Goal: Task Accomplishment & Management: Use online tool/utility

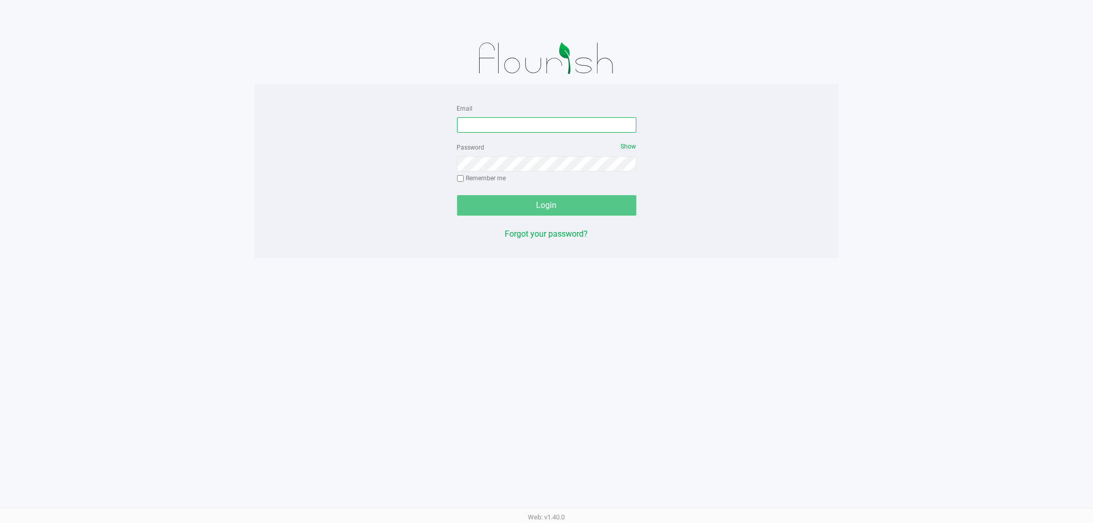
click at [489, 121] on input "Email" at bounding box center [546, 124] width 179 height 15
type input "[EMAIL_ADDRESS][DOMAIN_NAME]"
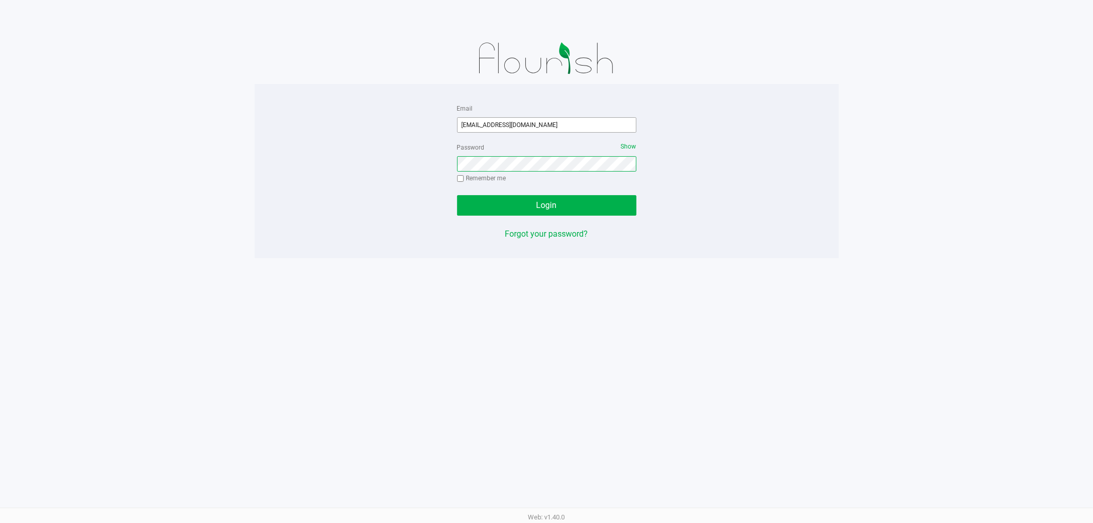
click at [457, 195] on button "Login" at bounding box center [546, 205] width 179 height 21
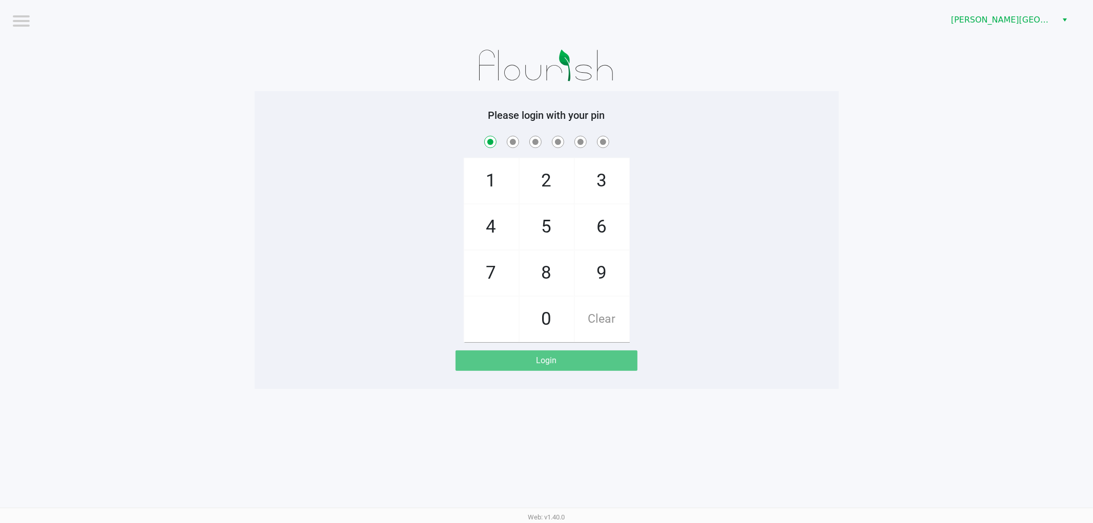
checkbox input "true"
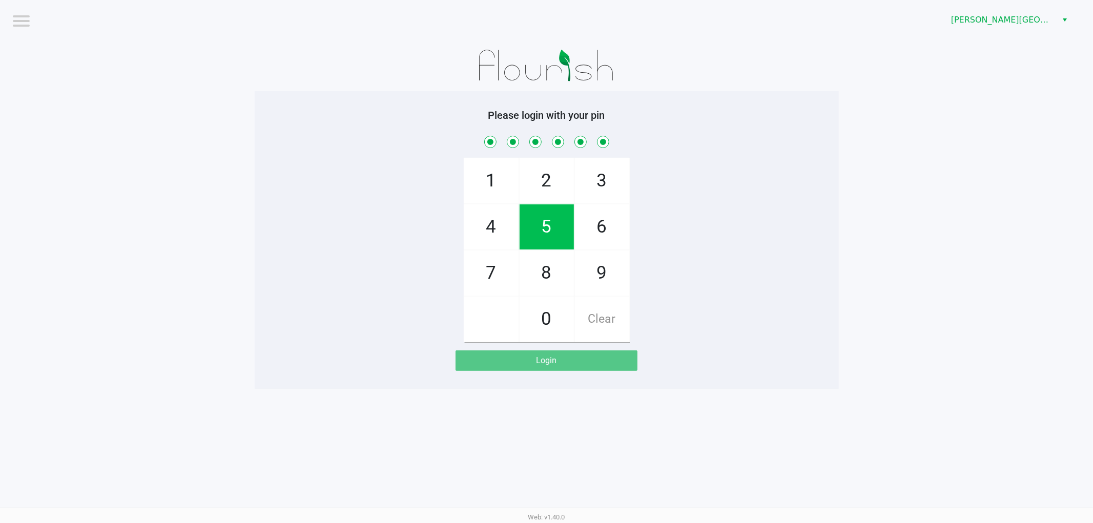
checkbox input "true"
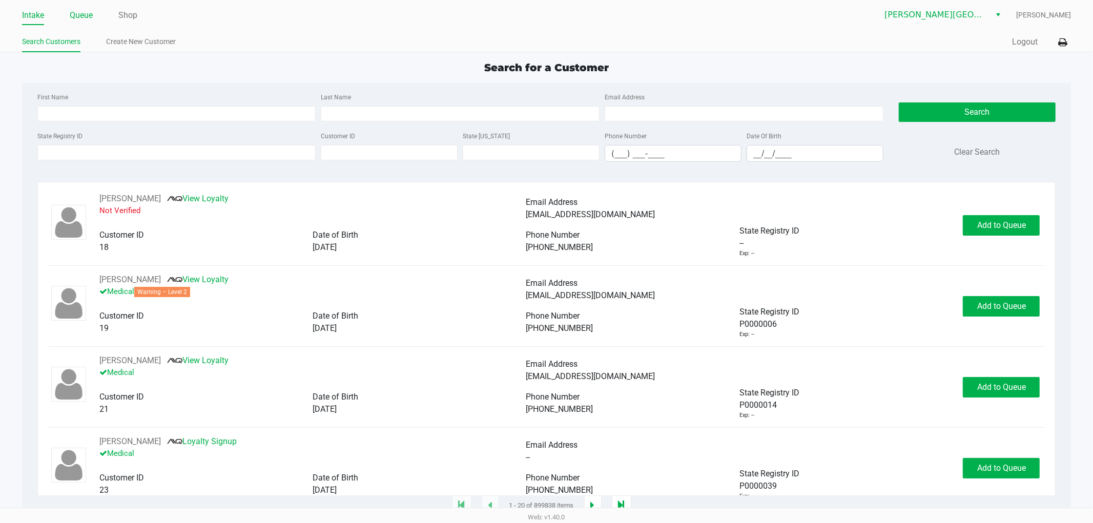
click at [86, 10] on link "Queue" at bounding box center [81, 15] width 23 height 14
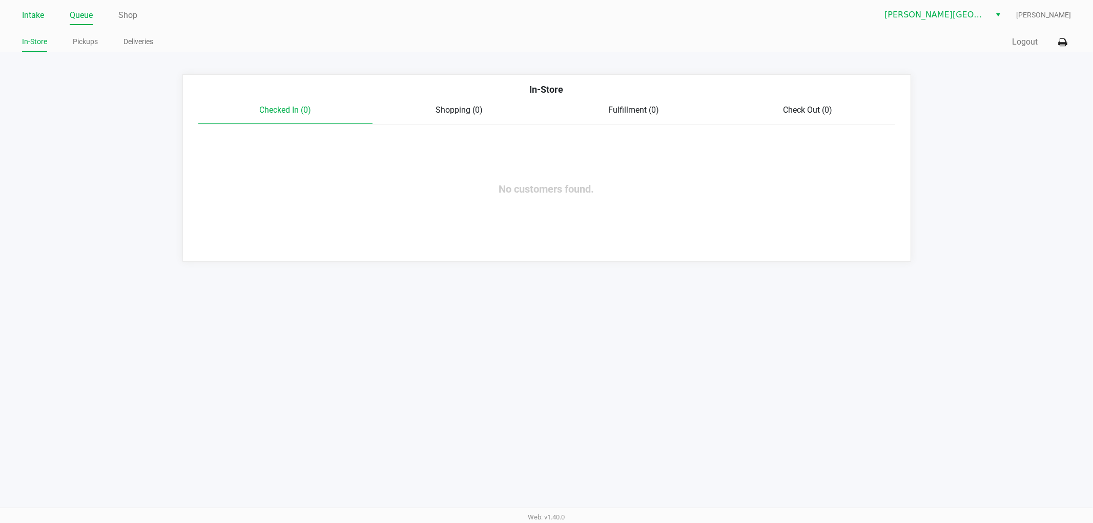
click at [35, 14] on link "Intake" at bounding box center [33, 15] width 22 height 14
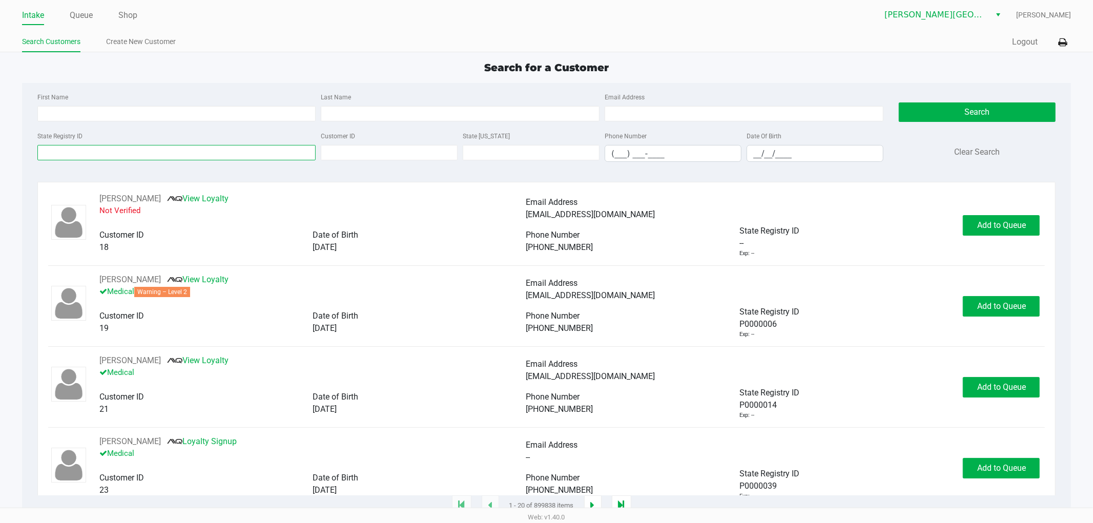
click at [94, 151] on input "State Registry ID" at bounding box center [176, 152] width 279 height 15
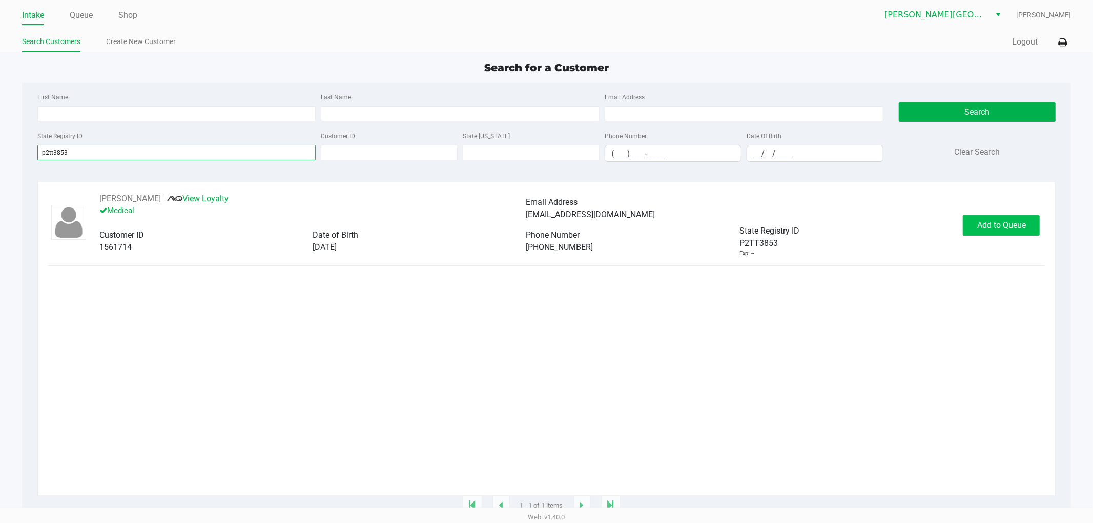
type input "p2tt3853"
click at [1000, 220] on button "Add to Queue" at bounding box center [1001, 225] width 77 height 21
click at [985, 228] on span "In Queue" at bounding box center [1014, 225] width 86 height 10
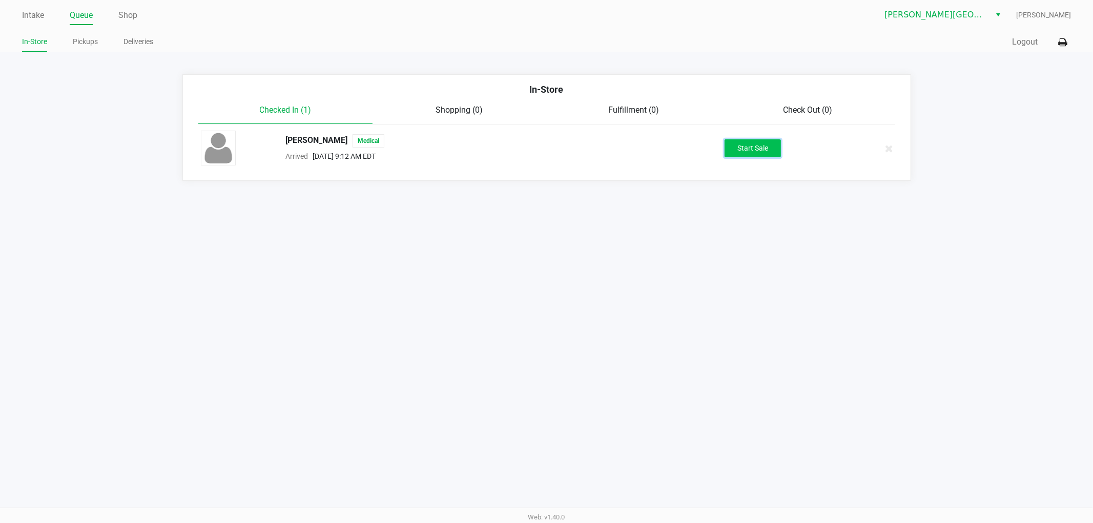
click at [742, 151] on button "Start Sale" at bounding box center [753, 148] width 56 height 18
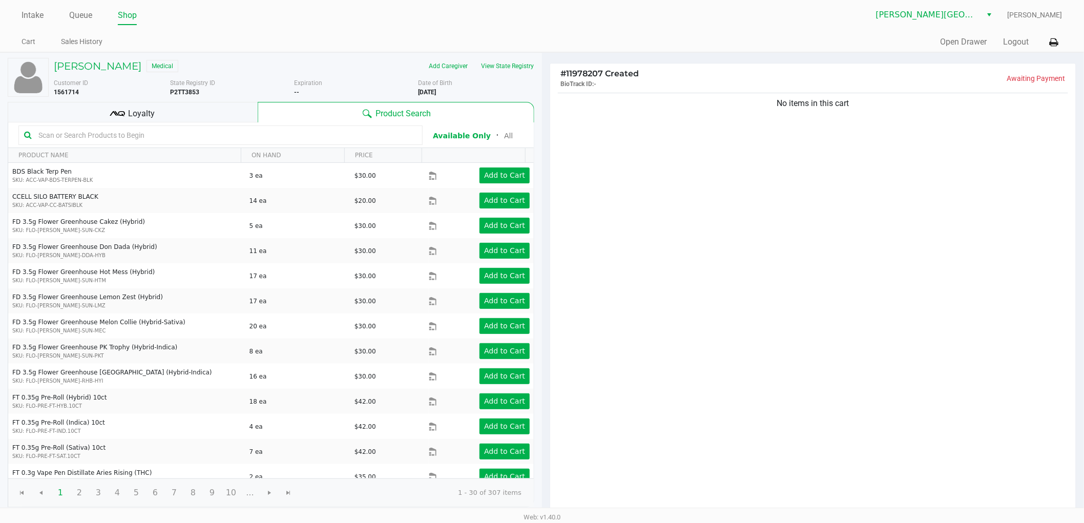
click at [694, 255] on div "No items in this cart" at bounding box center [813, 303] width 526 height 424
click at [790, 296] on div "No items in this cart" at bounding box center [813, 303] width 526 height 424
click at [783, 285] on div "No items in this cart" at bounding box center [813, 303] width 526 height 424
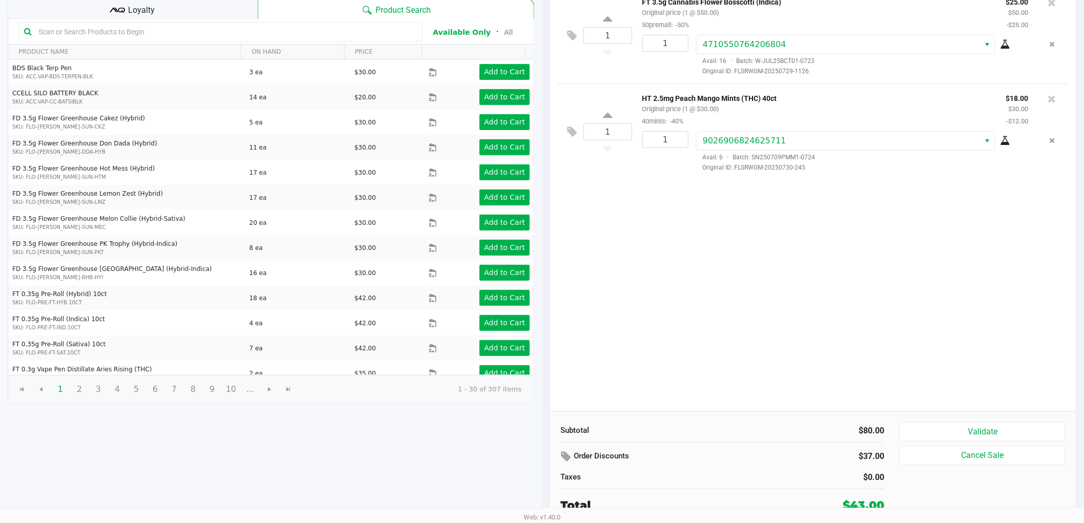
scroll to position [106, 0]
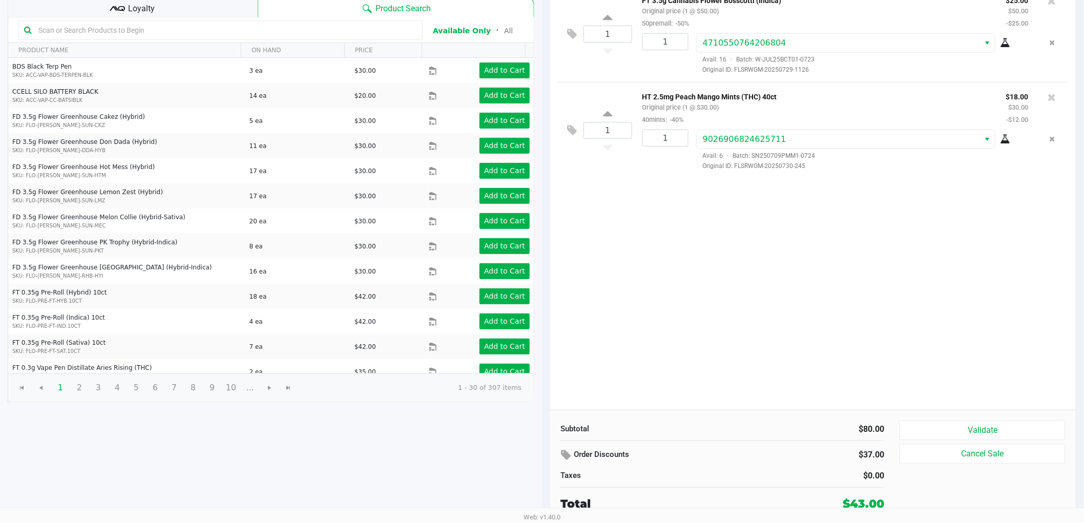
click at [752, 311] on div "1 FT 3.5g Cannabis Flower Bosscotti (Indica) Original price (1 @ $50.00) 50prem…" at bounding box center [813, 198] width 526 height 424
click at [920, 424] on button "Validate" at bounding box center [983, 430] width 166 height 19
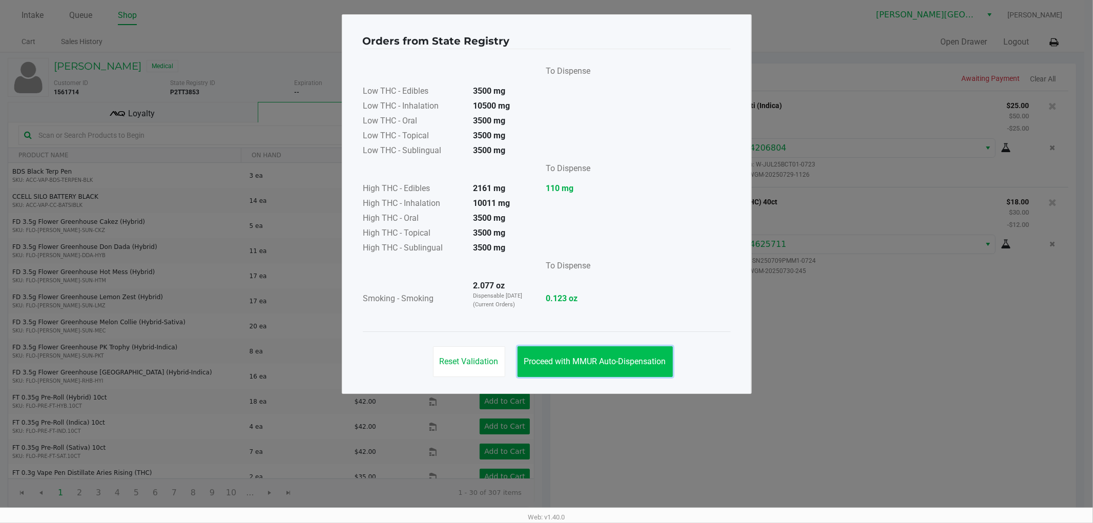
click at [600, 353] on button "Proceed with MMUR Auto-Dispensation" at bounding box center [595, 361] width 155 height 31
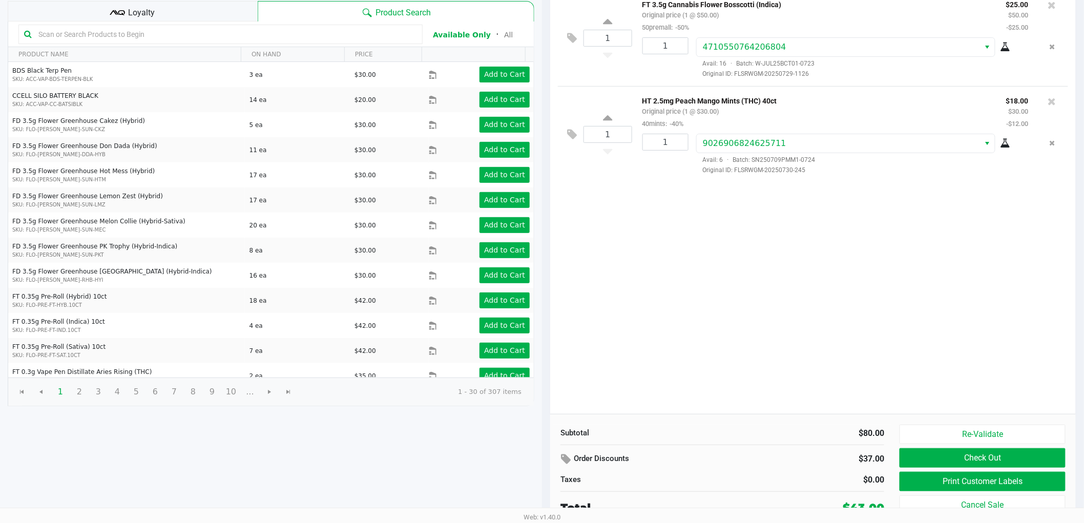
scroll to position [106, 0]
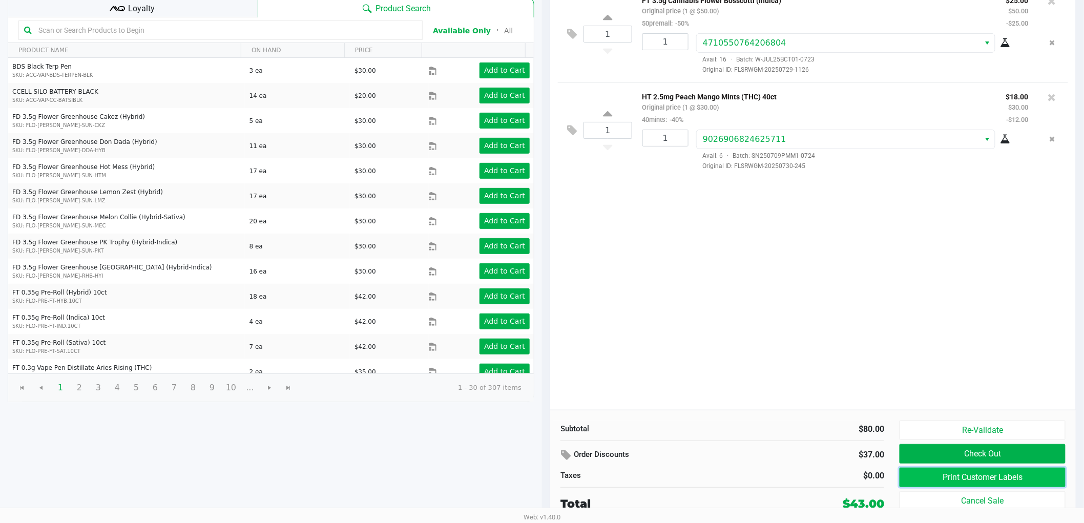
click at [969, 478] on button "Print Customer Labels" at bounding box center [983, 477] width 166 height 19
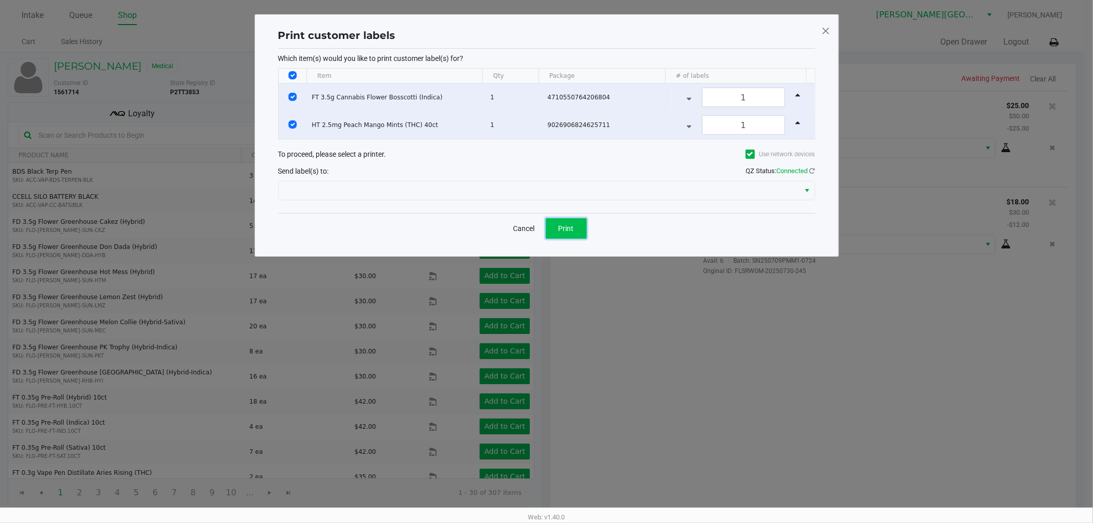
click at [575, 232] on button "Print" at bounding box center [566, 228] width 41 height 21
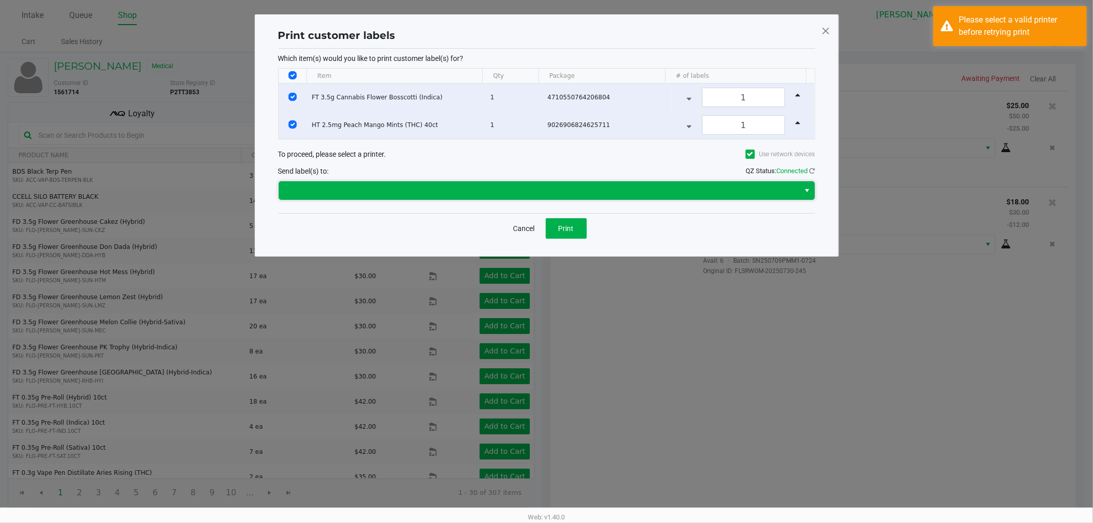
click at [578, 183] on span at bounding box center [539, 190] width 521 height 18
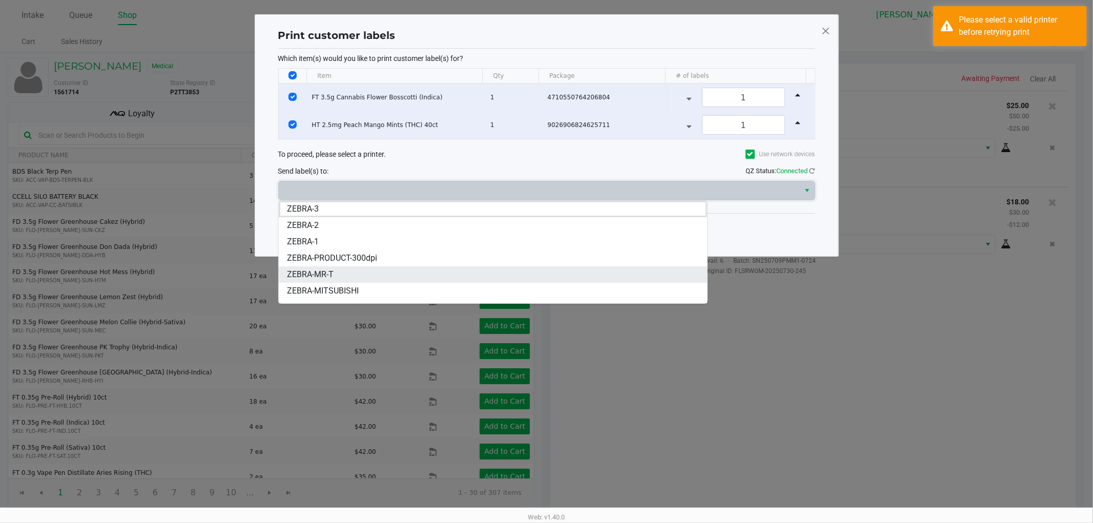
click at [339, 273] on li "ZEBRA-MR-T" at bounding box center [493, 275] width 428 height 16
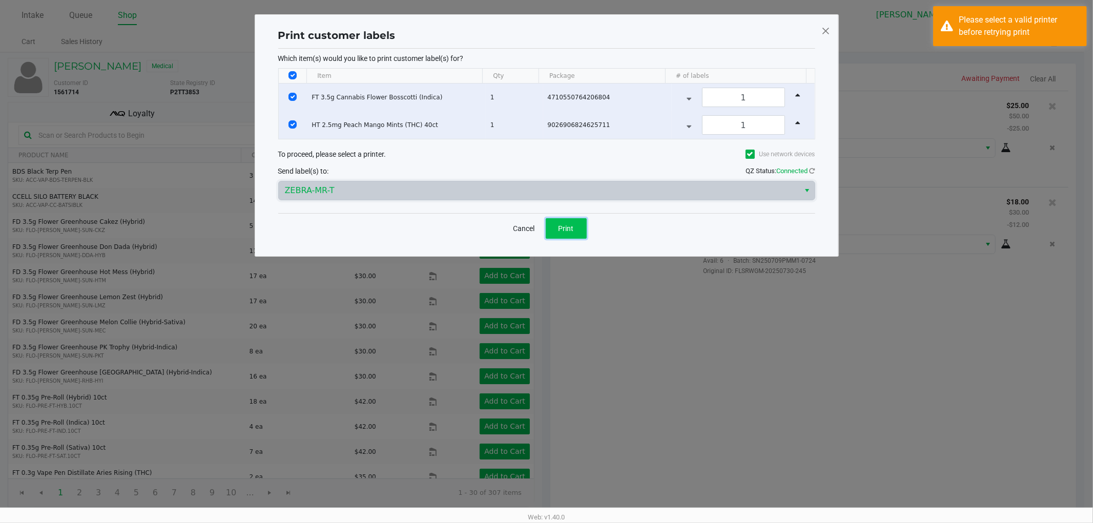
click at [560, 229] on span "Print" at bounding box center [566, 228] width 15 height 8
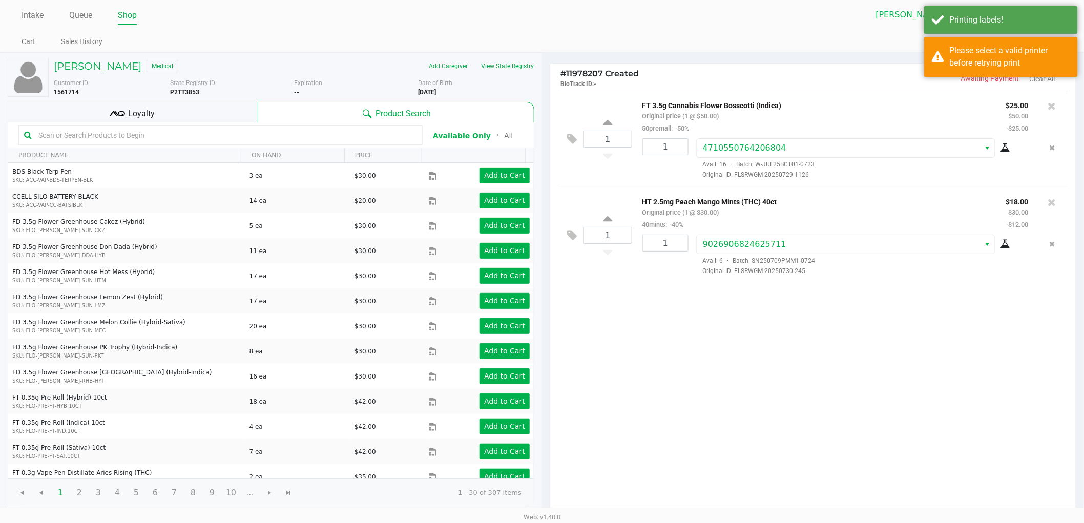
drag, startPoint x: 560, startPoint y: 229, endPoint x: 899, endPoint y: 375, distance: 368.7
click at [908, 375] on div "1 FT 3.5g Cannabis Flower Bosscotti (Indica) Original price (1 @ $50.00) 50prem…" at bounding box center [813, 303] width 526 height 424
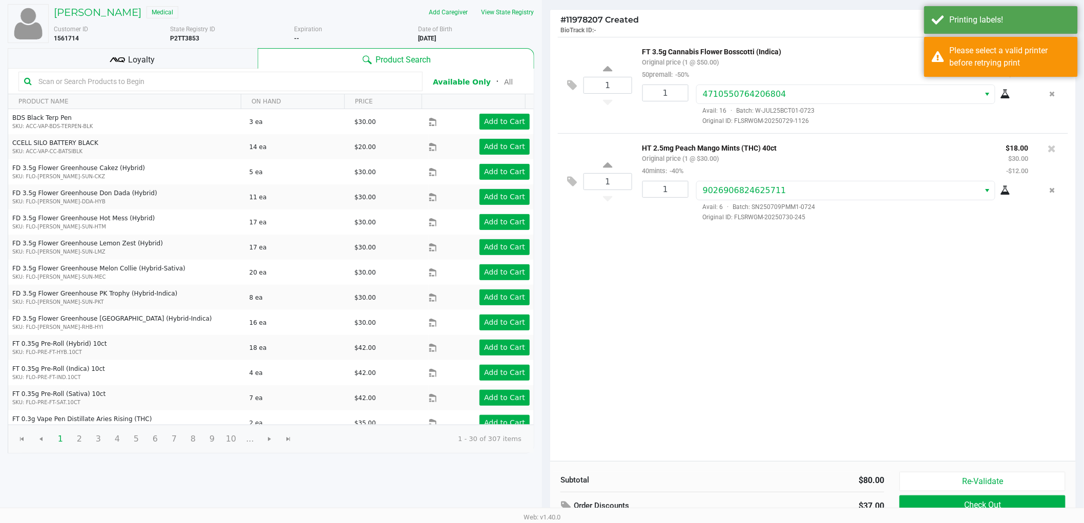
scroll to position [106, 0]
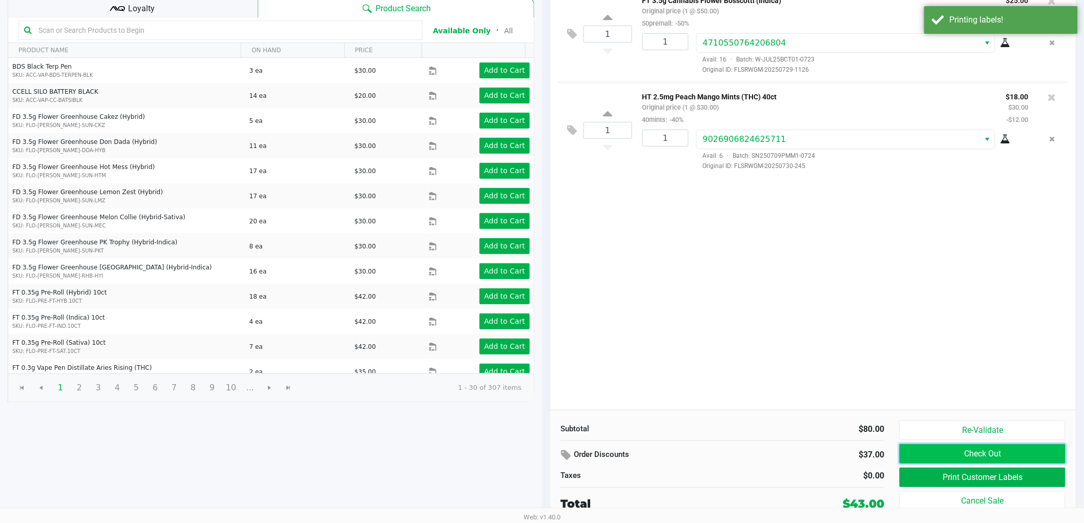
click at [980, 451] on button "Check Out" at bounding box center [983, 453] width 166 height 19
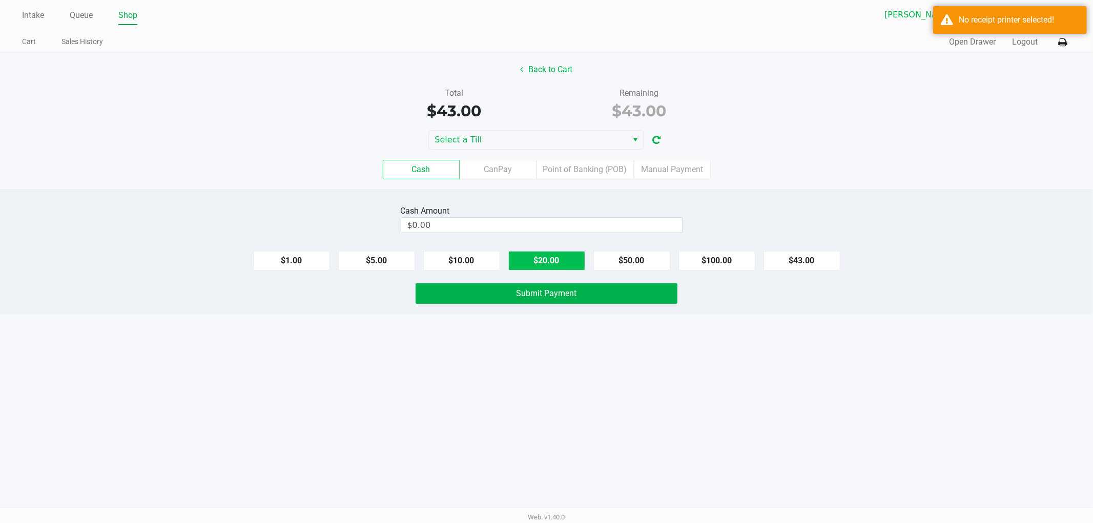
click at [526, 258] on button "$20.00" at bounding box center [546, 260] width 77 height 19
click at [359, 260] on button "$5.00" at bounding box center [376, 260] width 77 height 19
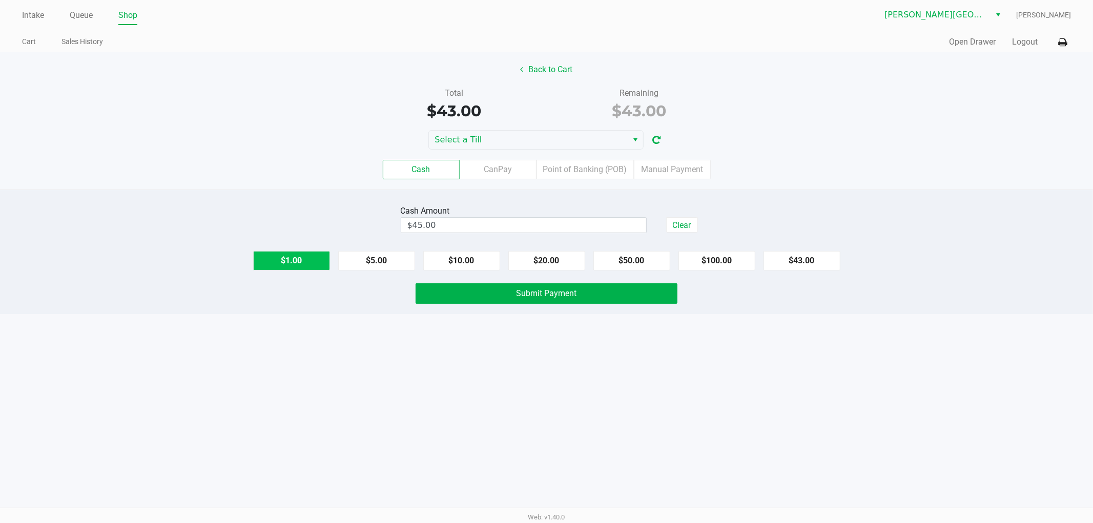
click at [309, 258] on button "$1.00" at bounding box center [291, 260] width 77 height 19
type input "$46.00"
click at [425, 295] on button "Submit Payment" at bounding box center [547, 293] width 262 height 21
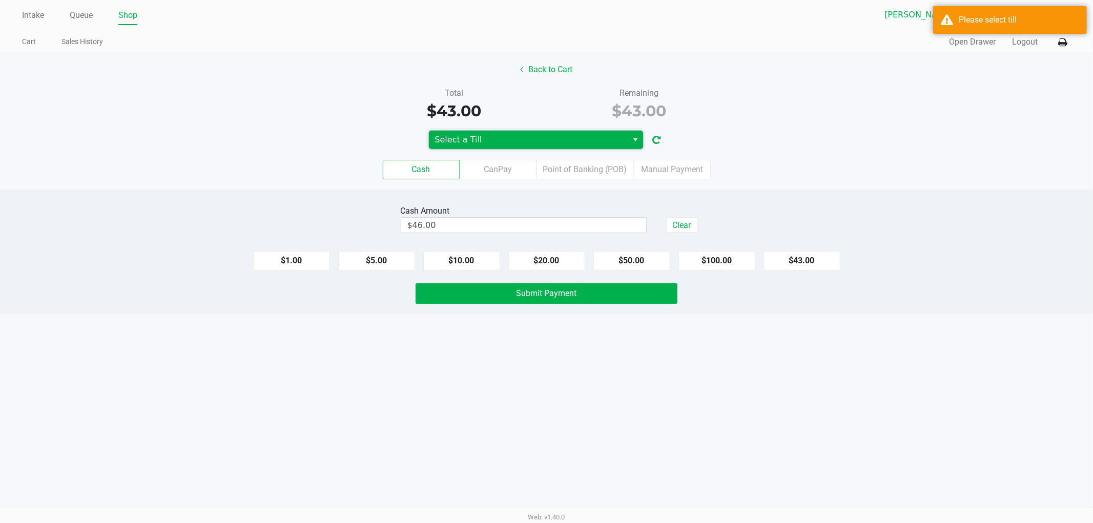
click at [485, 135] on span "Select a Till" at bounding box center [528, 140] width 187 height 12
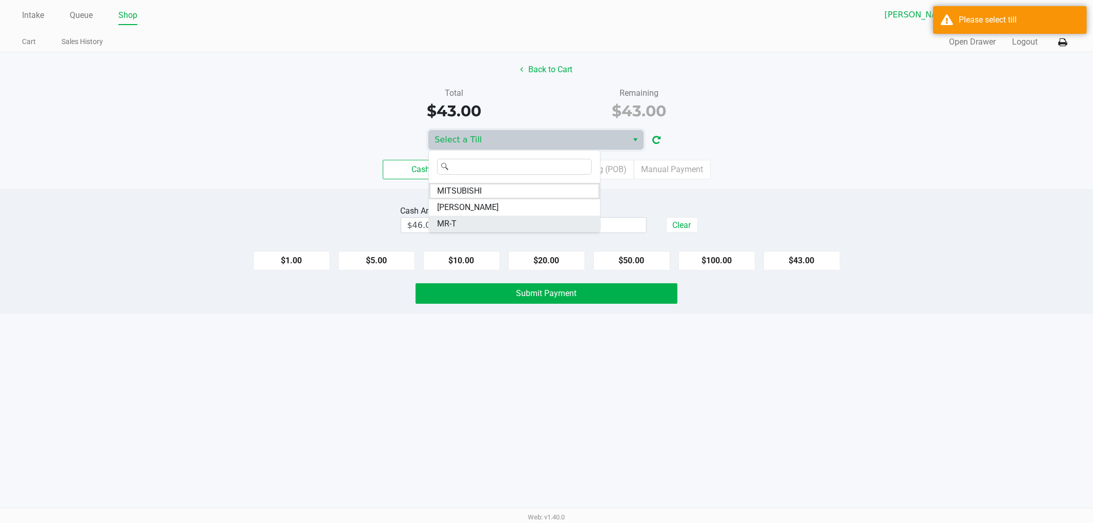
click at [462, 218] on li "MR-T" at bounding box center [514, 224] width 171 height 16
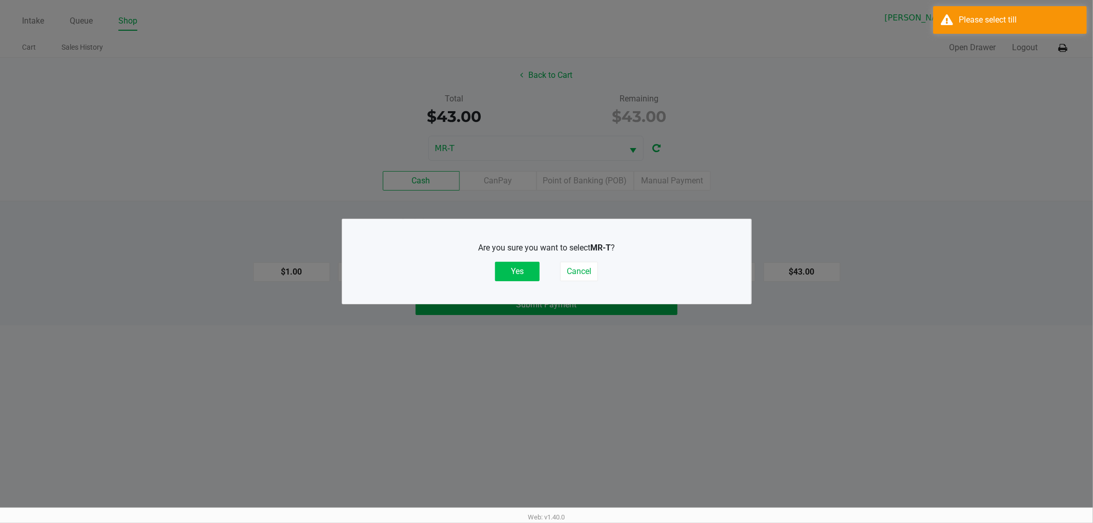
click at [519, 277] on button "Yes" at bounding box center [517, 271] width 45 height 19
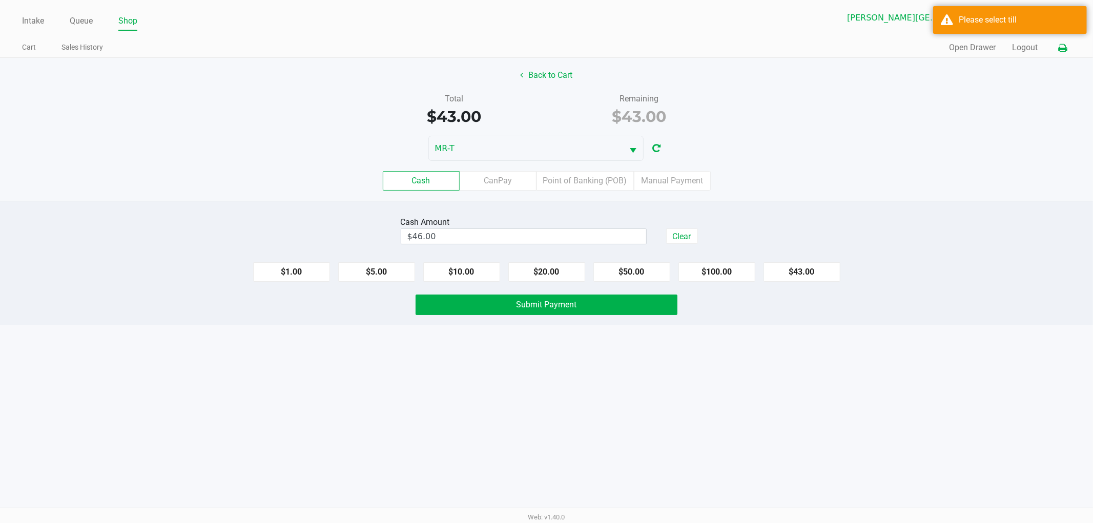
click at [1057, 42] on button at bounding box center [1062, 47] width 17 height 19
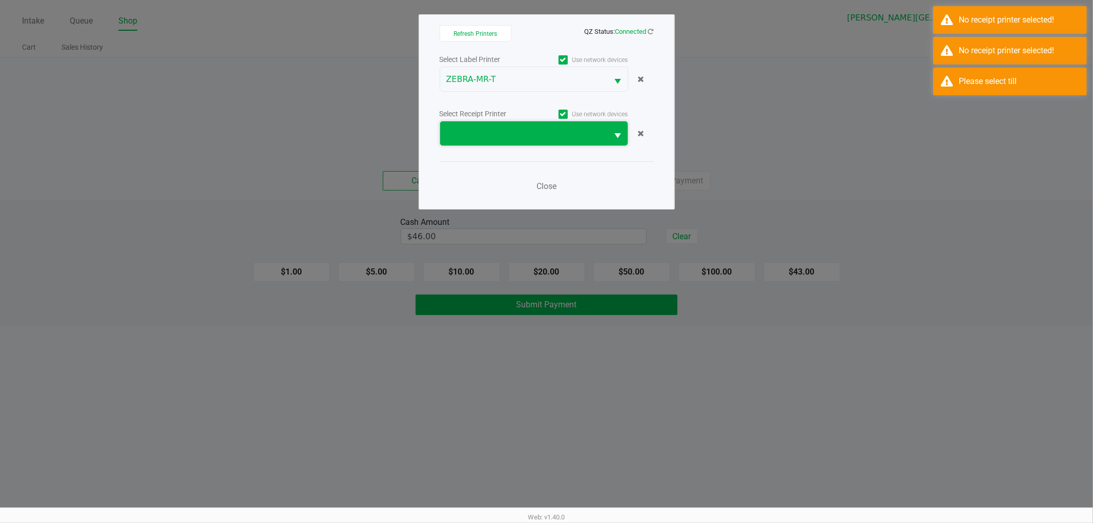
drag, startPoint x: 526, startPoint y: 129, endPoint x: 515, endPoint y: 144, distance: 19.1
click at [525, 129] on span at bounding box center [524, 134] width 156 height 12
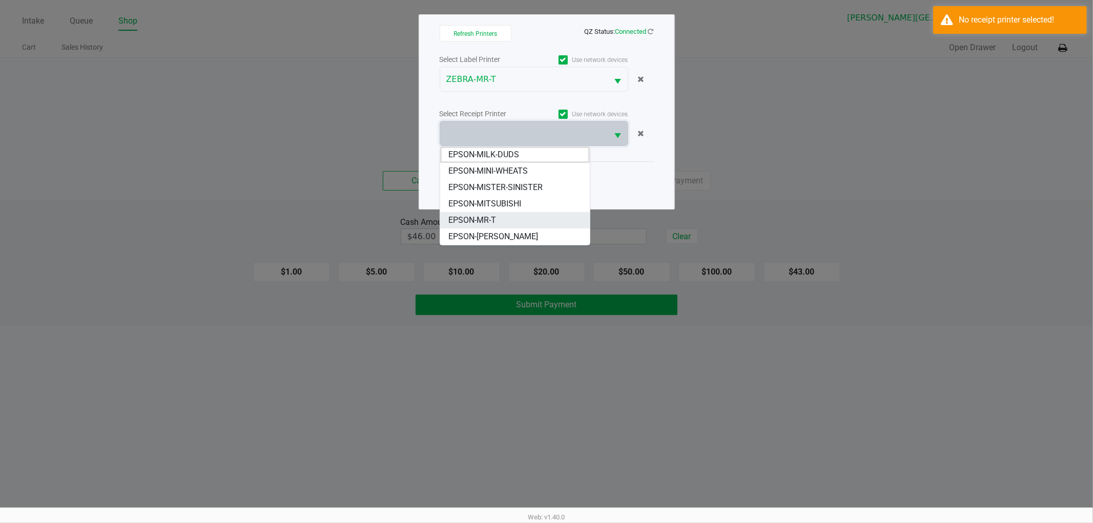
click at [468, 221] on span "EPSON-MR-T" at bounding box center [472, 220] width 48 height 12
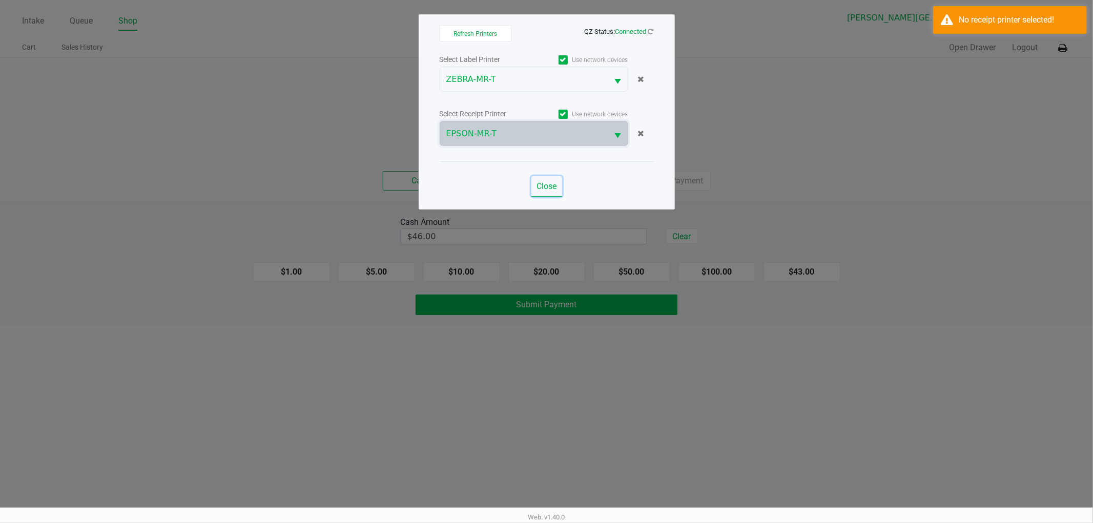
click at [544, 188] on span "Close" at bounding box center [547, 186] width 20 height 10
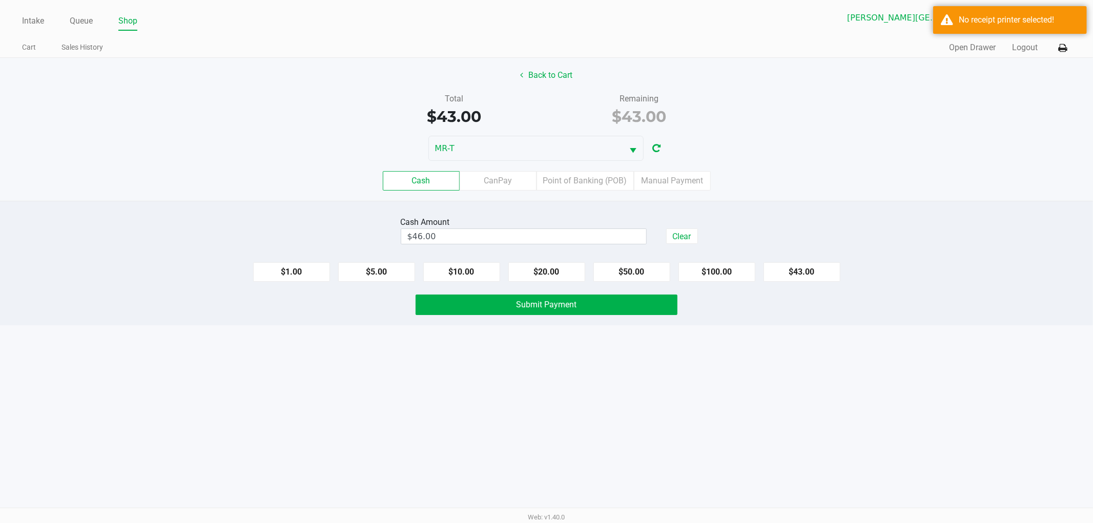
click at [520, 292] on div "Cash Amount $46.00 Clear $1.00 $5.00 $10.00 $20.00 $50.00 $100.00 $43.00 Submit…" at bounding box center [546, 263] width 1093 height 125
click at [514, 301] on button "Submit Payment" at bounding box center [547, 305] width 262 height 21
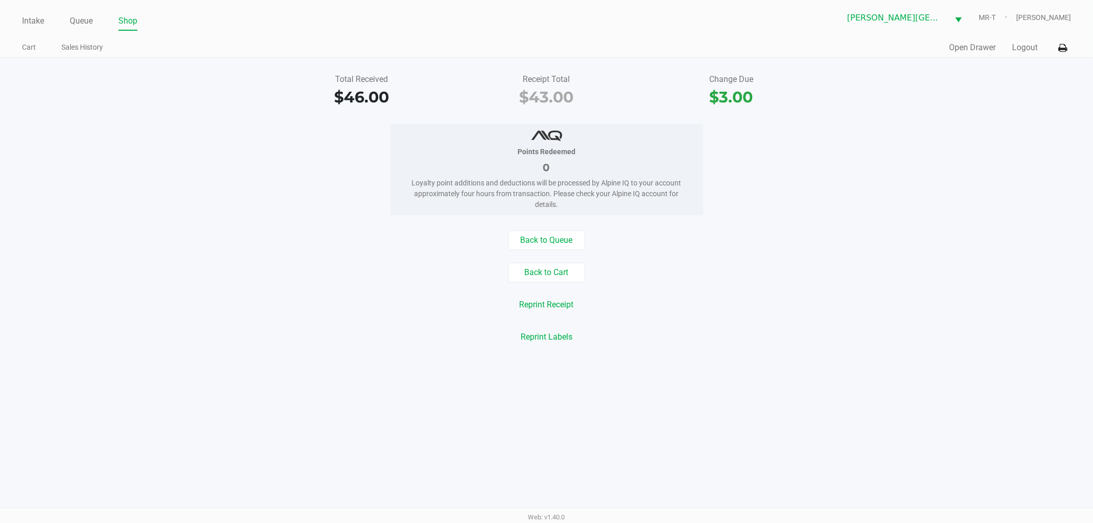
click at [299, 151] on div "Points Redeemed 0 Loyalty point additions and deductions will be processed by A…" at bounding box center [546, 169] width 1109 height 91
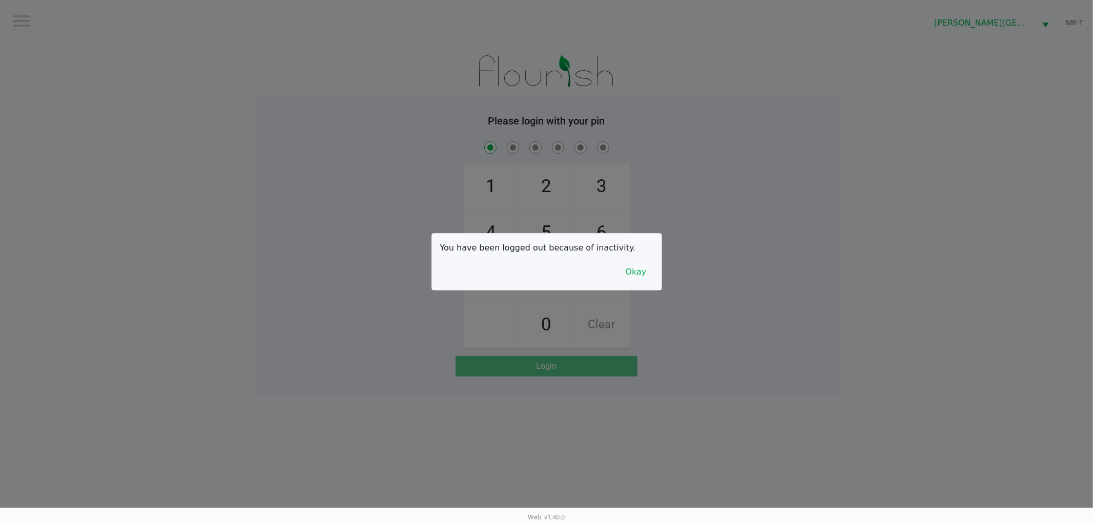
checkbox input "true"
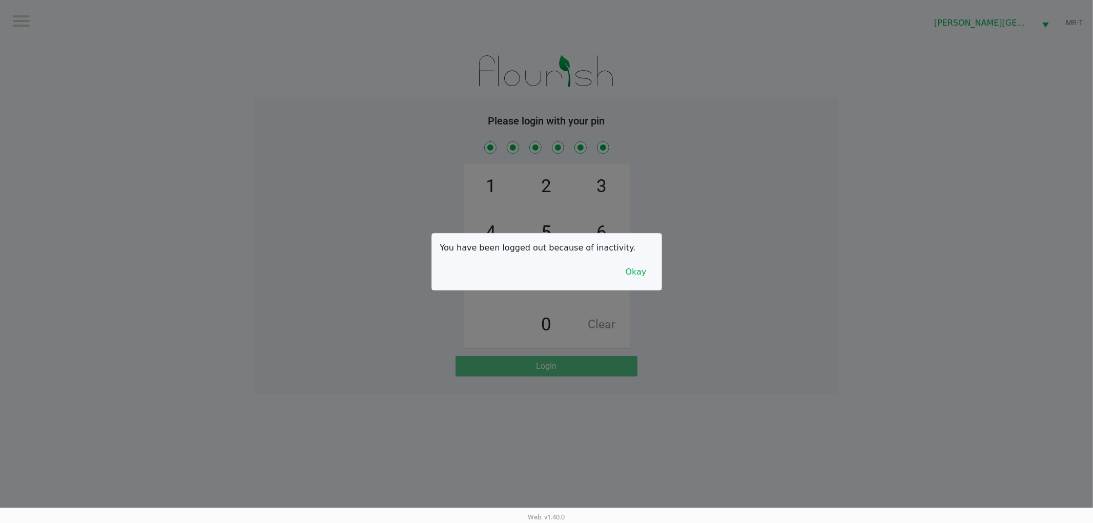
checkbox input "true"
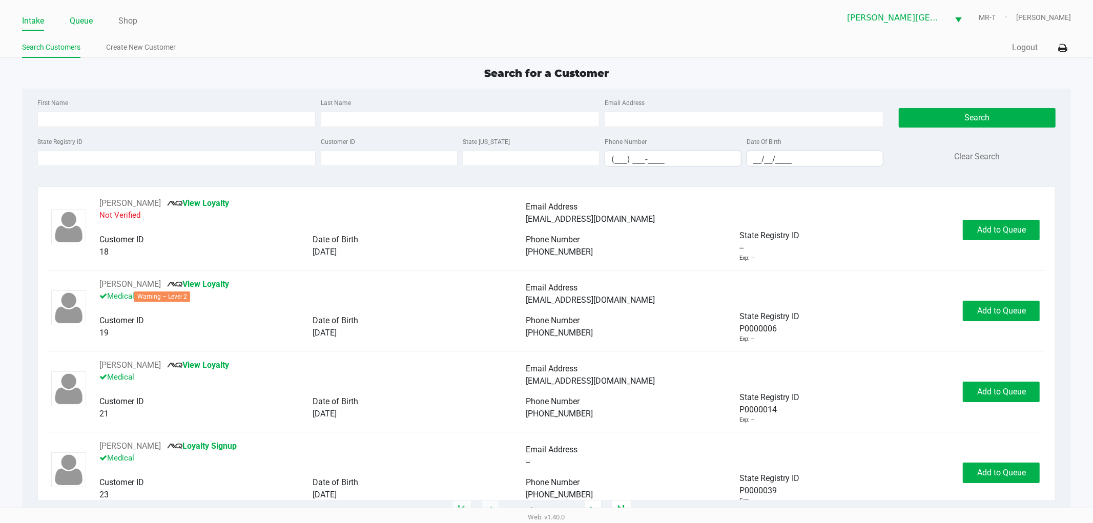
click at [74, 14] on link "Queue" at bounding box center [81, 21] width 23 height 14
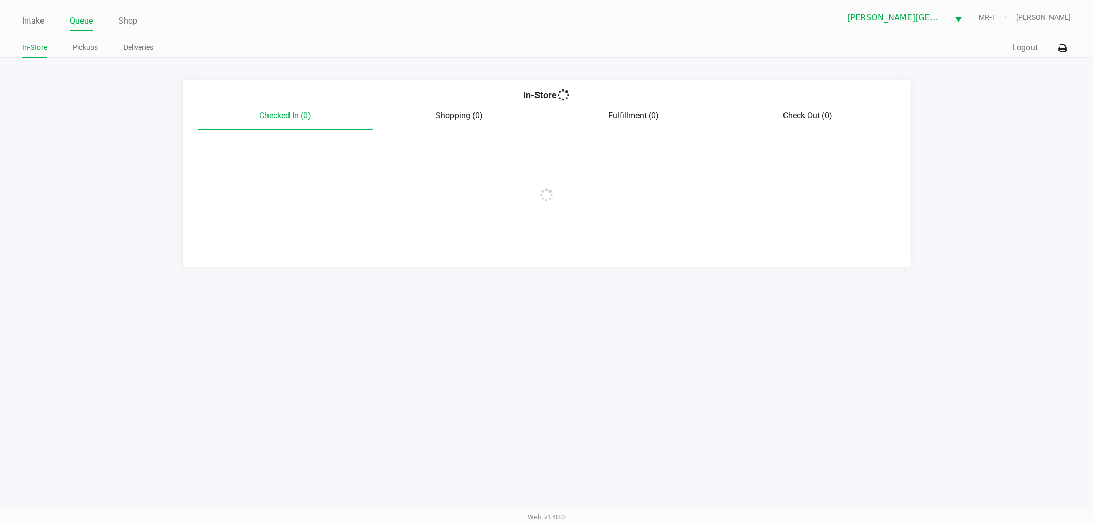
click at [73, 56] on li "Pickups" at bounding box center [85, 49] width 25 height 18
click at [77, 52] on link "Pickups" at bounding box center [85, 47] width 25 height 13
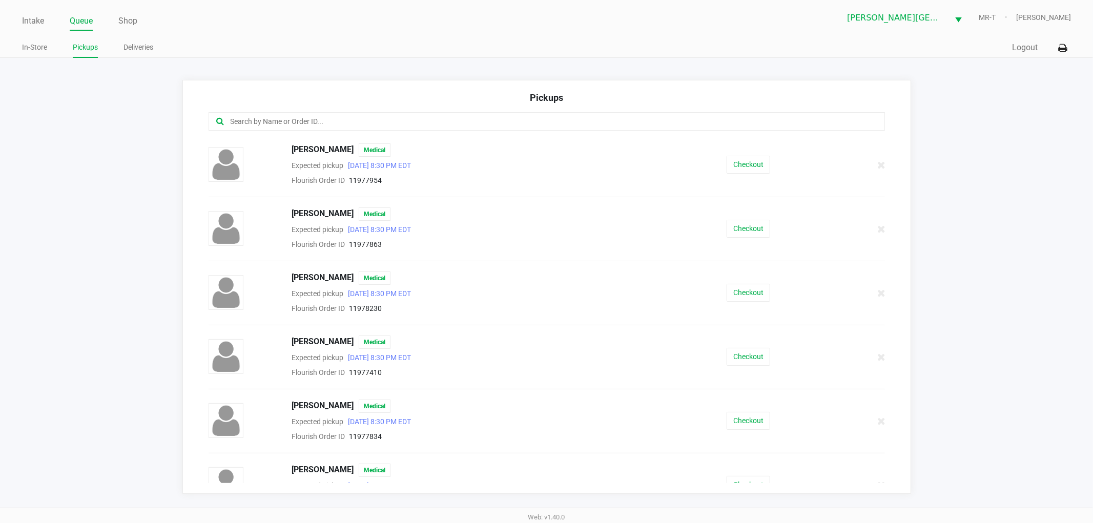
click at [244, 129] on div at bounding box center [547, 121] width 677 height 18
click at [241, 121] on input "text" at bounding box center [527, 122] width 594 height 12
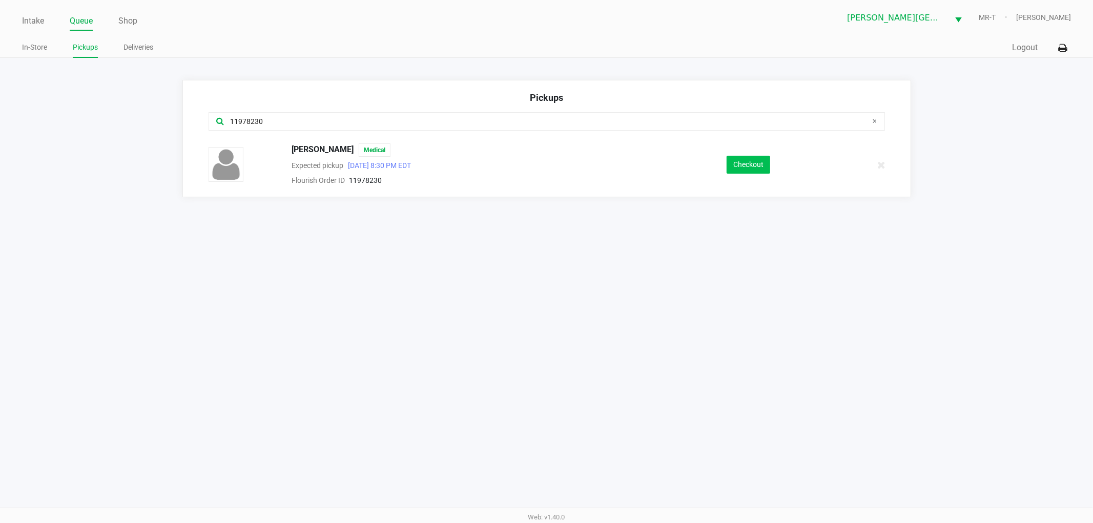
type input "11978230"
click at [751, 166] on button "Checkout" at bounding box center [749, 165] width 44 height 18
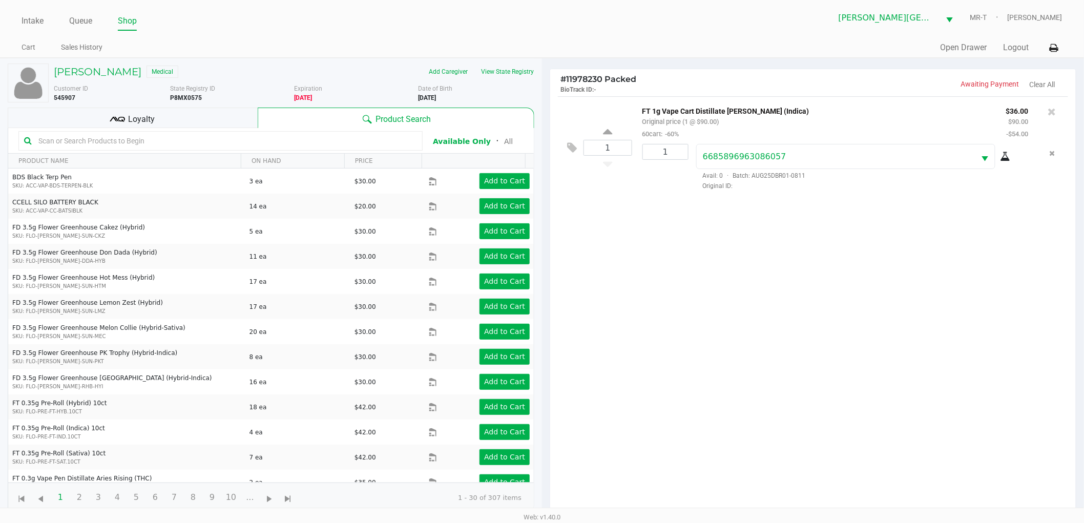
click at [699, 350] on div "1 FT 1g Vape Cart Distillate Donny Burger (Indica) Original price (1 @ $90.00) …" at bounding box center [813, 308] width 526 height 424
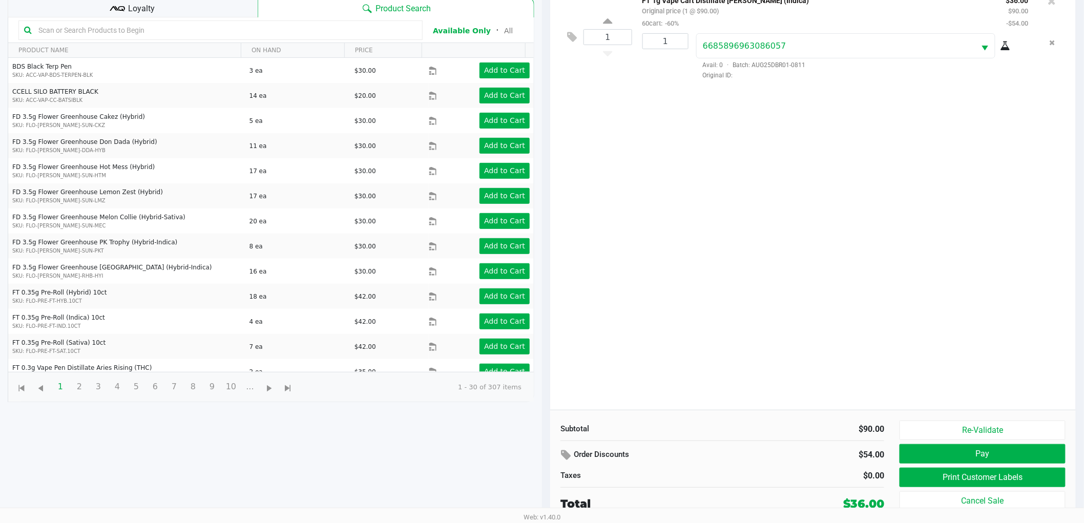
click at [723, 298] on div "1 FT 1g Vape Cart Distillate Donny Burger (Indica) Original price (1 @ $90.00) …" at bounding box center [813, 198] width 526 height 424
click at [905, 475] on button "Print Customer Labels" at bounding box center [983, 477] width 166 height 19
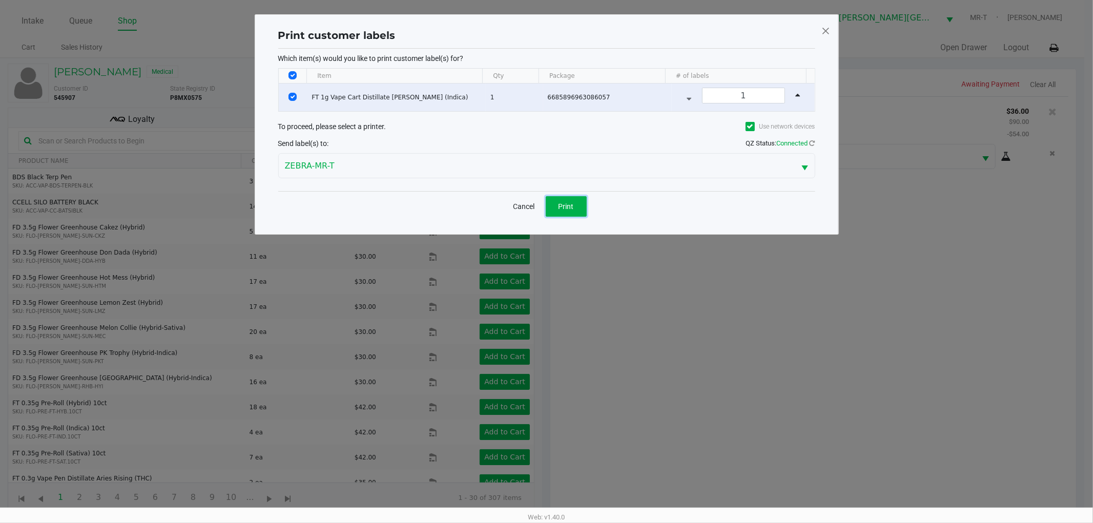
drag, startPoint x: 579, startPoint y: 212, endPoint x: 586, endPoint y: 216, distance: 8.0
click at [579, 212] on button "Print" at bounding box center [566, 206] width 41 height 21
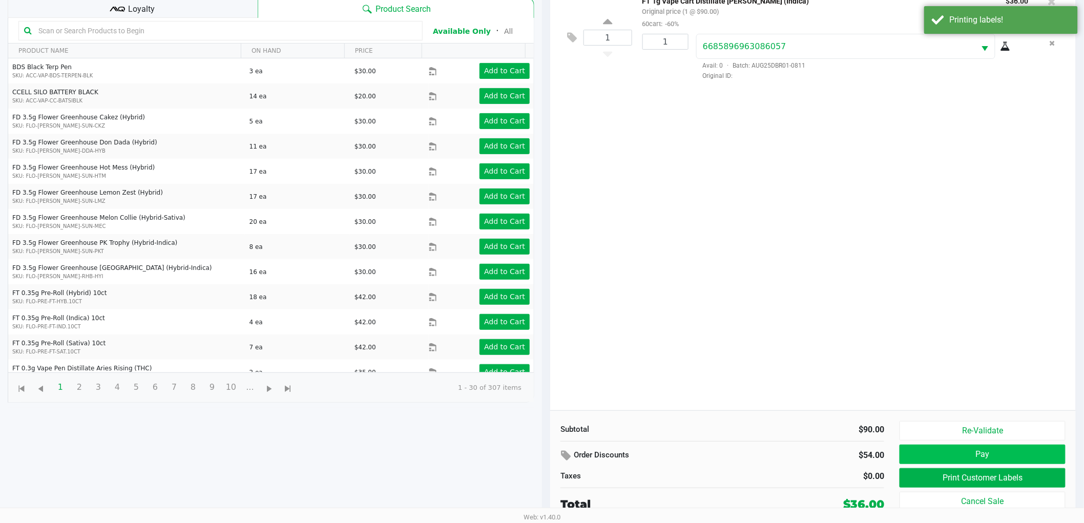
scroll to position [111, 0]
click at [949, 452] on button "Pay" at bounding box center [983, 453] width 166 height 19
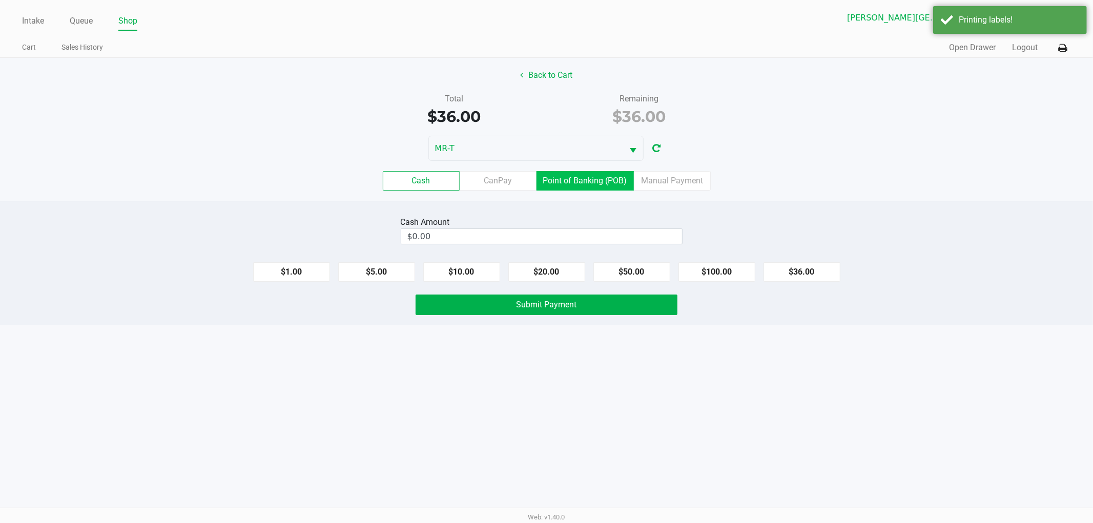
click at [549, 178] on label "Point of Banking (POB)" at bounding box center [585, 180] width 97 height 19
click at [0, 0] on 7 "Point of Banking (POB)" at bounding box center [0, 0] width 0 height 0
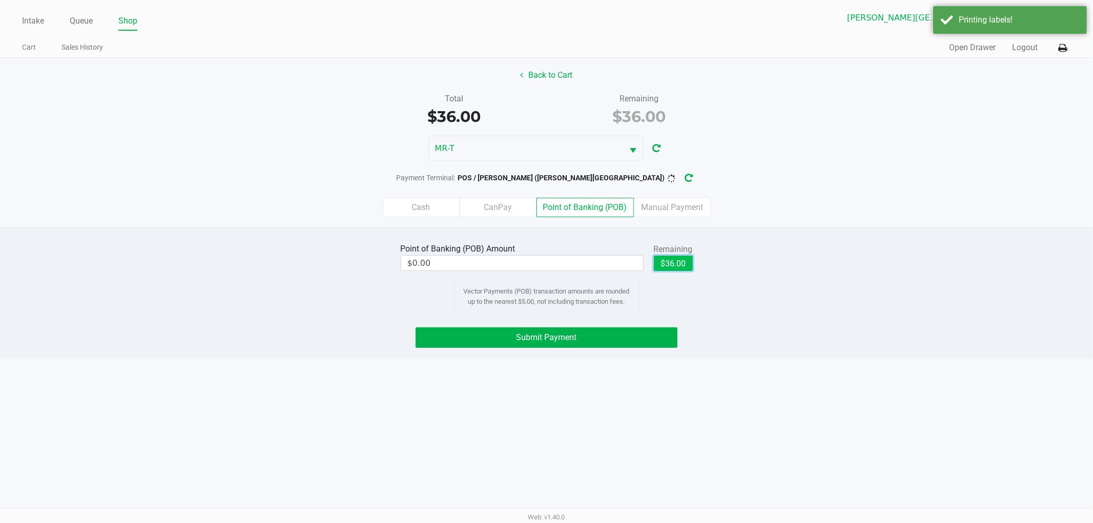
click at [677, 259] on button "$36.00" at bounding box center [673, 263] width 39 height 15
type input "$36.00"
click at [549, 352] on div "Point of Banking (POB) Amount $36.00 Remaining $36.00 Clear Vector Payments (PO…" at bounding box center [546, 293] width 1093 height 131
click at [546, 344] on button "Submit Payment" at bounding box center [547, 337] width 262 height 21
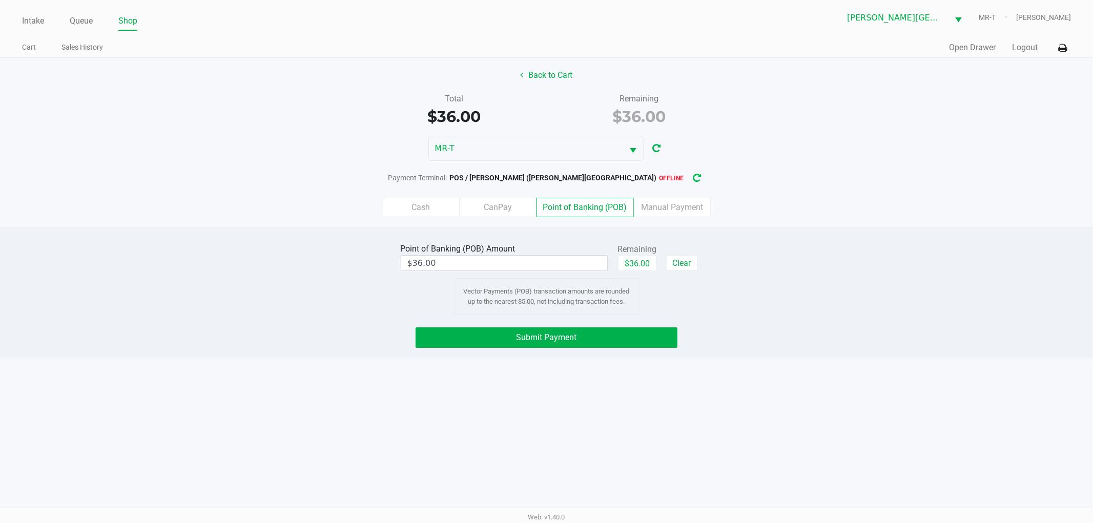
click at [689, 182] on button "button" at bounding box center [697, 178] width 16 height 19
click at [542, 333] on span "Submit Payment" at bounding box center [547, 338] width 60 height 10
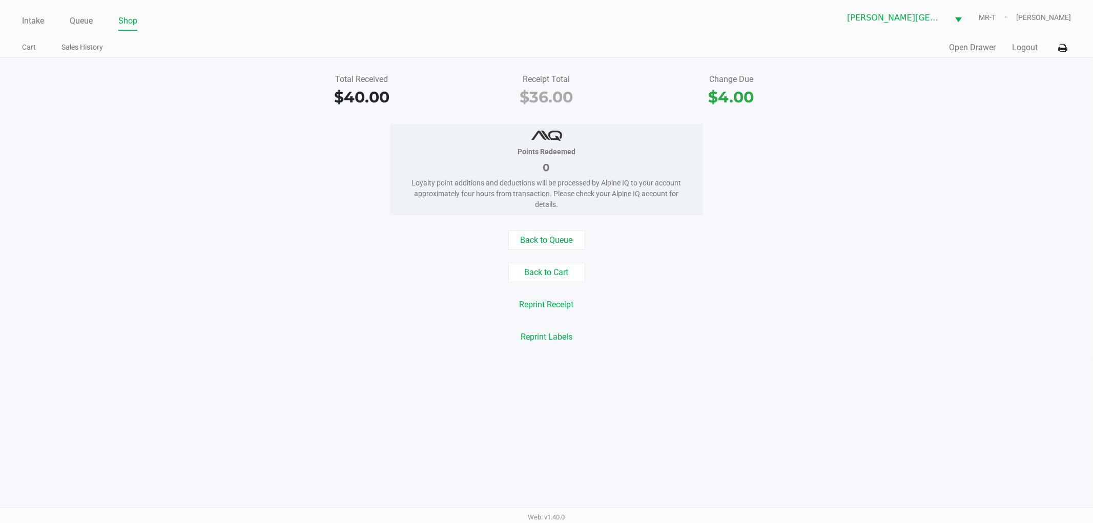
click at [283, 229] on div "Total Received $40.00 Receipt Total $36.00 Change Due $4.00 Points Redeemed 0 L…" at bounding box center [546, 208] width 1093 height 301
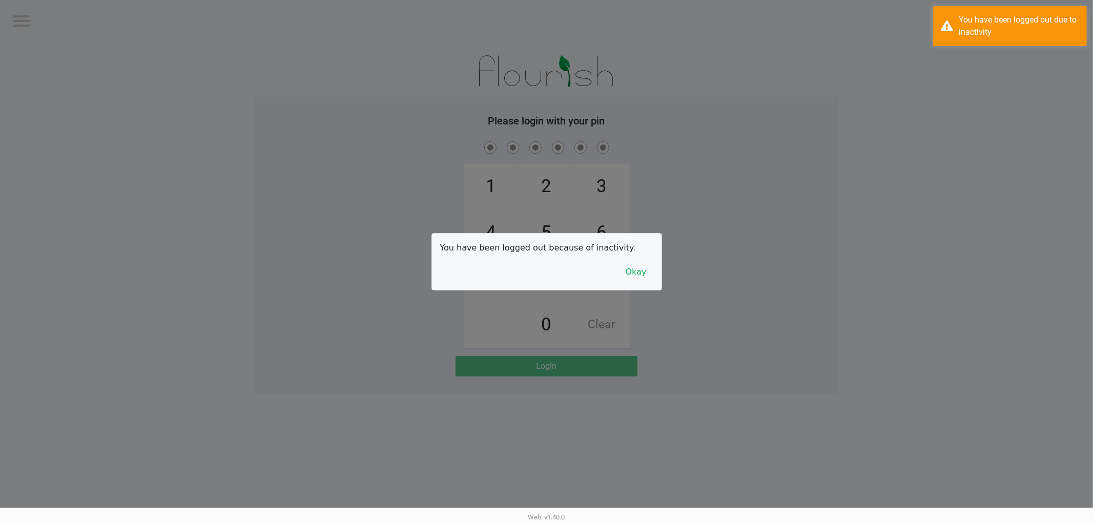
click at [218, 132] on div at bounding box center [546, 261] width 1093 height 523
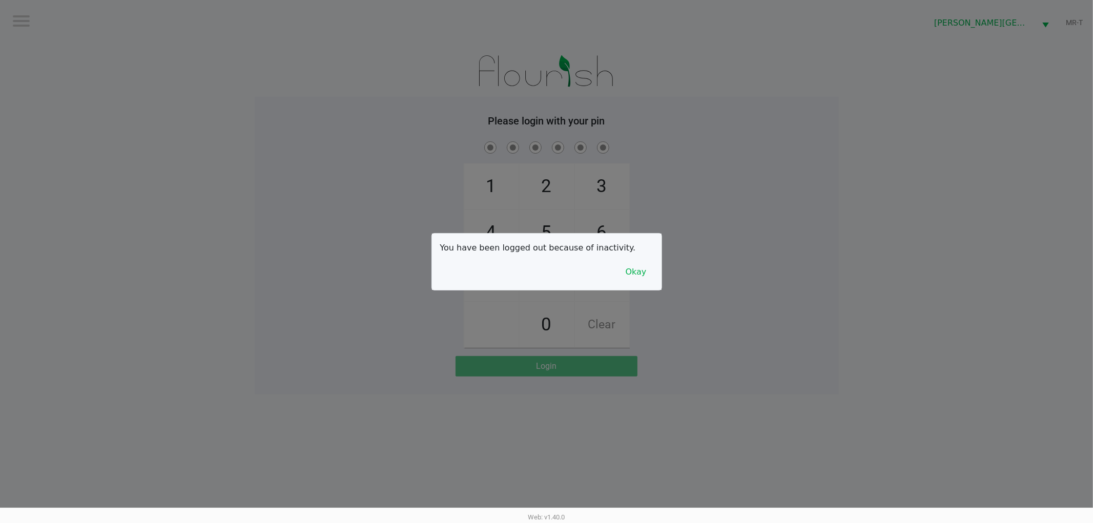
click at [296, 113] on div at bounding box center [546, 261] width 1093 height 523
click at [182, 120] on div at bounding box center [546, 261] width 1093 height 523
checkbox input "true"
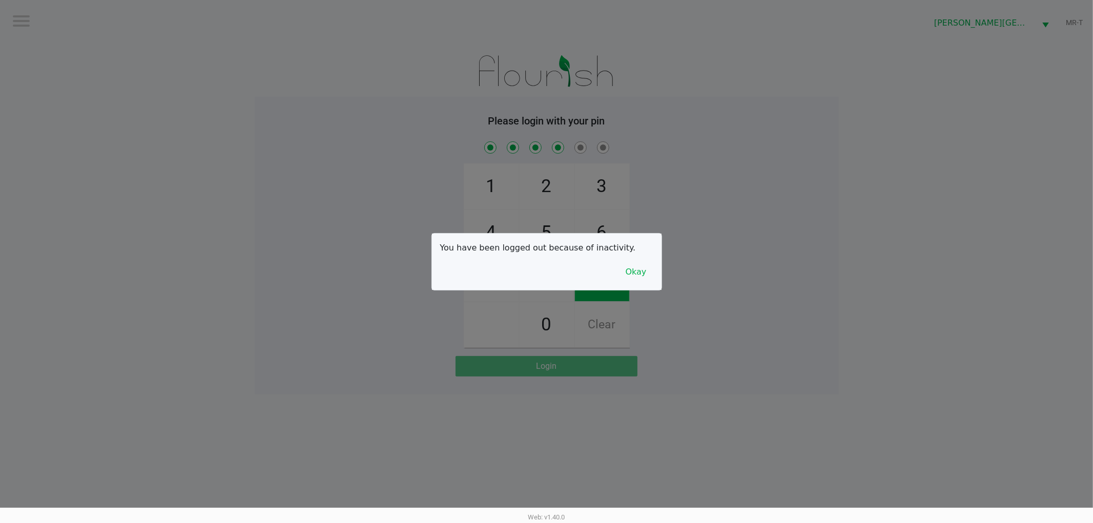
checkbox input "true"
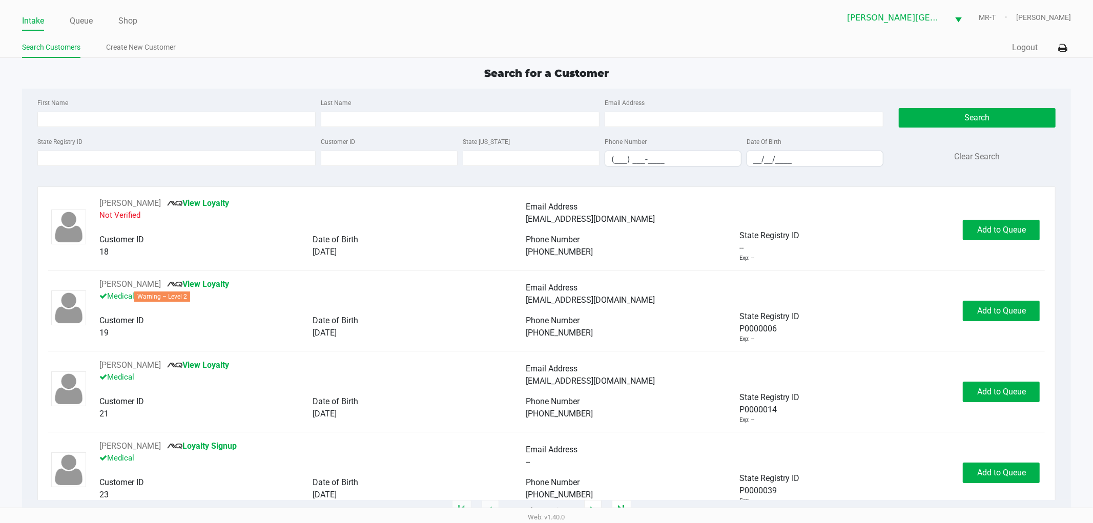
click at [68, 23] on ul "Intake Queue Shop" at bounding box center [284, 21] width 525 height 17
click at [79, 19] on link "Queue" at bounding box center [81, 21] width 23 height 14
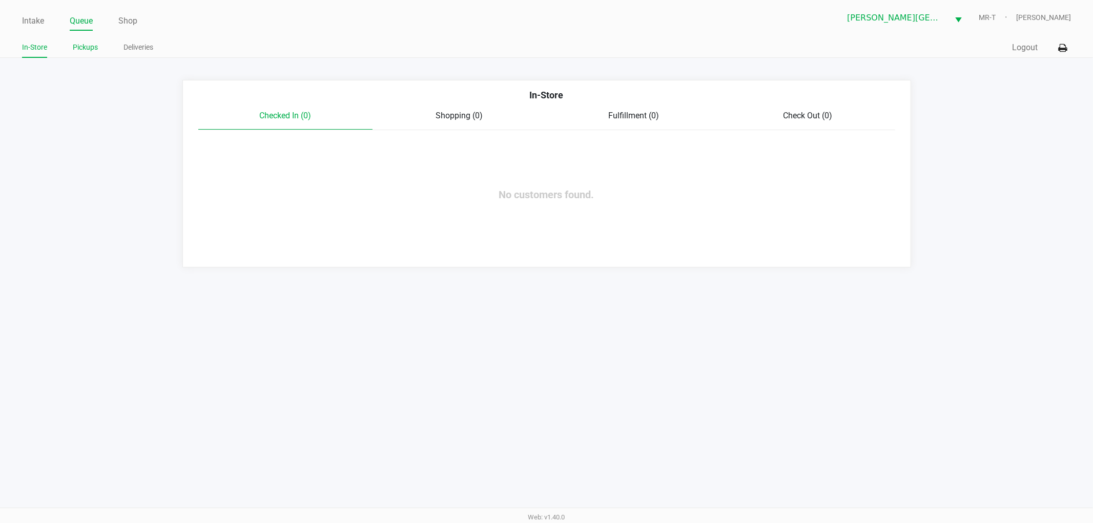
click at [87, 52] on link "Pickups" at bounding box center [85, 47] width 25 height 13
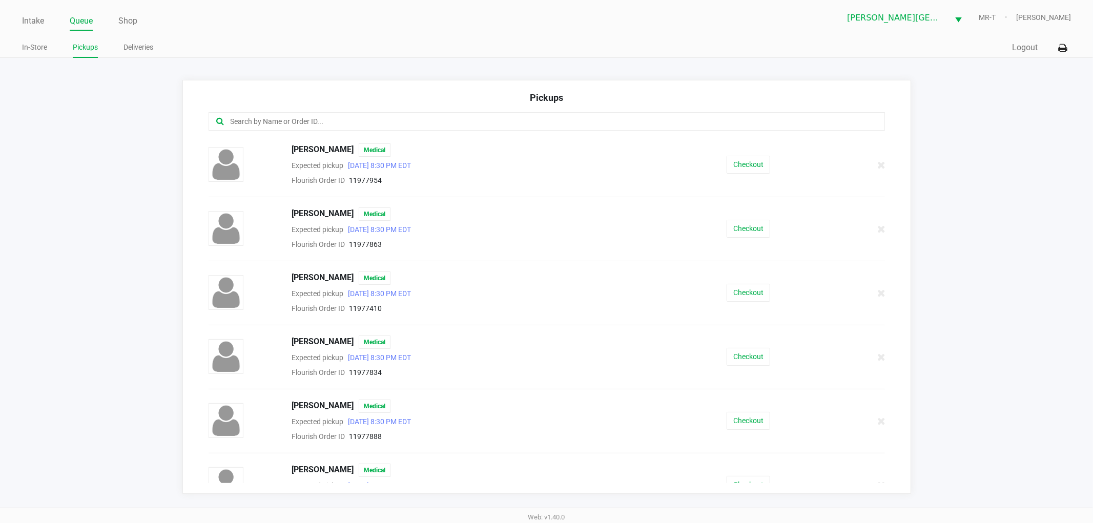
click at [304, 132] on div at bounding box center [547, 127] width 692 height 31
click at [298, 120] on input "text" at bounding box center [527, 122] width 594 height 12
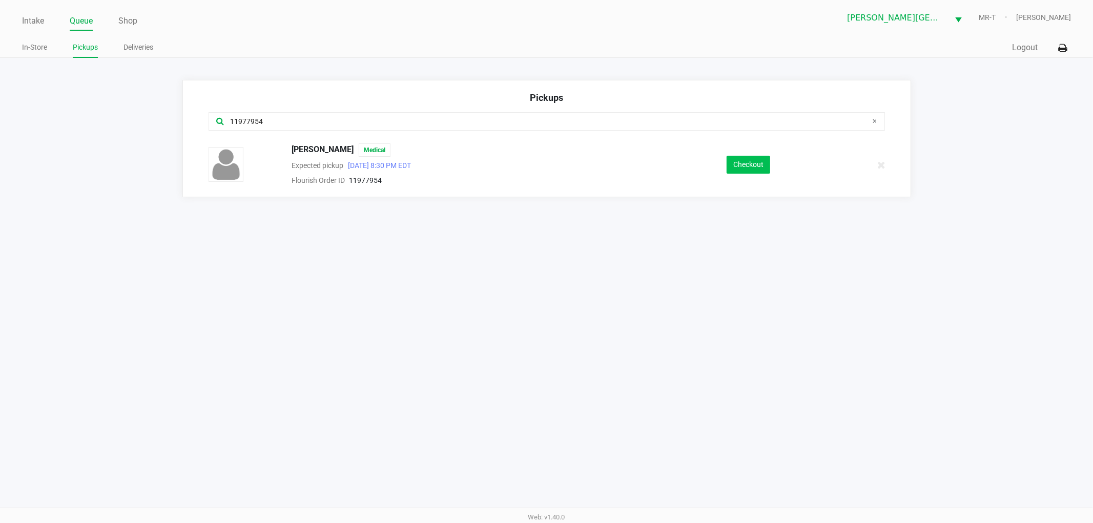
type input "11977954"
click at [754, 162] on button "Checkout" at bounding box center [749, 165] width 44 height 18
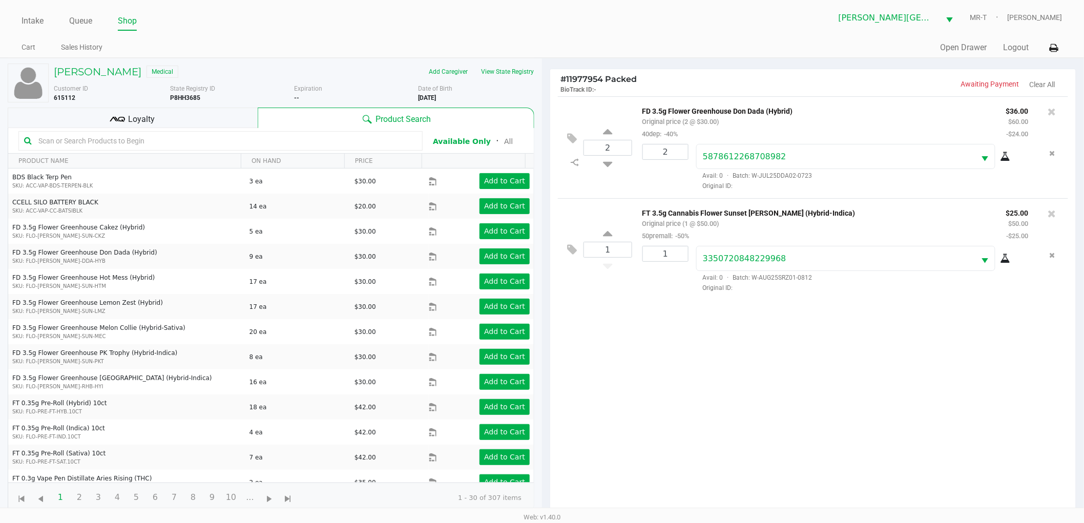
click at [679, 429] on div "2 FD 3.5g Flower Greenhouse Don Dada (Hybrid) Original price (2 @ $30.00) 40dep…" at bounding box center [813, 308] width 526 height 424
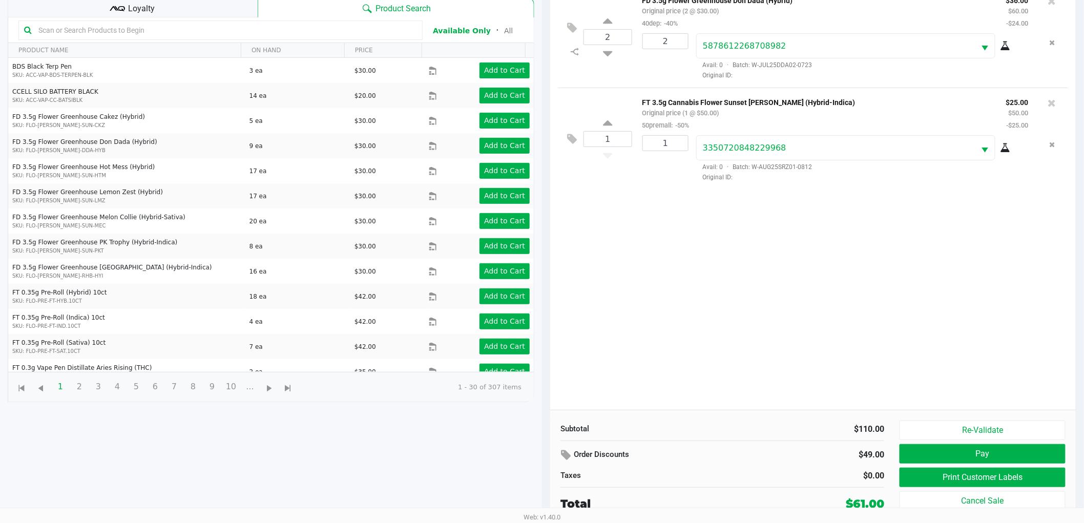
click at [685, 310] on div "2 FD 3.5g Flower Greenhouse Don Dada (Hybrid) Original price (2 @ $30.00) 40dep…" at bounding box center [813, 198] width 526 height 424
click at [916, 482] on button "Print Customer Labels" at bounding box center [983, 477] width 166 height 19
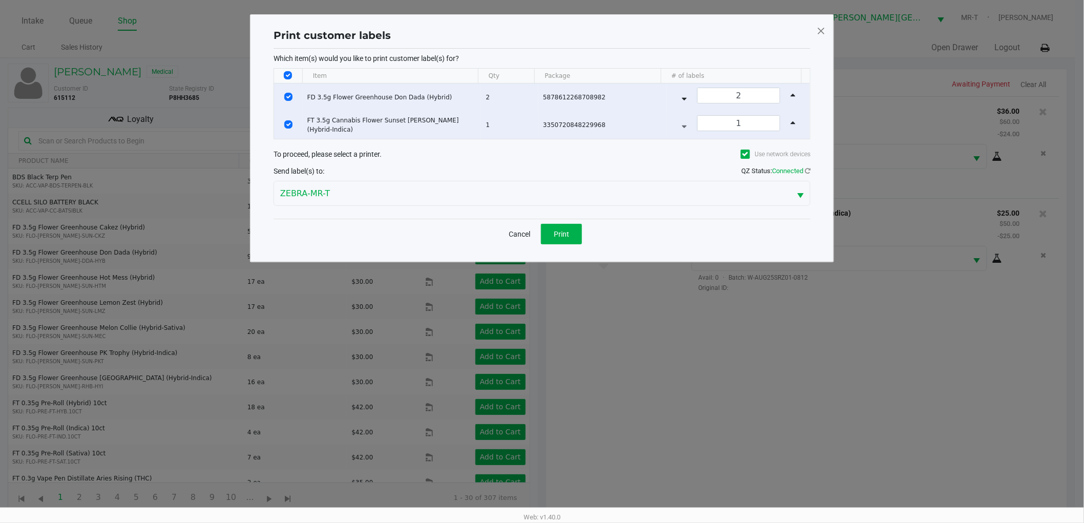
scroll to position [0, 0]
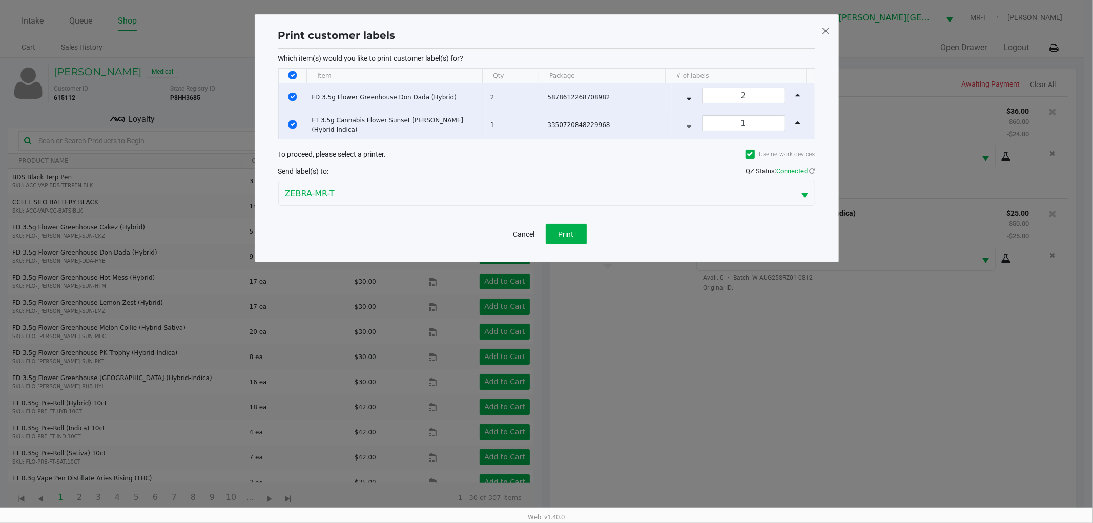
click at [564, 246] on div "Cancel Print" at bounding box center [546, 234] width 537 height 30
click at [563, 236] on span "Print" at bounding box center [566, 234] width 15 height 8
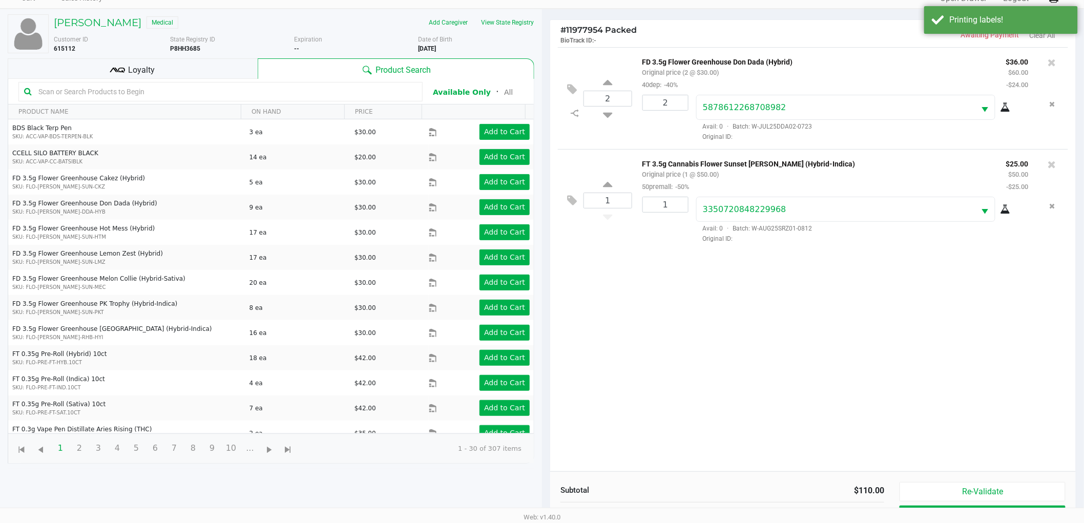
scroll to position [111, 0]
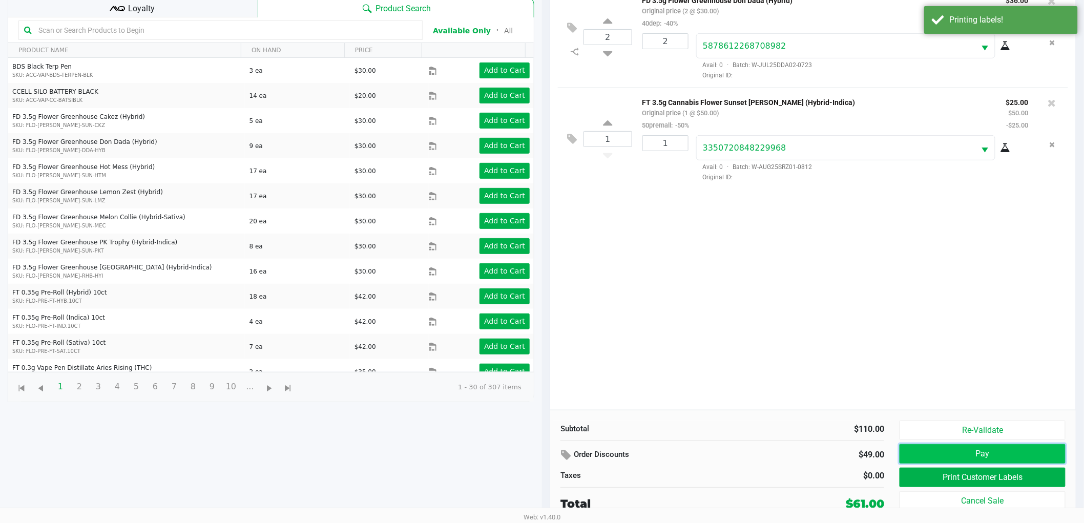
click at [940, 454] on button "Pay" at bounding box center [983, 453] width 166 height 19
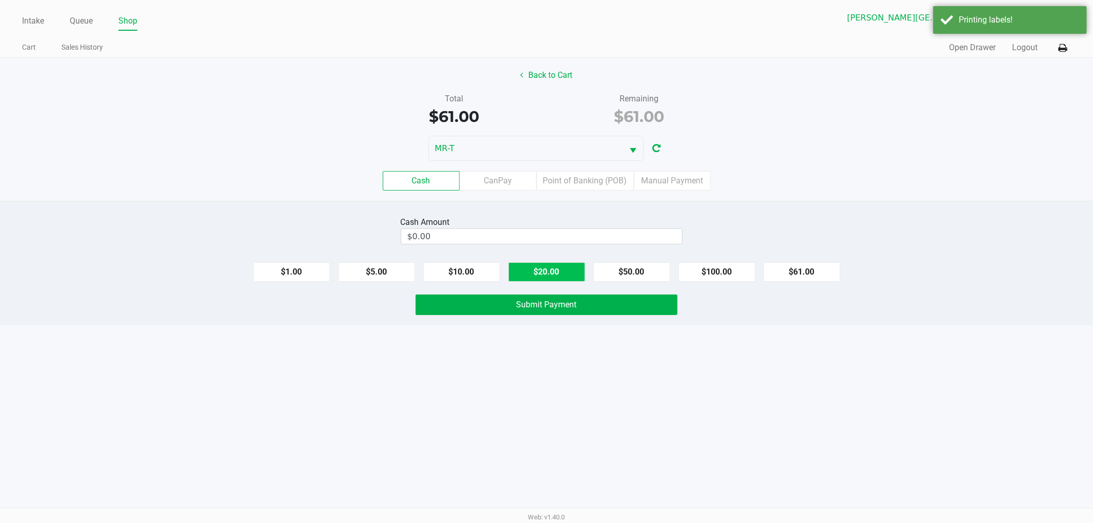
click at [577, 269] on button "$20.00" at bounding box center [546, 271] width 77 height 19
type input "$80.00"
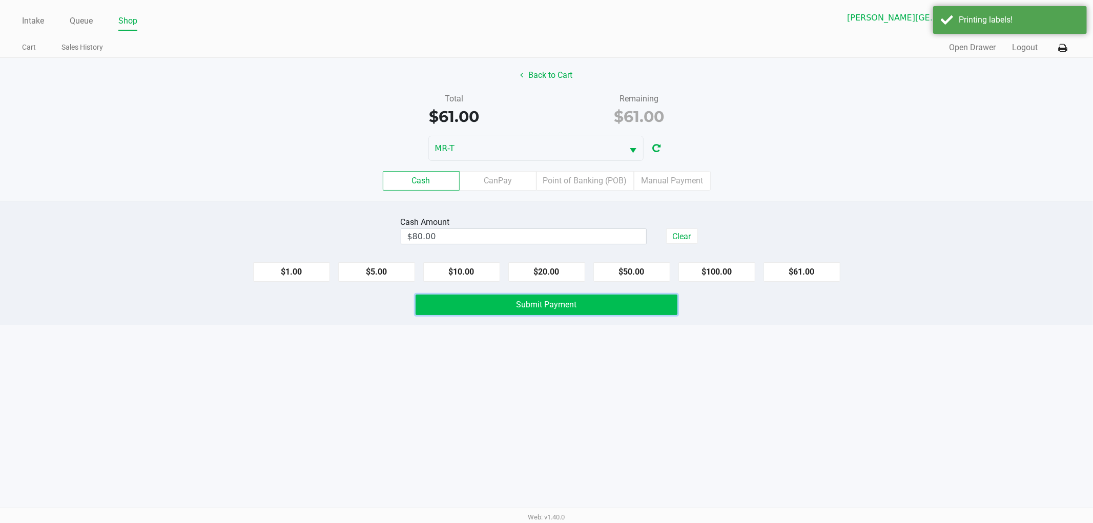
click at [563, 308] on span "Submit Payment" at bounding box center [547, 305] width 60 height 10
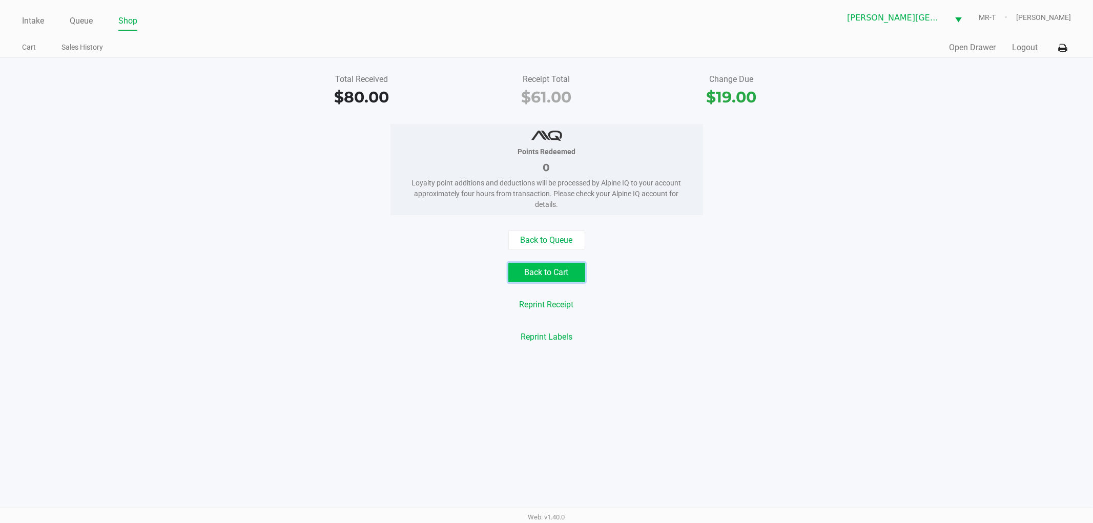
click at [546, 281] on button "Back to Cart" at bounding box center [546, 272] width 77 height 19
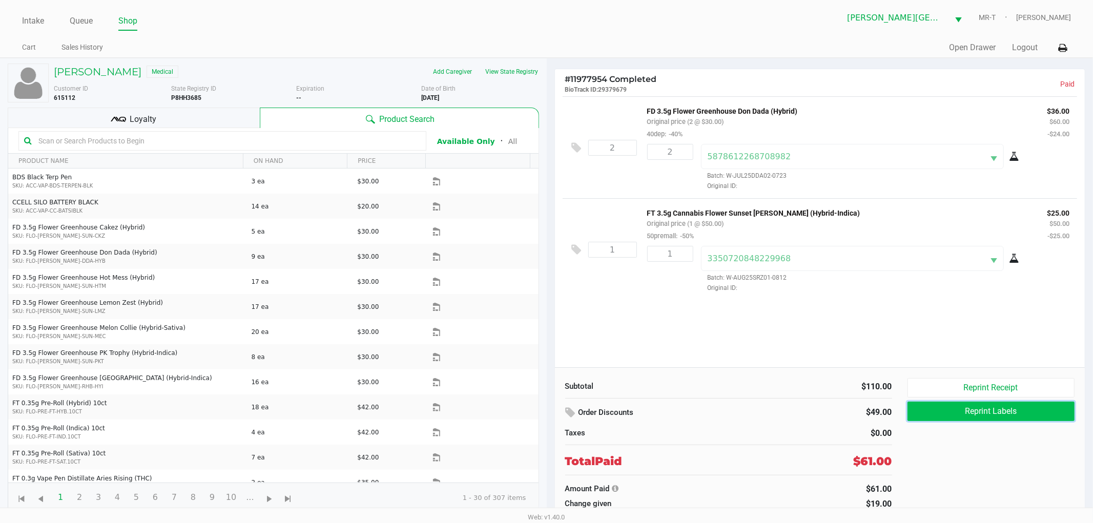
click at [962, 406] on button "Reprint Labels" at bounding box center [992, 411] width 168 height 19
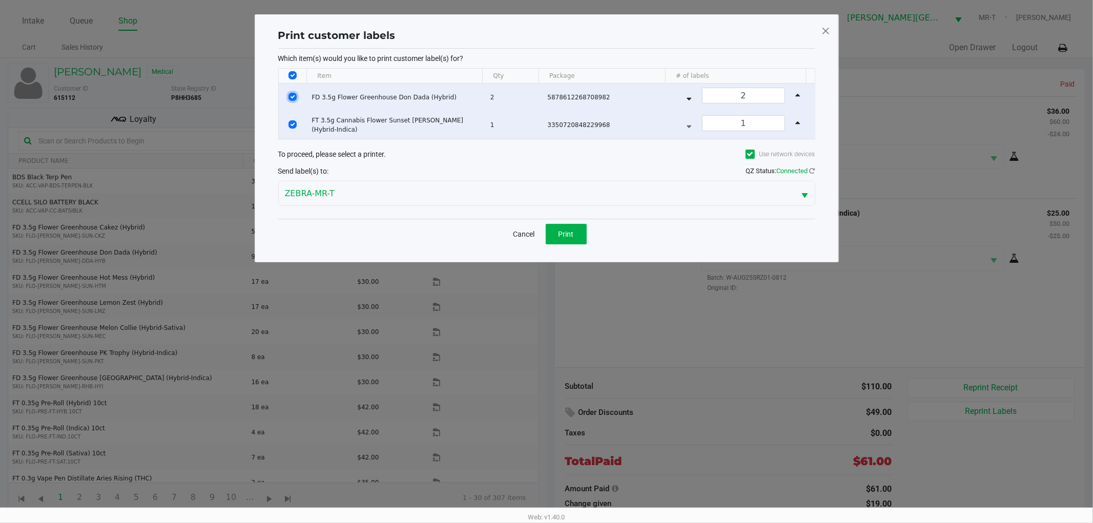
click at [291, 94] on input "Select Row" at bounding box center [293, 97] width 8 height 8
checkbox input "false"
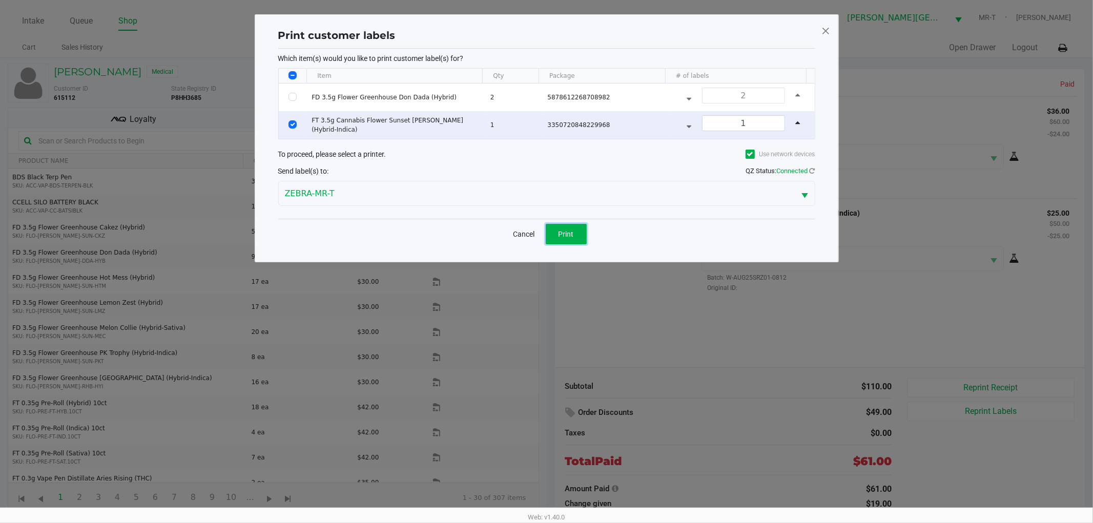
click at [565, 232] on span "Print" at bounding box center [566, 234] width 15 height 8
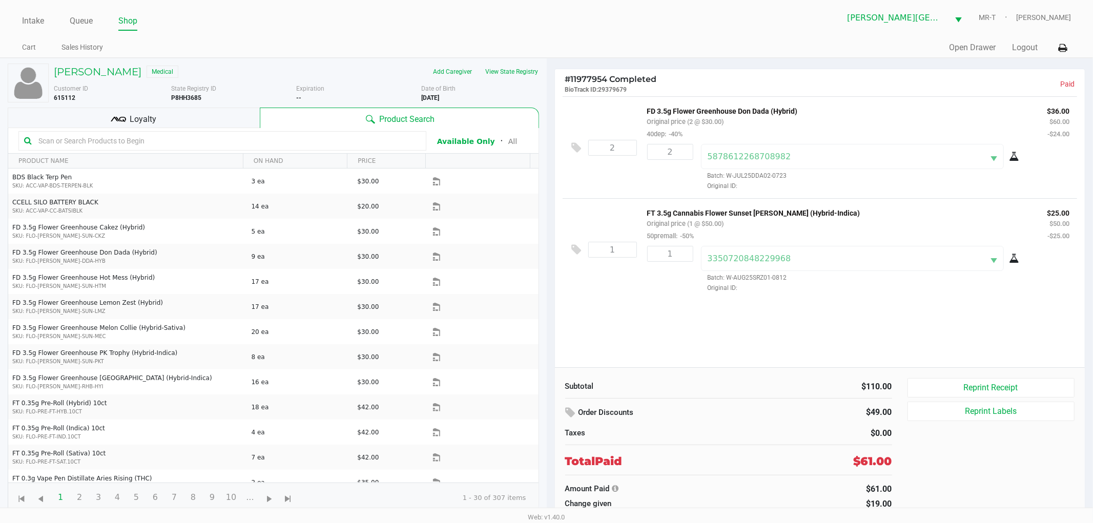
click at [709, 337] on div "2 FD 3.5g Flower Greenhouse Don Dada (Hybrid) Original price (2 @ $30.00) 40dep…" at bounding box center [820, 231] width 530 height 271
click at [954, 46] on button "Open Drawer" at bounding box center [972, 48] width 47 height 12
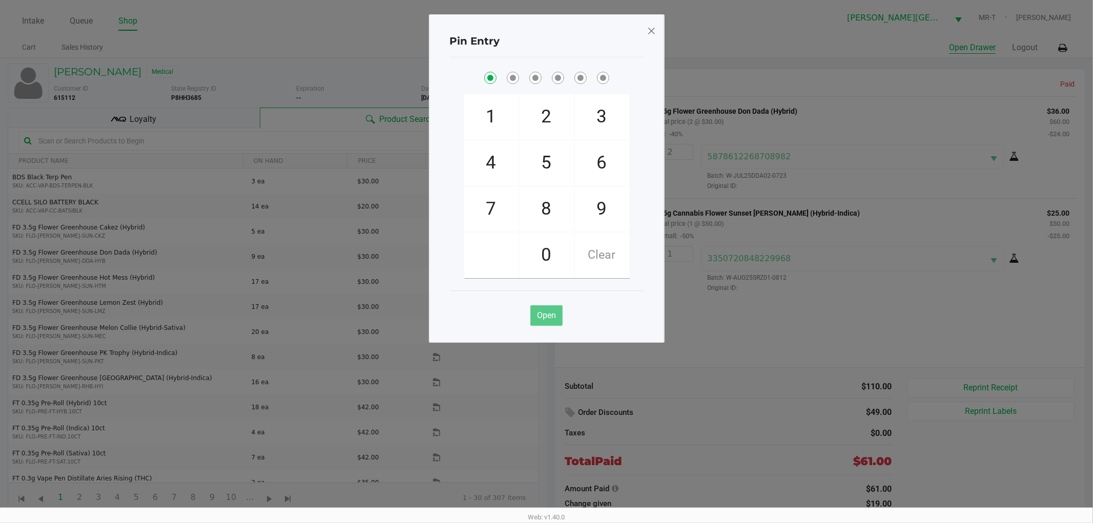
checkbox input "true"
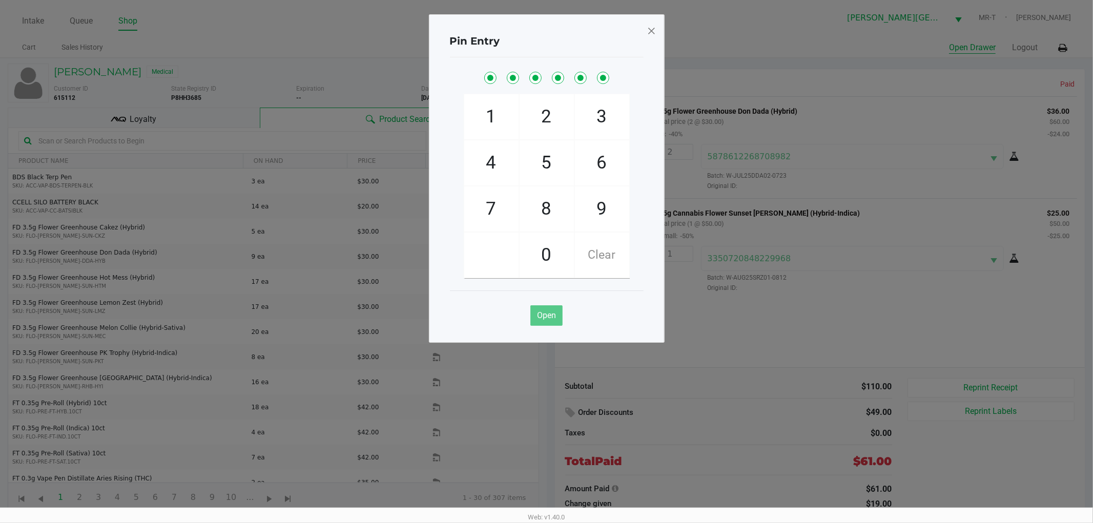
checkbox input "true"
click at [549, 327] on div "Open" at bounding box center [547, 312] width 194 height 42
click at [541, 314] on span "Open" at bounding box center [546, 316] width 19 height 10
click at [652, 24] on span at bounding box center [651, 31] width 9 height 16
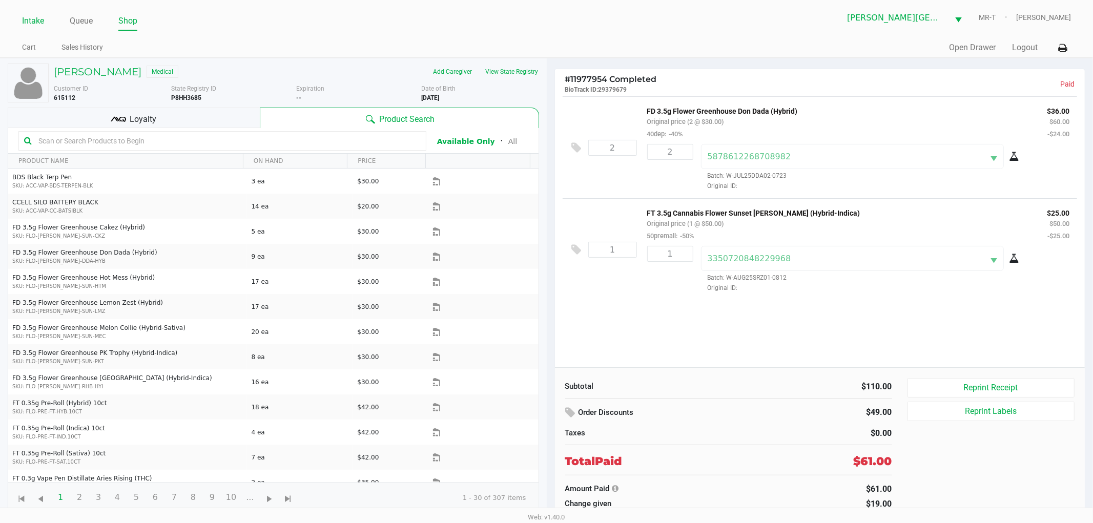
click at [42, 18] on link "Intake" at bounding box center [33, 21] width 22 height 14
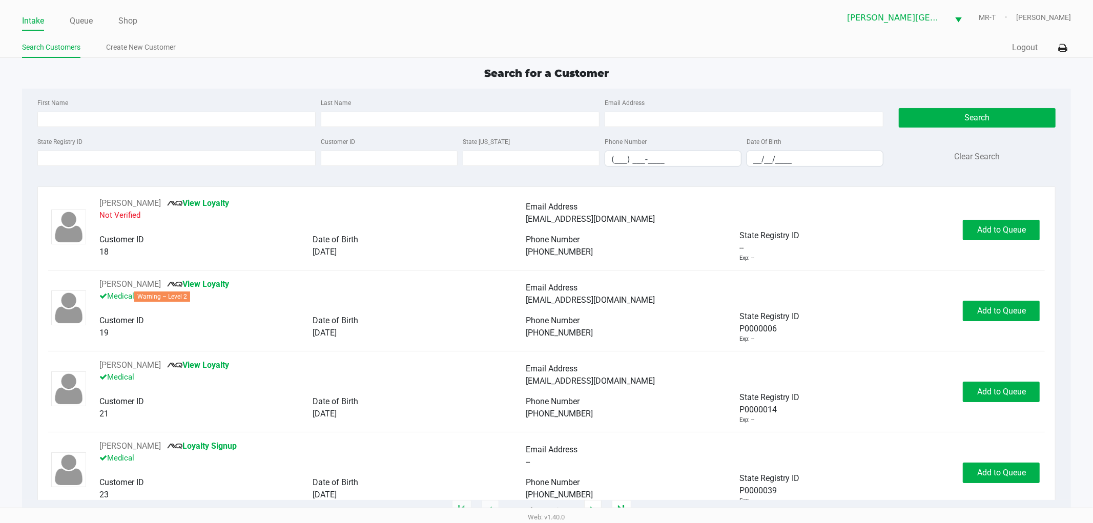
click at [421, 95] on div "First Name Last Name Email Address State Registry ID Customer ID State ID Phone…" at bounding box center [547, 136] width 1034 height 94
drag, startPoint x: 623, startPoint y: 74, endPoint x: 472, endPoint y: 72, distance: 151.2
click at [472, 72] on div "Search for a Customer" at bounding box center [546, 73] width 1065 height 15
click at [485, 69] on span "Search for a Customer" at bounding box center [546, 73] width 125 height 12
drag, startPoint x: 597, startPoint y: 79, endPoint x: 443, endPoint y: 78, distance: 153.2
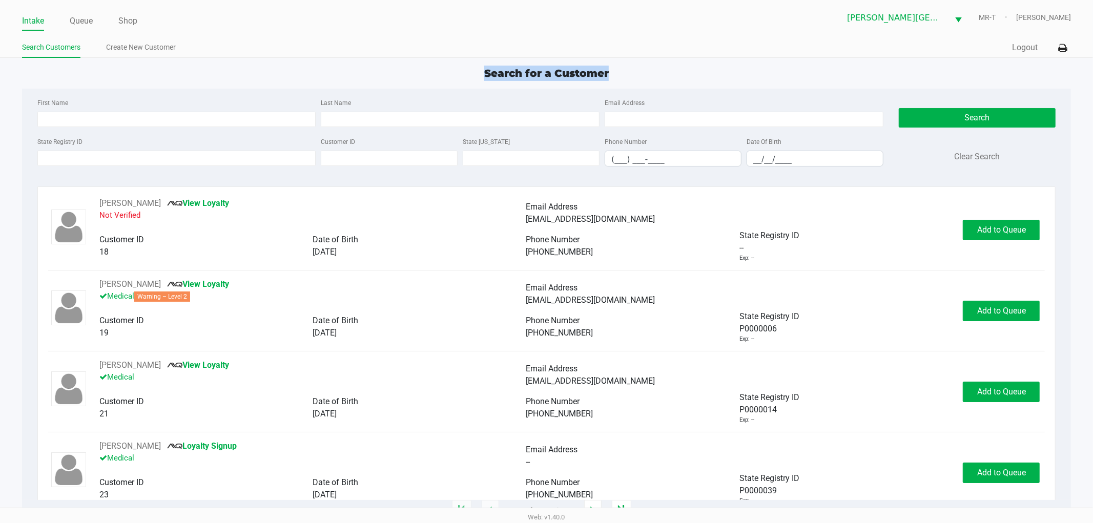
click at [443, 78] on div "Search for a Customer" at bounding box center [546, 73] width 1065 height 15
click at [475, 72] on div "Search for a Customer" at bounding box center [546, 73] width 1065 height 15
click at [506, 72] on span "Search for a Customer" at bounding box center [546, 73] width 125 height 12
click at [309, 67] on div "Search for a Customer" at bounding box center [546, 73] width 1065 height 15
click at [188, 91] on div "First Name Last Name Email Address State Registry ID Customer ID State ID Phone…" at bounding box center [547, 136] width 1034 height 94
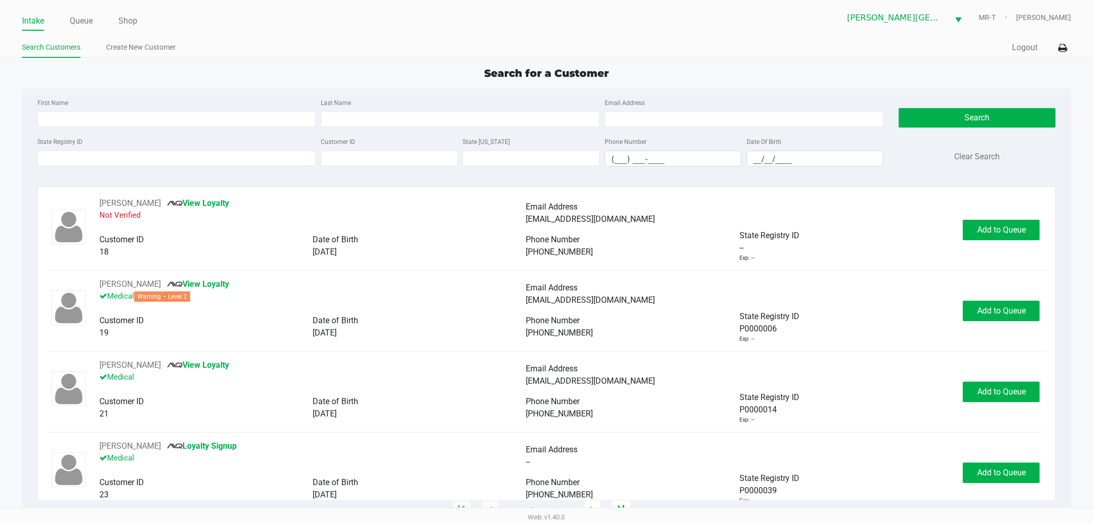
click at [123, 140] on div "State Registry ID" at bounding box center [177, 150] width 284 height 31
click at [114, 138] on div "State Registry ID" at bounding box center [177, 150] width 284 height 31
click at [111, 158] on input "State Registry ID" at bounding box center [176, 158] width 279 height 15
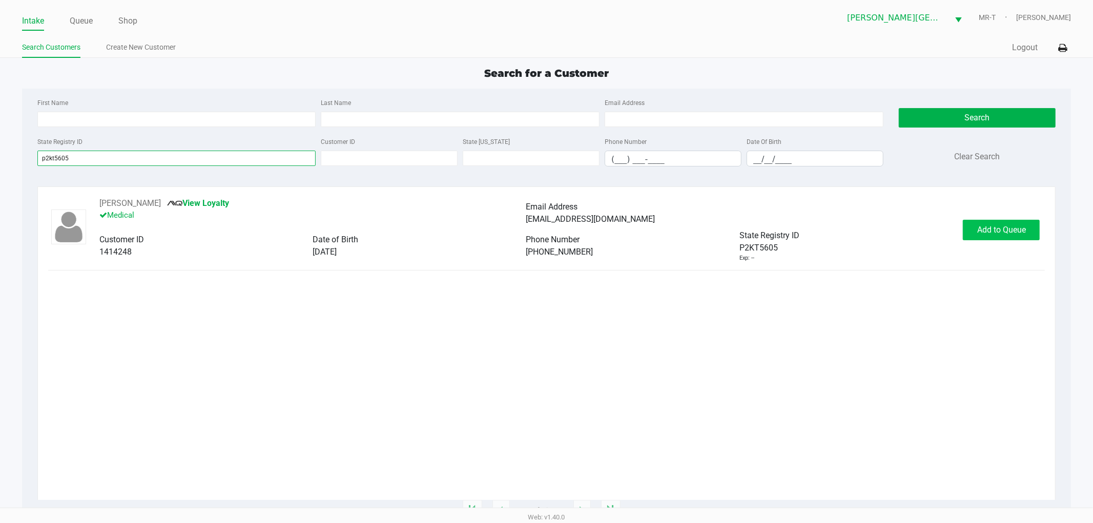
type input "p2kt5605"
click at [998, 237] on button "Add to Queue" at bounding box center [1001, 230] width 77 height 21
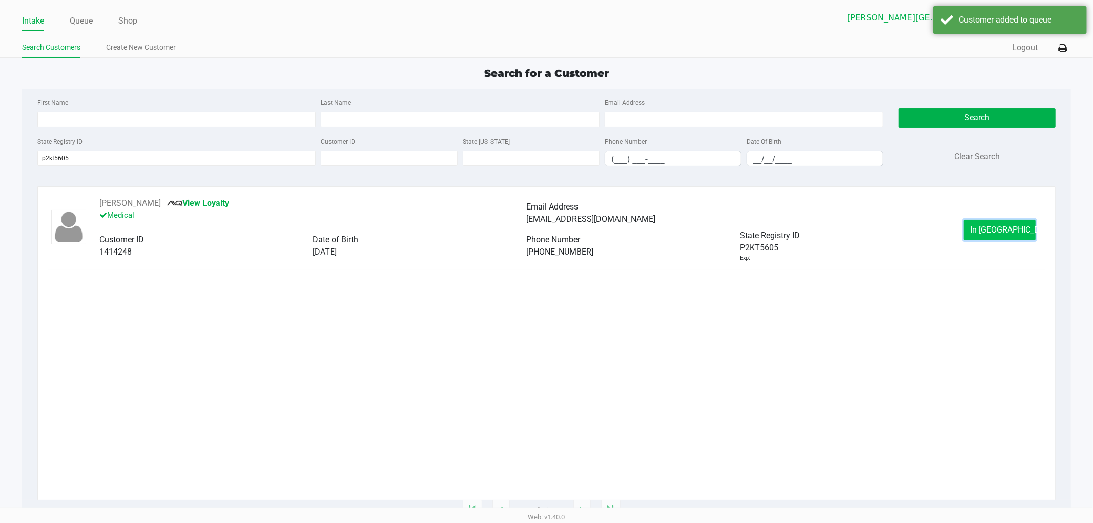
click at [980, 231] on button "In Queue" at bounding box center [1000, 230] width 72 height 21
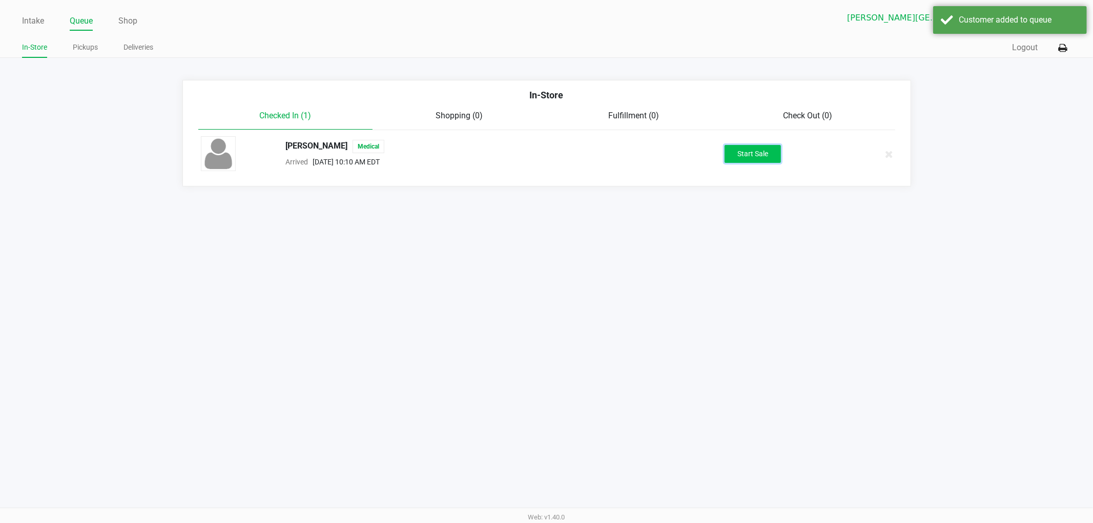
click at [761, 157] on button "Start Sale" at bounding box center [753, 154] width 56 height 18
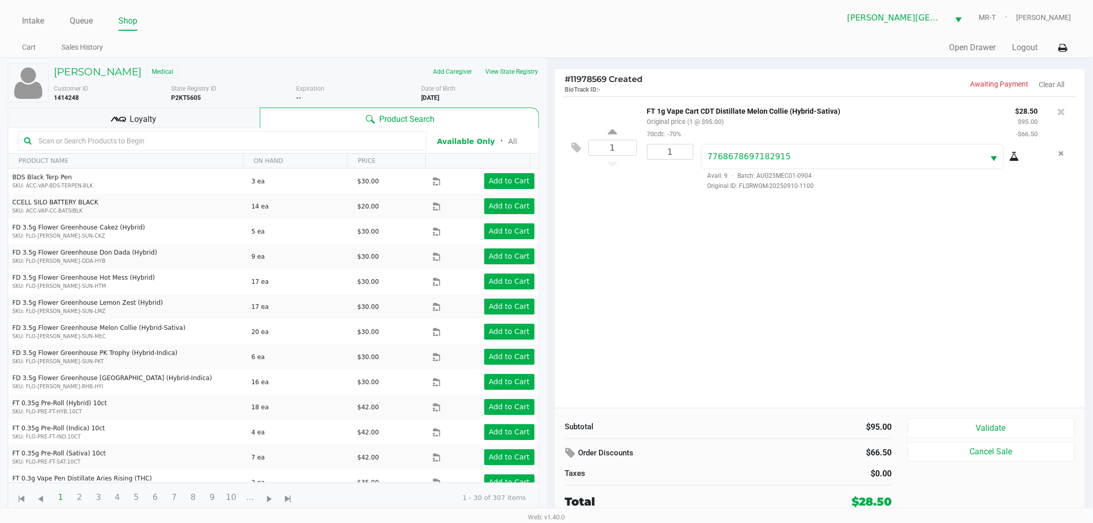
click at [740, 284] on div "1 FT 1g Vape Cart CDT Distillate Melon Collie (Hybrid-Sativa) Original price (1…" at bounding box center [820, 252] width 530 height 312
click at [750, 289] on div "1 FT 1g Vape Cart CDT Distillate Melon Collie (Hybrid-Sativa) Original price (1…" at bounding box center [820, 252] width 530 height 312
click at [751, 289] on div "1 FT 1g Vape Cart CDT Distillate Melon Collie (Hybrid-Sativa) Original price (1…" at bounding box center [820, 252] width 530 height 312
click at [723, 261] on div "1 FT 1g Vape Cart CDT Distillate Melon Collie (Hybrid-Sativa) Original price (1…" at bounding box center [820, 252] width 530 height 312
click at [721, 255] on div "1 FT 1g Vape Cart CDT Distillate Melon Collie (Hybrid-Sativa) Original price (1…" at bounding box center [820, 252] width 530 height 312
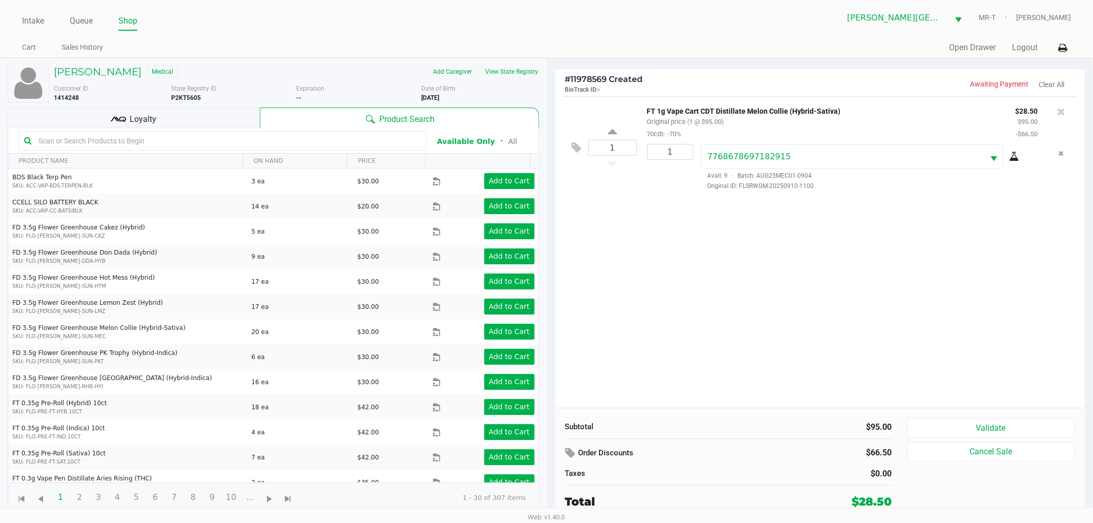
click at [721, 255] on div "1 FT 1g Vape Cart CDT Distillate Melon Collie (Hybrid-Sativa) Original price (1…" at bounding box center [820, 252] width 530 height 312
click at [1070, 114] on div at bounding box center [1062, 122] width 32 height 35
click at [987, 450] on button "Cancel Sale" at bounding box center [992, 451] width 168 height 19
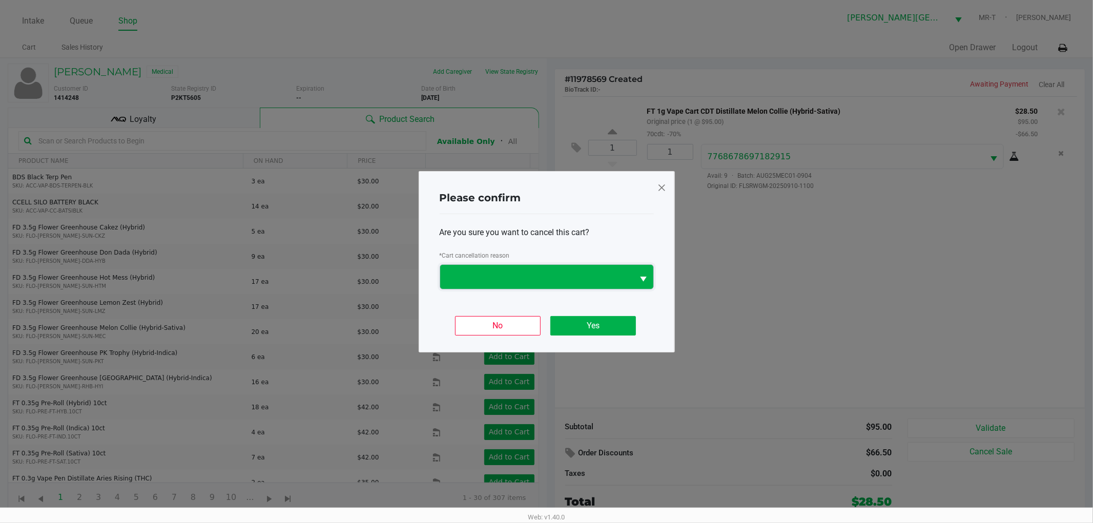
click at [503, 274] on span at bounding box center [536, 277] width 181 height 12
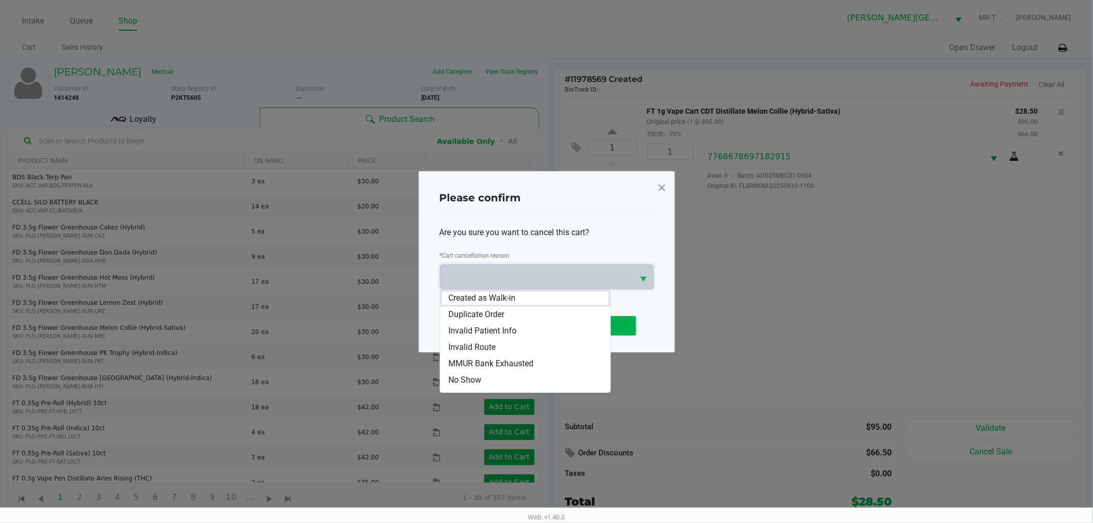
click at [494, 381] on li "No Show" at bounding box center [525, 380] width 170 height 16
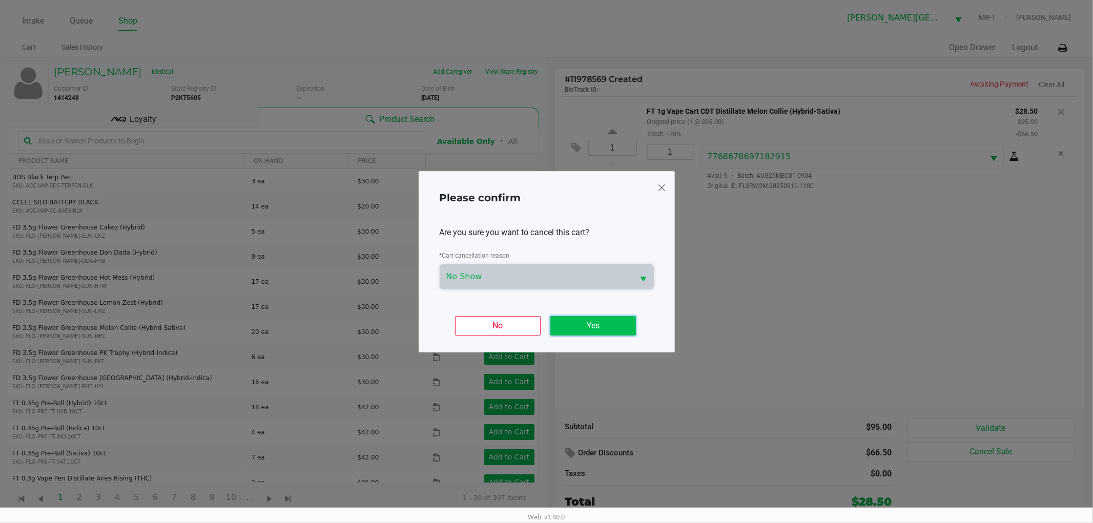
click at [575, 327] on button "Yes" at bounding box center [593, 325] width 86 height 19
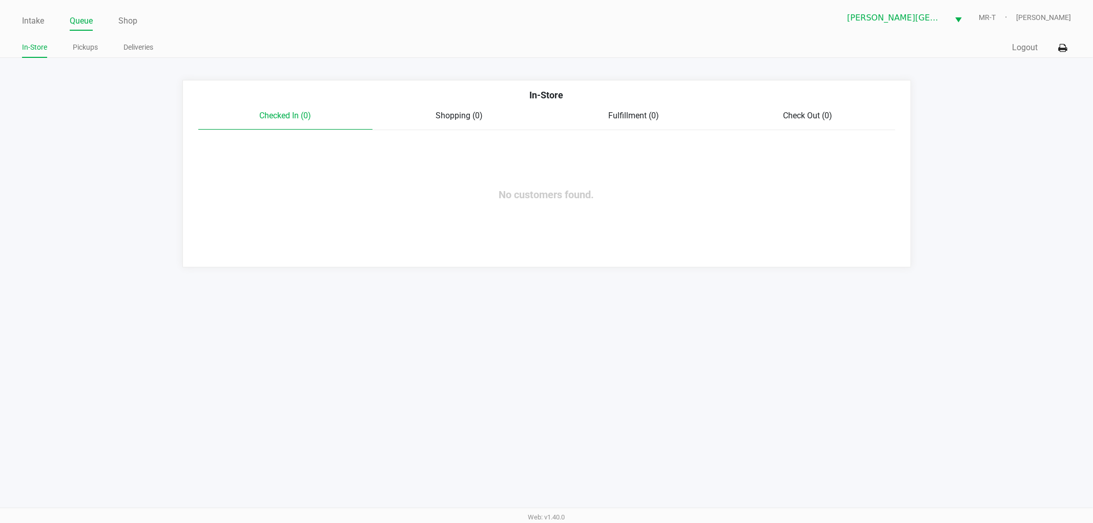
drag, startPoint x: 473, startPoint y: 316, endPoint x: 464, endPoint y: 299, distance: 18.8
click at [469, 311] on div "Intake Queue Shop Merritt Island WC MR-T TY Townsend In-Store Pickups Deliverie…" at bounding box center [546, 261] width 1093 height 523
click at [477, 244] on div "In-Store Checked In (0) Shopping (0) Fulfillment (0) Check Out (0) No customers…" at bounding box center [546, 174] width 729 height 188
drag, startPoint x: 633, startPoint y: 212, endPoint x: 445, endPoint y: 228, distance: 189.3
click at [445, 228] on div "In-Store Checked In (0) Shopping (0) Fulfillment (0) Check Out (0) No customers…" at bounding box center [546, 174] width 729 height 188
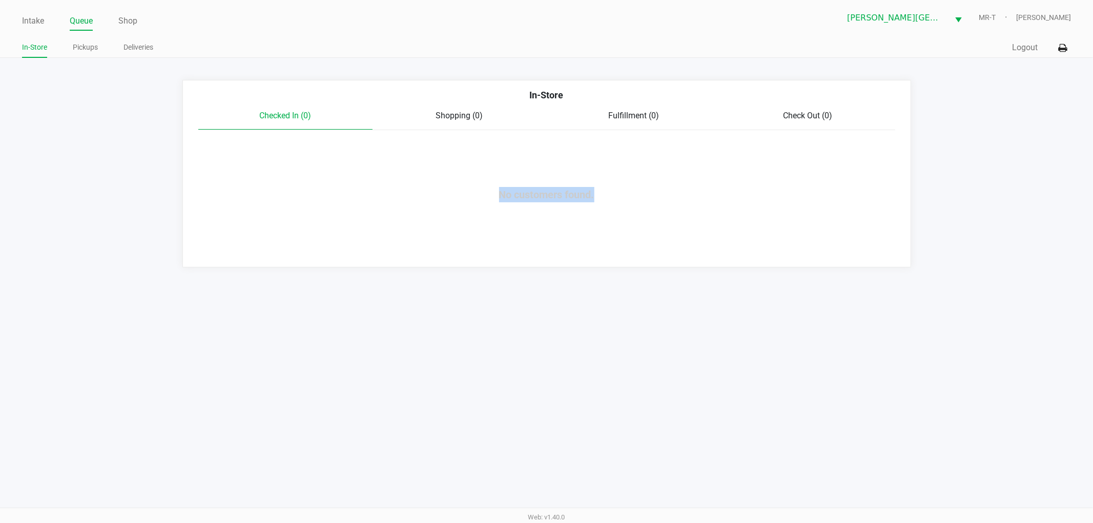
click at [451, 228] on div "In-Store Checked In (0) Shopping (0) Fulfillment (0) Check Out (0) No customers…" at bounding box center [546, 174] width 729 height 188
click at [499, 186] on div "In-Store Checked In (0) Shopping (0) Fulfillment (0) Check Out (0) No customers…" at bounding box center [546, 174] width 729 height 188
drag, startPoint x: 524, startPoint y: 176, endPoint x: 520, endPoint y: 173, distance: 5.3
click at [525, 175] on div "In-Store Checked In (0) Shopping (0) Fulfillment (0) Check Out (0) No customers…" at bounding box center [546, 174] width 729 height 188
click at [531, 201] on div "No customers found." at bounding box center [546, 194] width 285 height 15
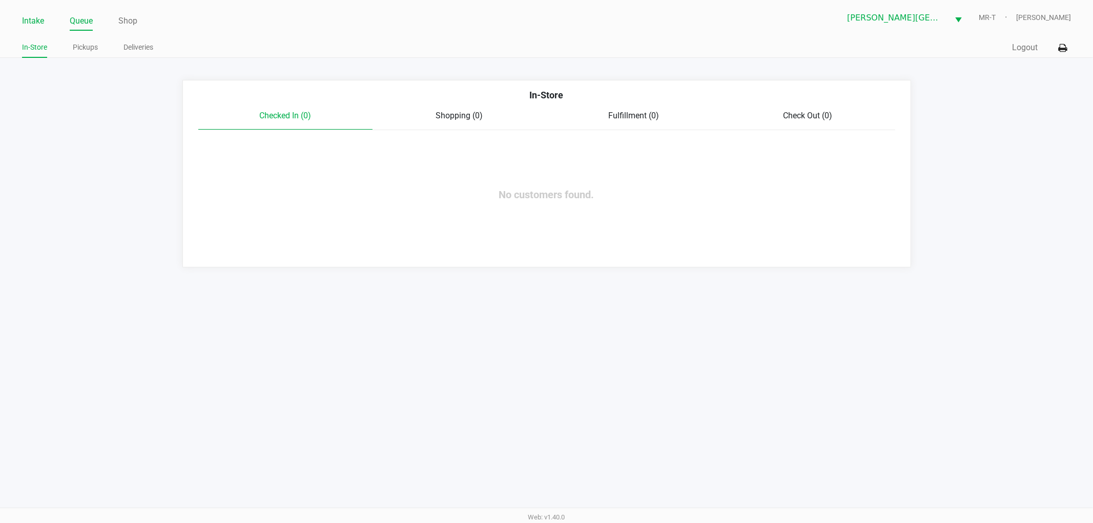
click at [38, 18] on link "Intake" at bounding box center [33, 21] width 22 height 14
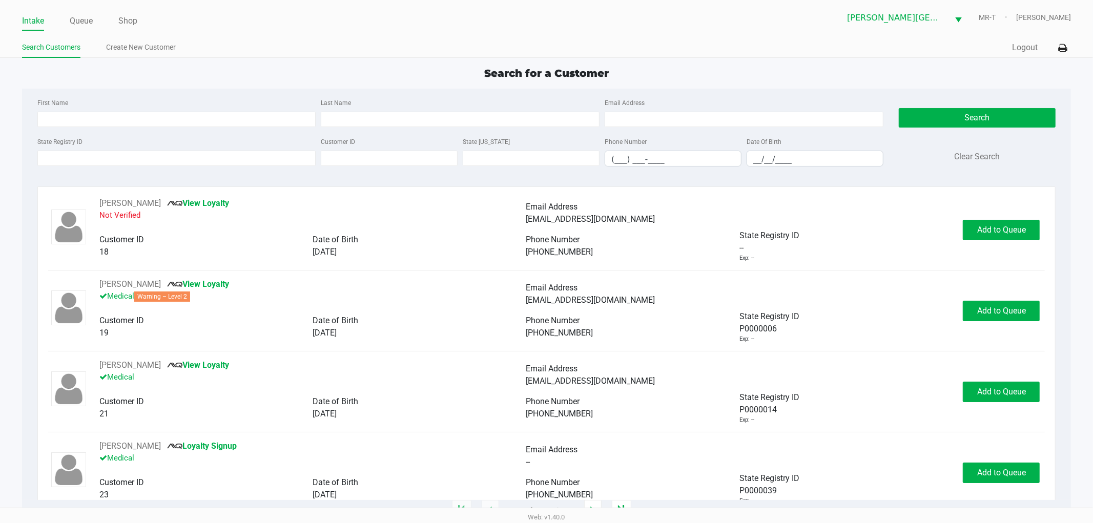
click at [115, 175] on div "State Registry ID Customer ID State ID Phone Number (___) ___-____ Date Of Birt…" at bounding box center [460, 154] width 851 height 39
click at [114, 163] on input "State Registry ID" at bounding box center [176, 158] width 279 height 15
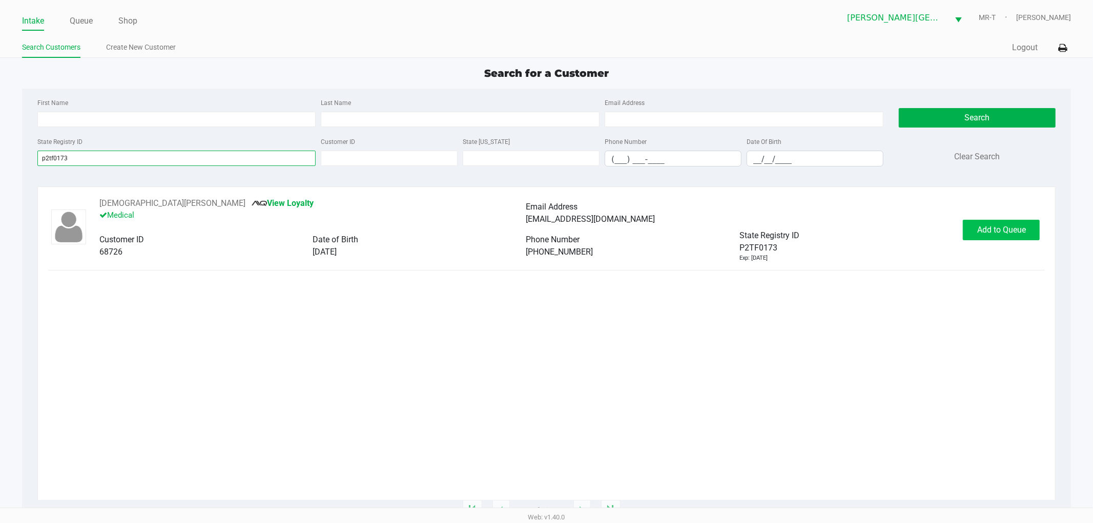
type input "p2tf0173"
click at [991, 233] on span "Add to Queue" at bounding box center [1001, 230] width 49 height 10
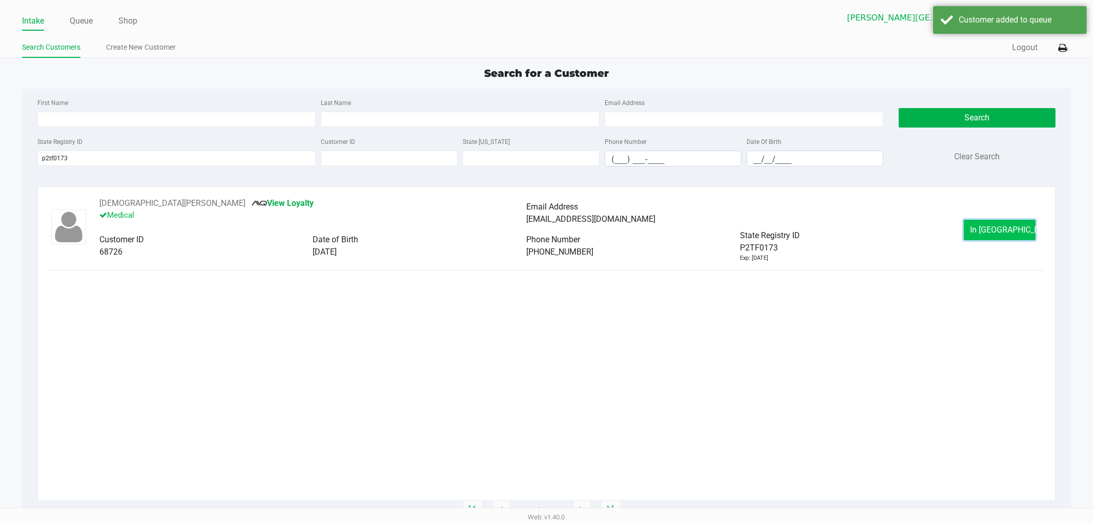
click at [991, 232] on span "In Queue" at bounding box center [1014, 230] width 86 height 10
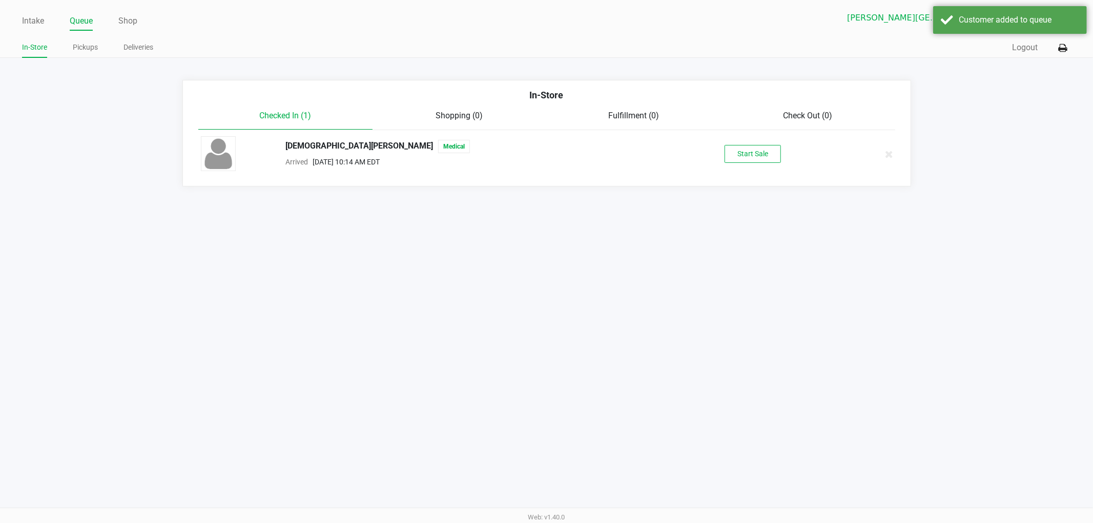
click at [741, 141] on div "CHRISTIAN WRIGHT Medical Arrived Sep 20, 2025 10:14 AM EDT Start Sale" at bounding box center [546, 154] width 707 height 36
click at [739, 150] on button "Start Sale" at bounding box center [753, 154] width 56 height 18
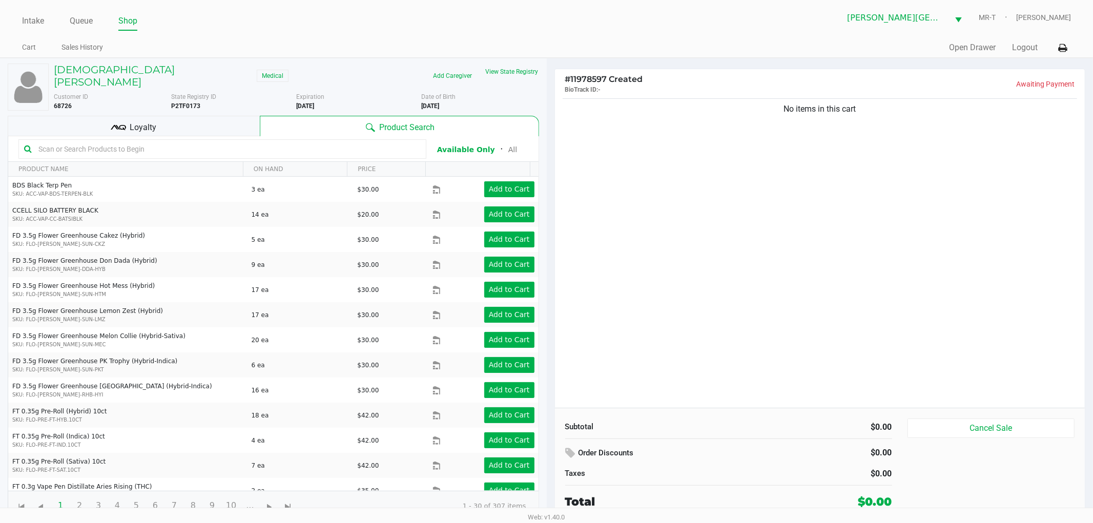
click at [154, 125] on span "Loyalty" at bounding box center [143, 127] width 27 height 12
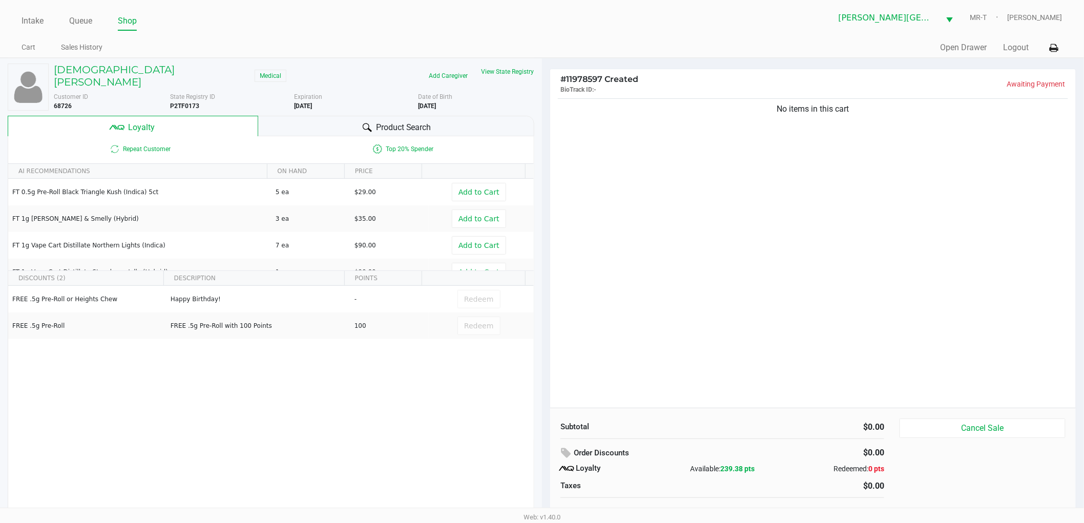
click at [671, 236] on div "No items in this cart" at bounding box center [813, 252] width 526 height 312
click at [671, 237] on div "No items in this cart" at bounding box center [813, 252] width 526 height 312
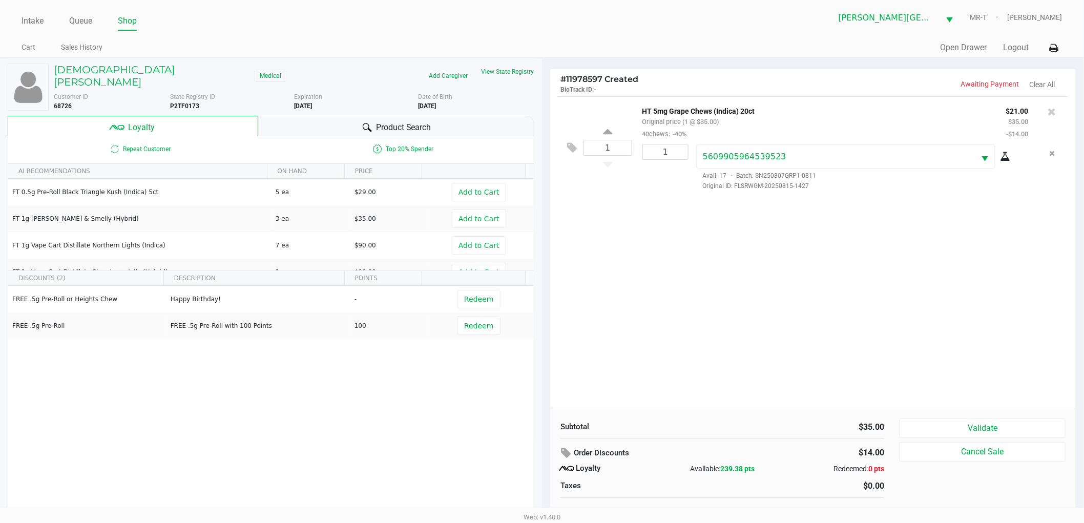
click at [807, 320] on div "1 HT 5mg Grape Chews (Indica) 20ct Original price (1 @ $35.00) 40chews: -40% $2…" at bounding box center [813, 252] width 526 height 312
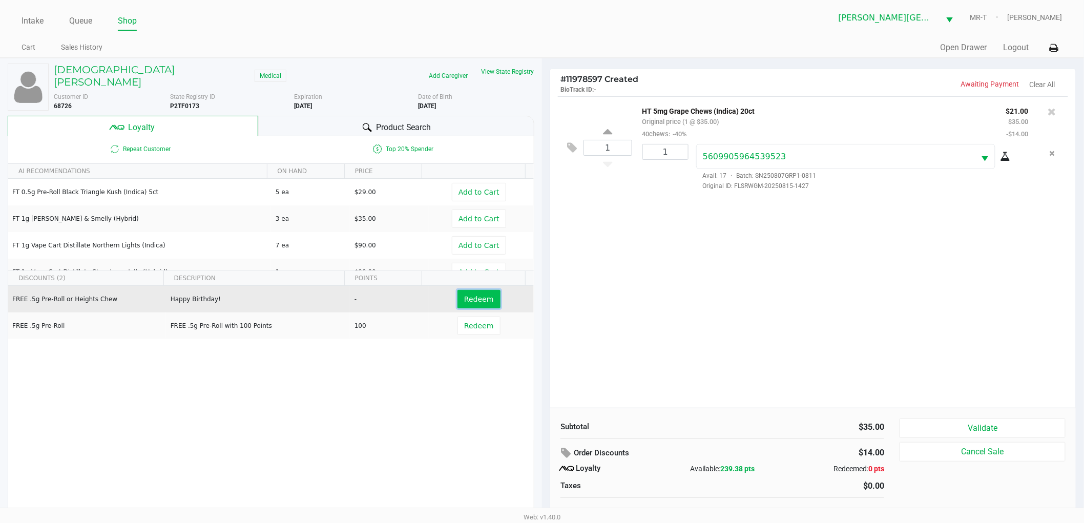
click at [482, 298] on button "Redeem" at bounding box center [479, 299] width 43 height 18
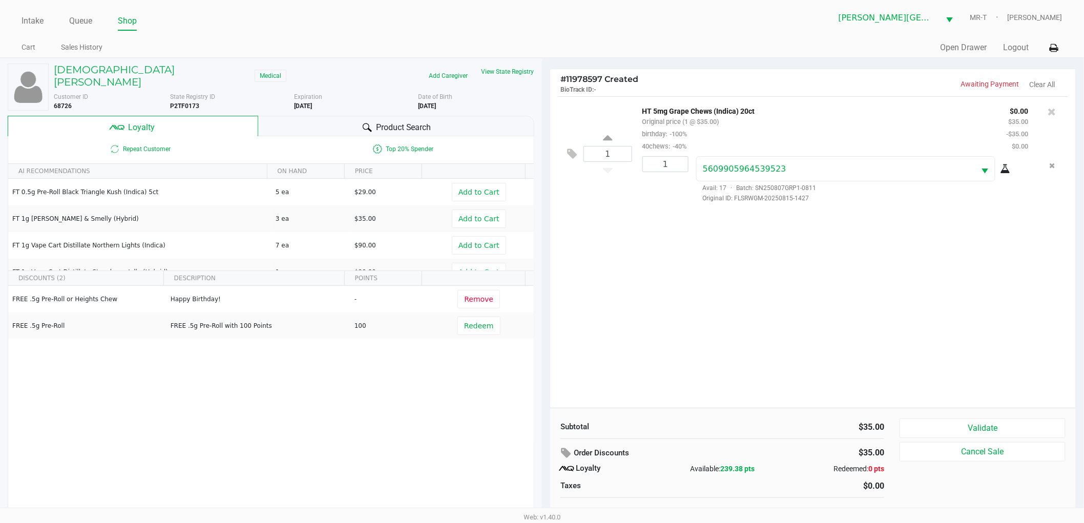
click at [752, 300] on div "1 HT 5mg Grape Chews (Indica) 20ct Original price (1 @ $35.00) birthday: -100% …" at bounding box center [813, 252] width 526 height 312
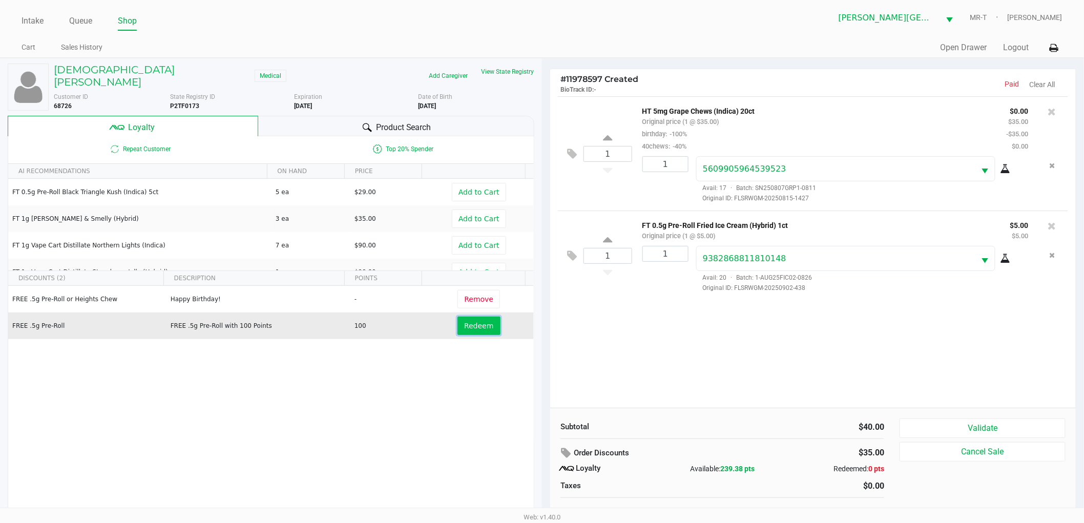
click at [469, 325] on button "Redeem" at bounding box center [479, 326] width 43 height 18
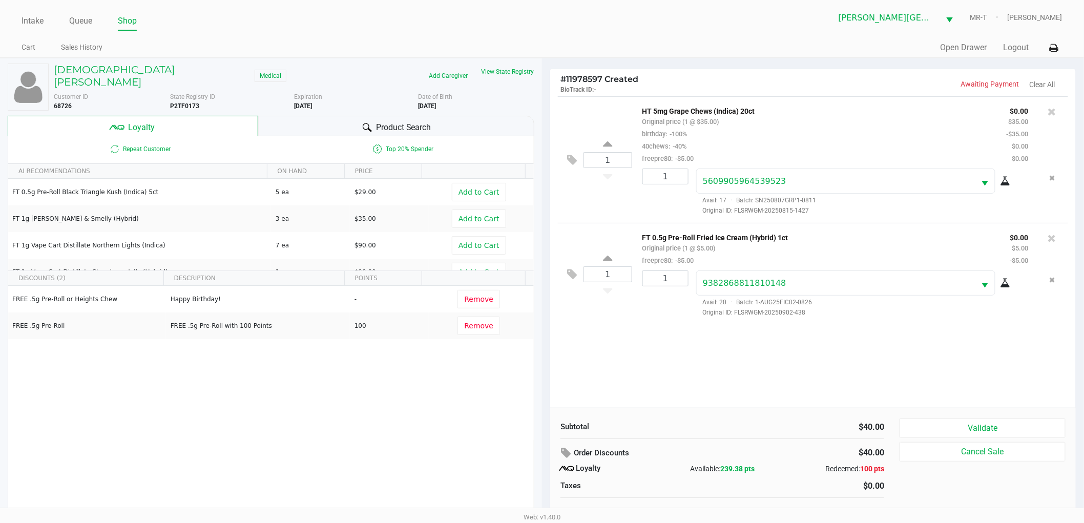
click at [724, 339] on div "1 HT 5mg Grape Chews (Indica) 20ct Original price (1 @ $35.00) birthday: -100% …" at bounding box center [813, 252] width 526 height 312
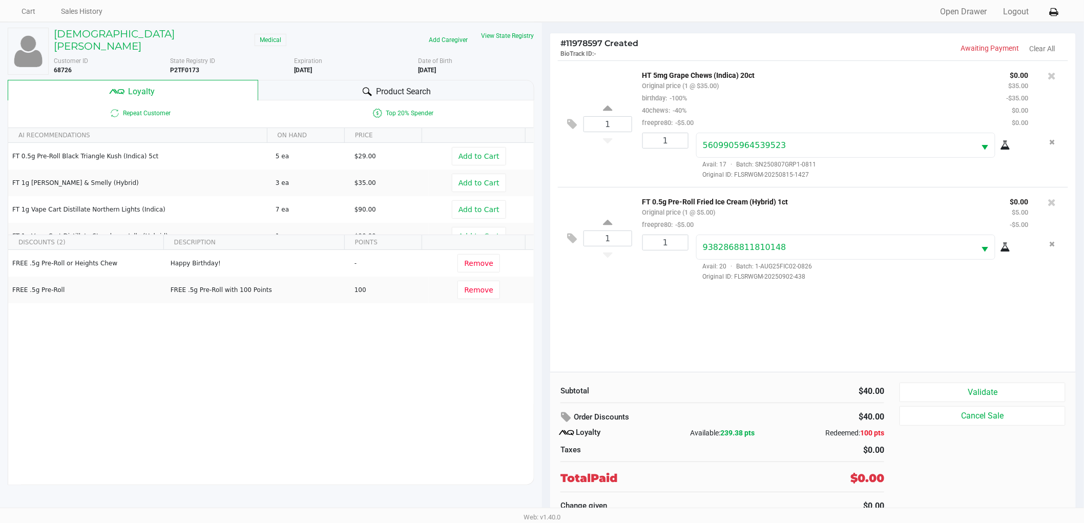
click at [688, 315] on div "1 HT 5mg Grape Chews (Indica) 20ct Original price (1 @ $35.00) birthday: -100% …" at bounding box center [813, 216] width 526 height 312
click at [965, 395] on button "Validate" at bounding box center [983, 392] width 166 height 19
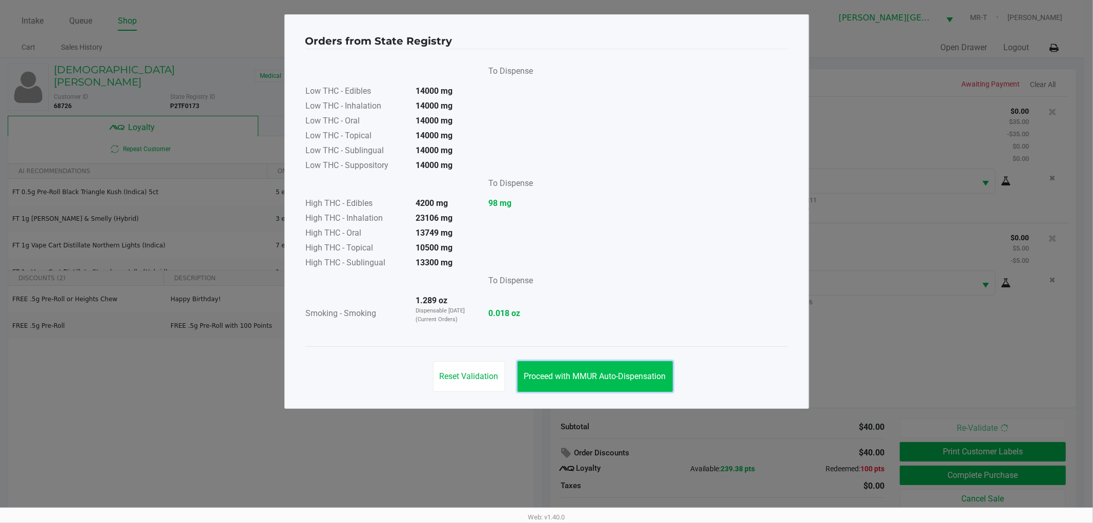
click at [617, 377] on span "Proceed with MMUR Auto-Dispensation" at bounding box center [595, 377] width 142 height 10
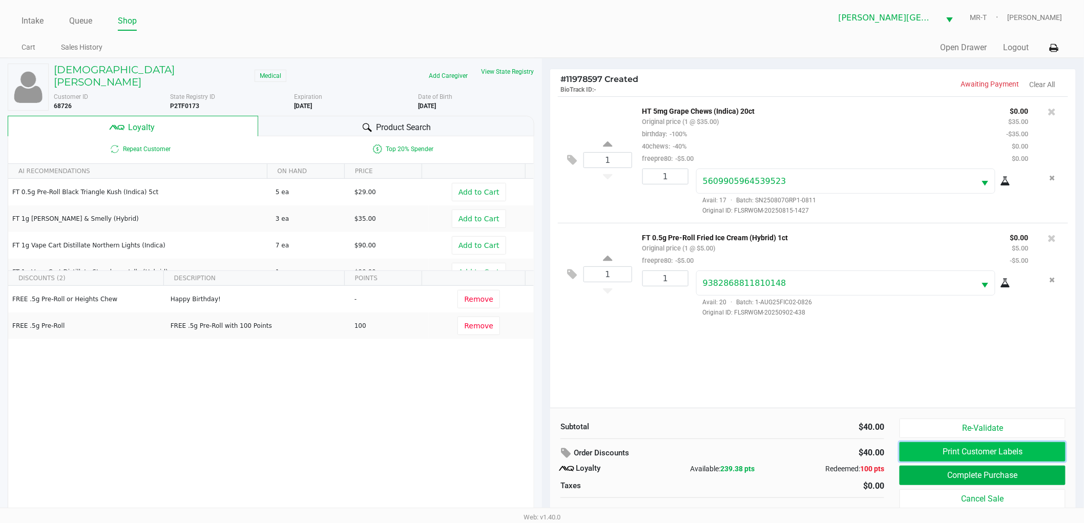
click at [924, 452] on button "Print Customer Labels" at bounding box center [983, 451] width 166 height 19
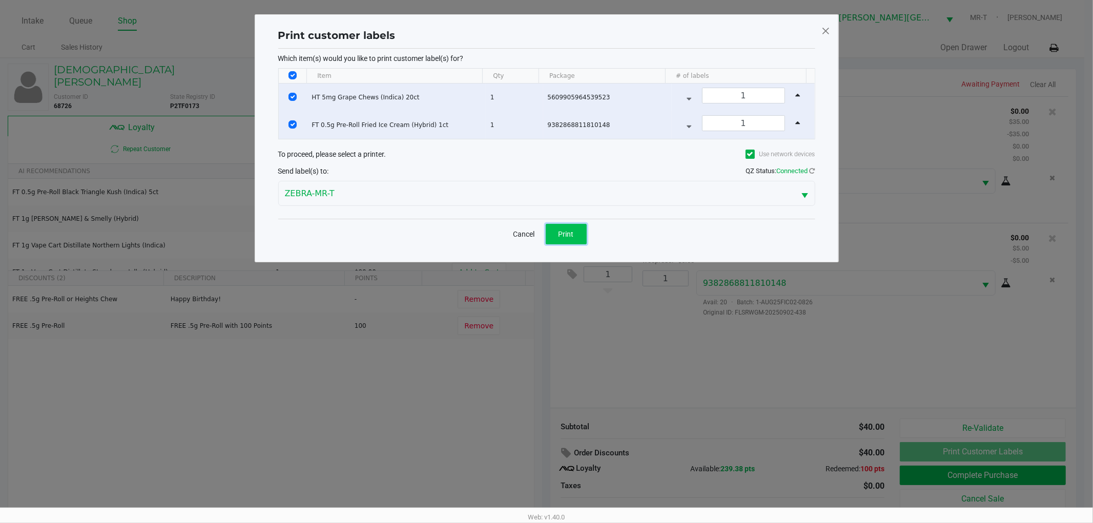
click at [570, 234] on span "Print" at bounding box center [566, 234] width 15 height 8
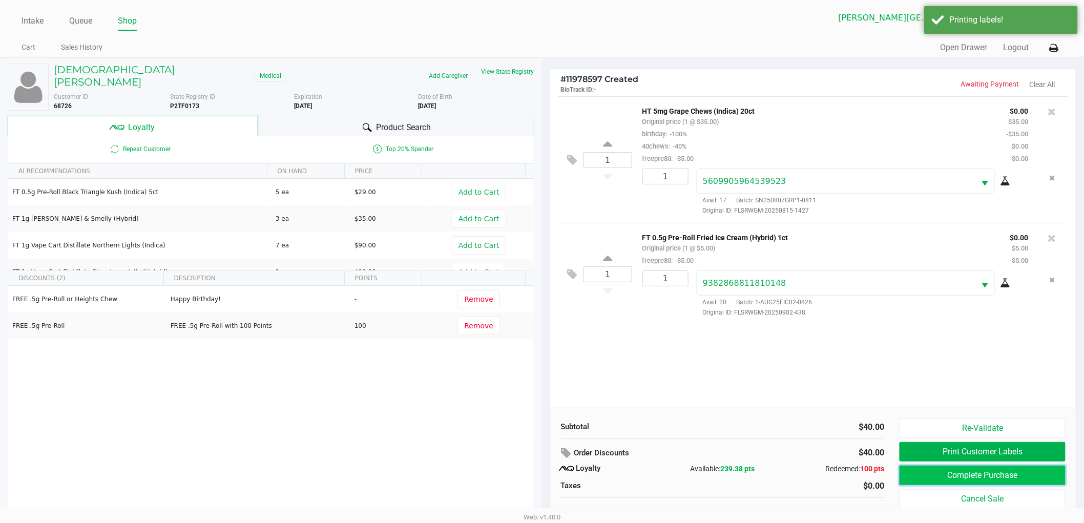
click at [923, 473] on button "Complete Purchase" at bounding box center [983, 475] width 166 height 19
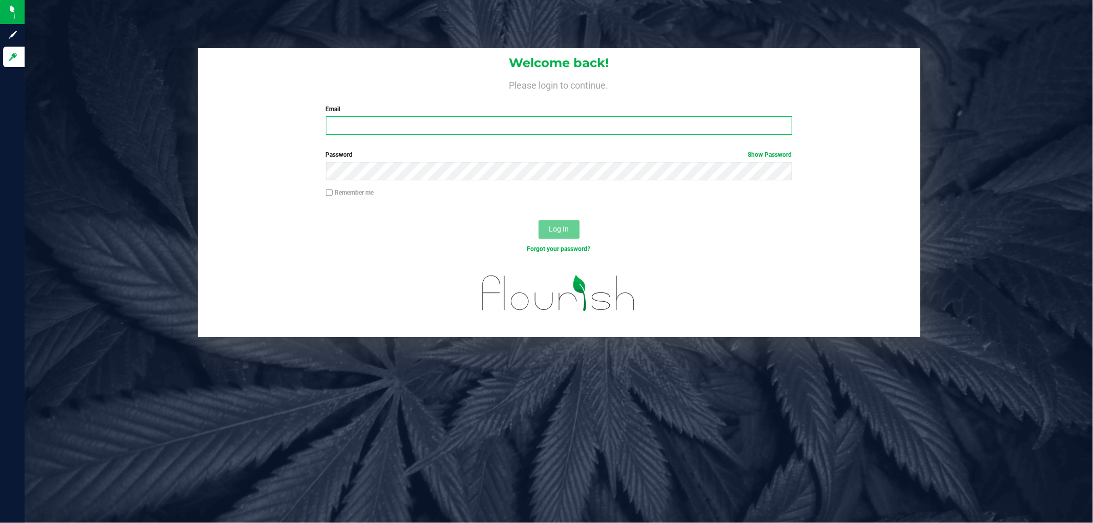
click at [364, 125] on input "Email" at bounding box center [559, 125] width 466 height 18
type input "[EMAIL_ADDRESS][DOMAIN_NAME]"
click at [539, 220] on button "Log In" at bounding box center [559, 229] width 41 height 18
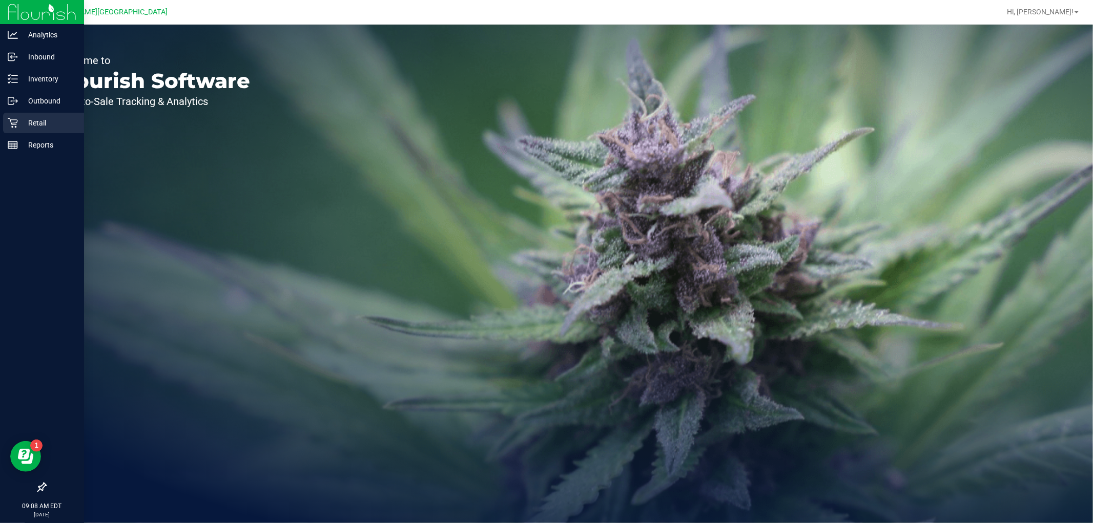
click at [18, 124] on p "Retail" at bounding box center [49, 123] width 62 height 12
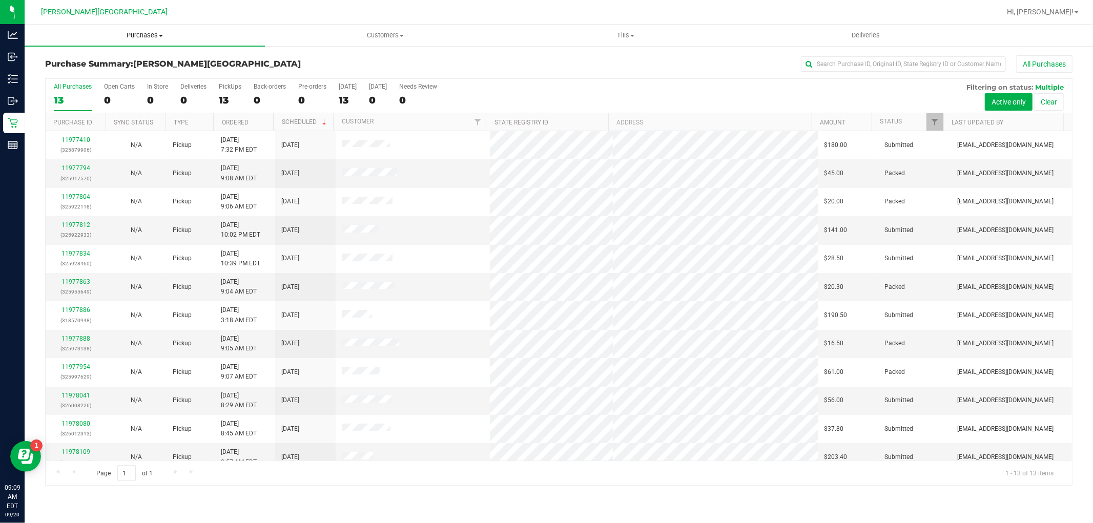
click at [125, 35] on span "Purchases" at bounding box center [145, 35] width 240 height 9
click at [75, 70] on span "Fulfillment" at bounding box center [57, 74] width 64 height 9
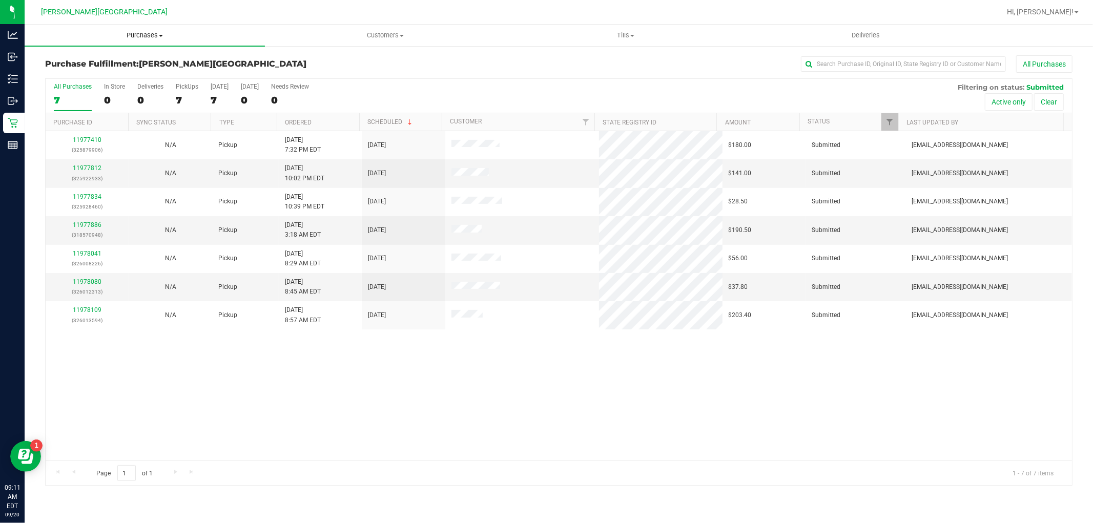
click at [149, 31] on span "Purchases" at bounding box center [145, 35] width 240 height 9
click at [284, 387] on div "11977410 (325879906) N/A Pickup 9/19/2025 7:32 PM EDT 9/20/2025 $180.00 Submitt…" at bounding box center [559, 296] width 1027 height 330
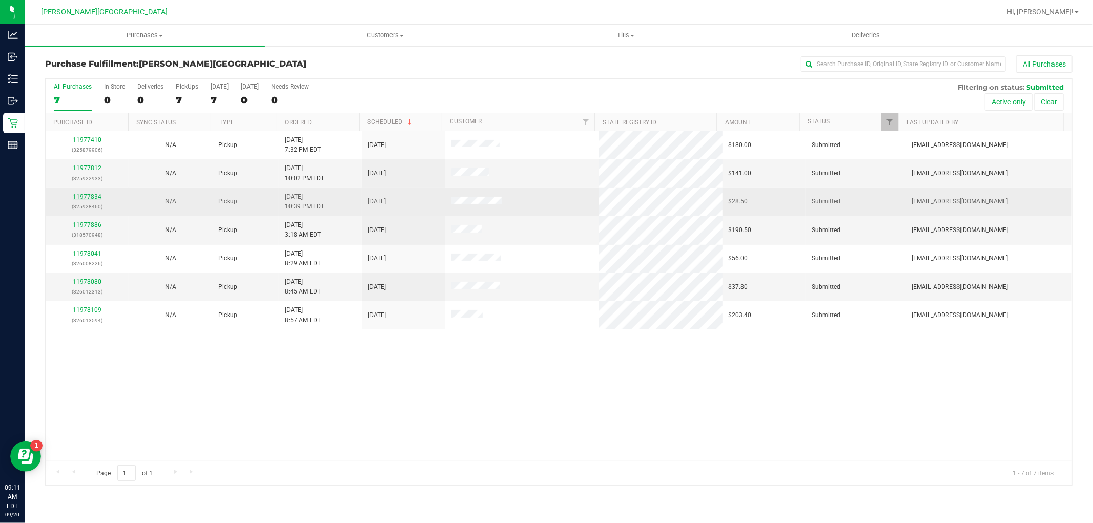
click at [84, 198] on link "11977834" at bounding box center [87, 196] width 29 height 7
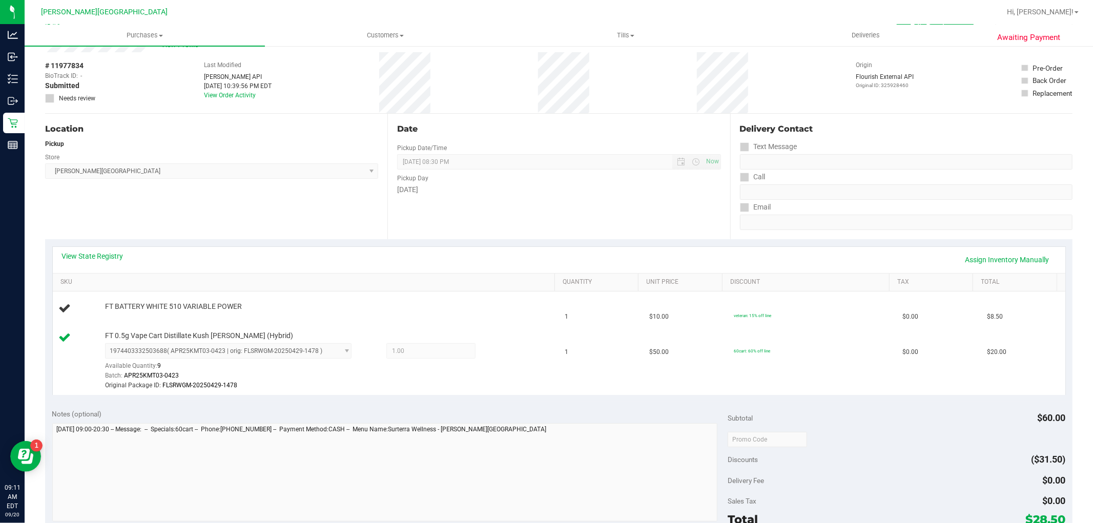
scroll to position [57, 0]
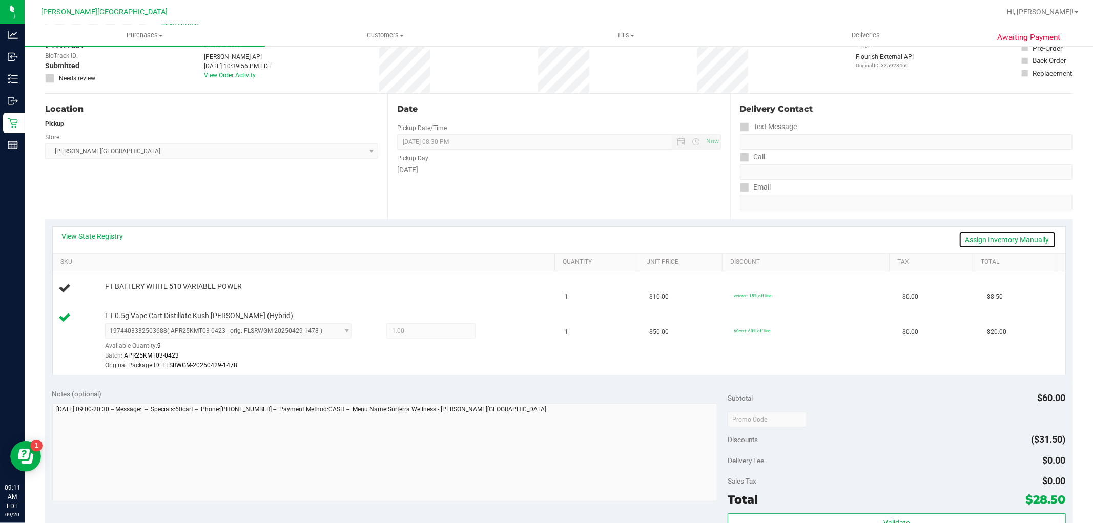
click at [988, 238] on link "Assign Inventory Manually" at bounding box center [1007, 239] width 97 height 17
click at [127, 297] on link "Add Package" at bounding box center [123, 293] width 37 height 7
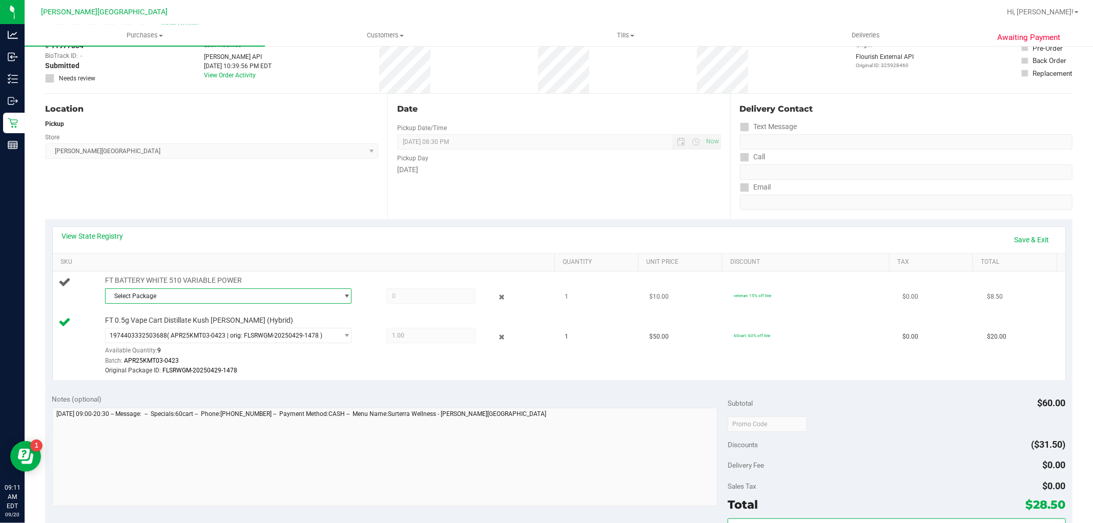
click at [181, 299] on span "Select Package" at bounding box center [222, 296] width 233 height 14
click at [161, 338] on span "3453897358597093" at bounding box center [139, 338] width 57 height 7
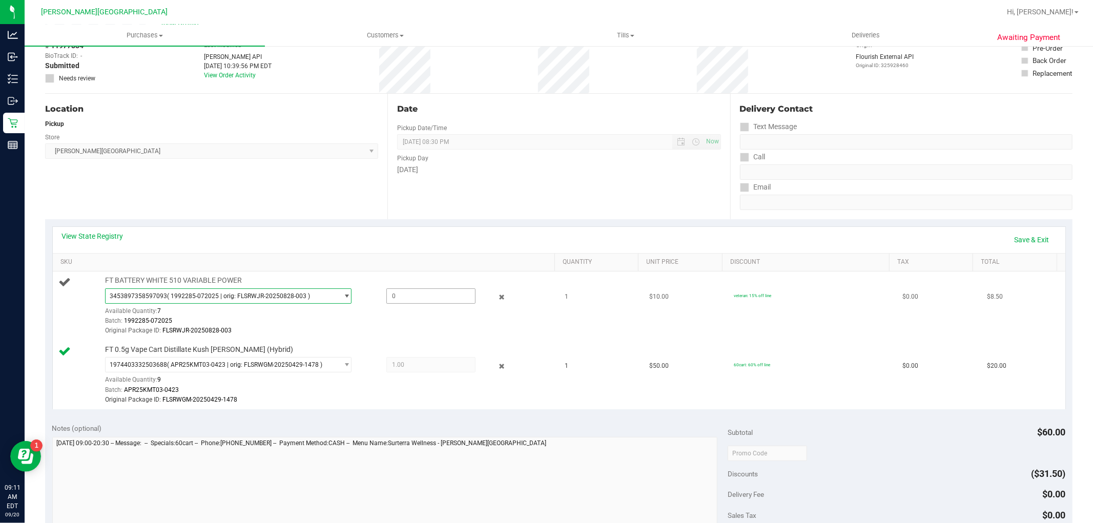
click at [397, 303] on span at bounding box center [430, 296] width 89 height 15
click at [401, 302] on span at bounding box center [430, 296] width 89 height 15
type input "1"
type input "1.0000"
click at [399, 324] on div "Batch: 1992285-072025" at bounding box center [327, 321] width 445 height 10
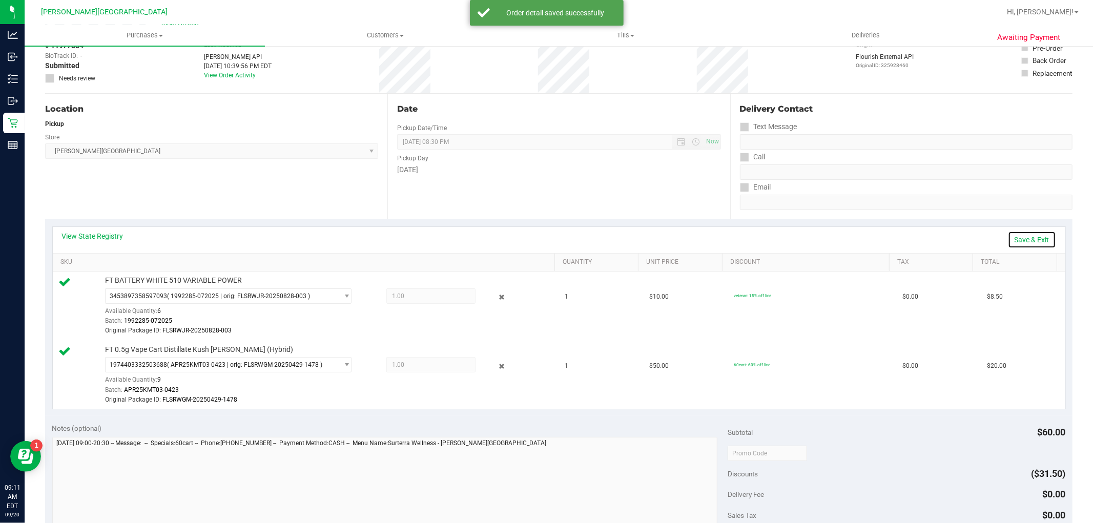
click at [1019, 232] on link "Save & Exit" at bounding box center [1032, 239] width 48 height 17
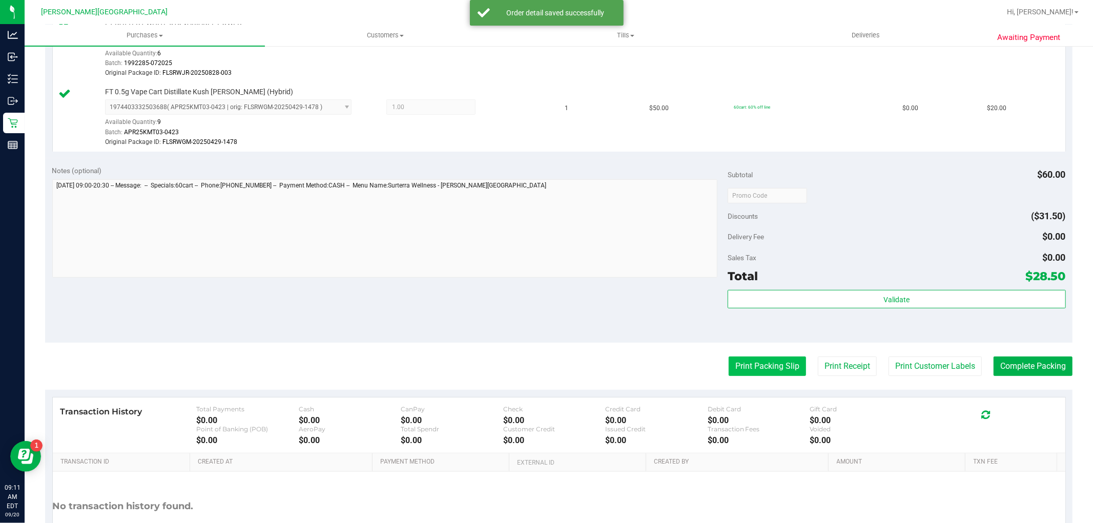
scroll to position [395, 0]
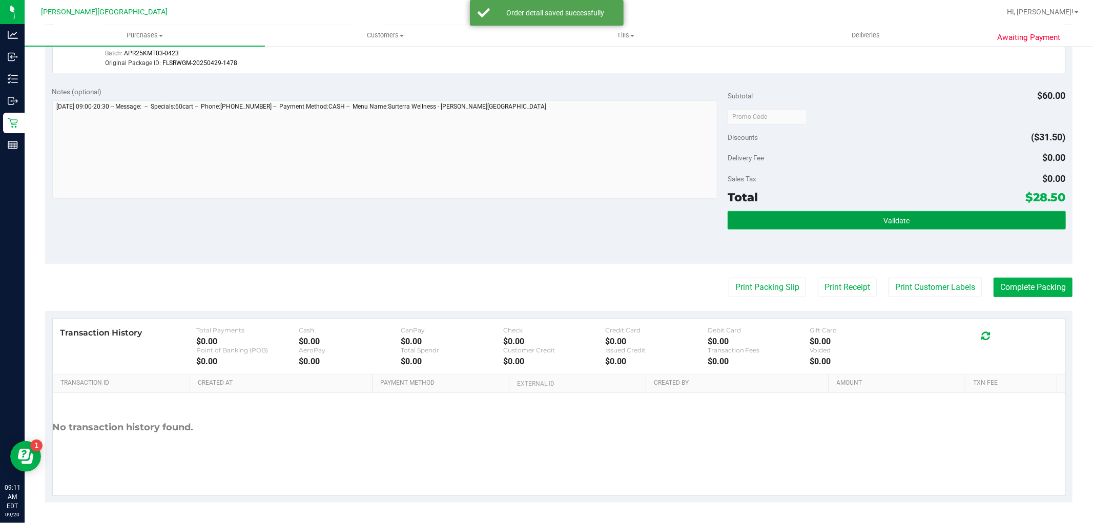
click at [807, 219] on button "Validate" at bounding box center [897, 220] width 338 height 18
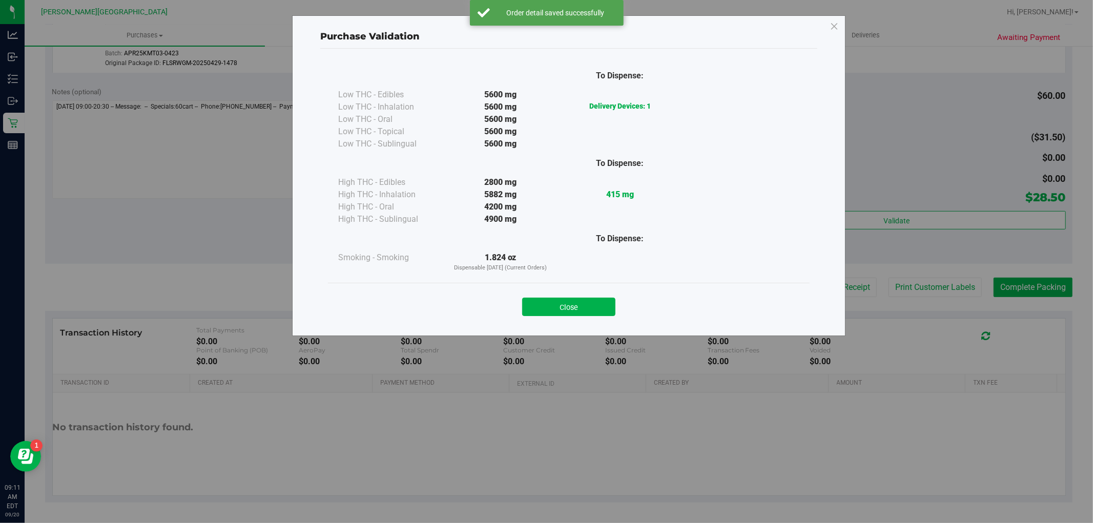
click at [598, 319] on div "Close" at bounding box center [569, 304] width 482 height 42
click at [598, 318] on div "Close" at bounding box center [569, 304] width 482 height 42
click at [599, 311] on button "Close" at bounding box center [568, 307] width 93 height 18
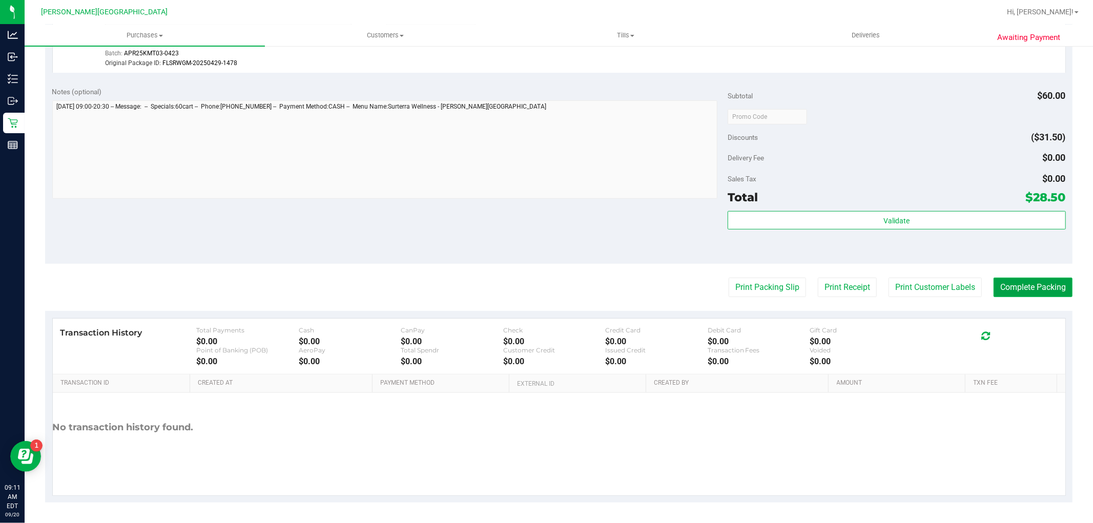
click at [1040, 287] on button "Complete Packing" at bounding box center [1033, 287] width 79 height 19
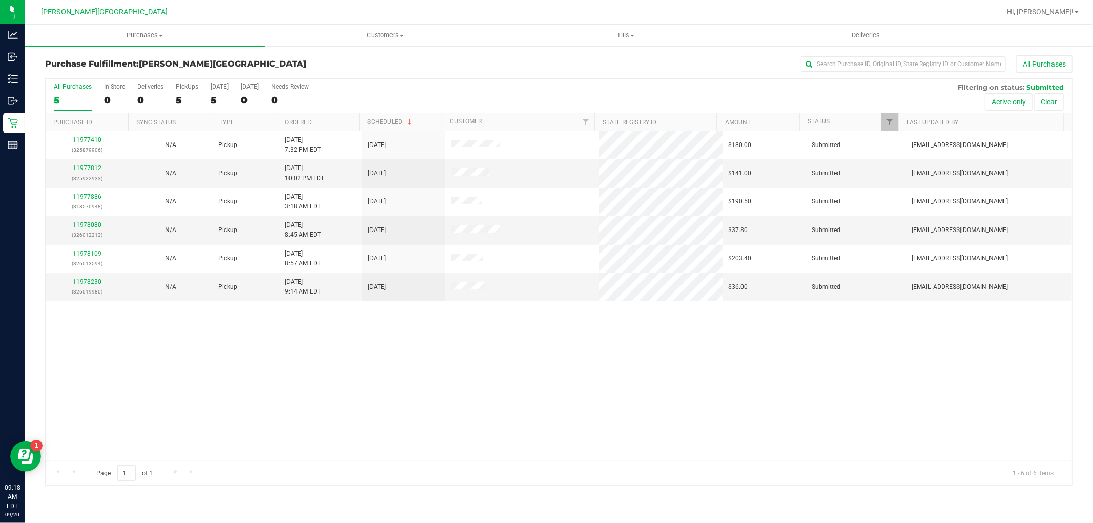
click at [569, 385] on div "11977410 (325879906) N/A Pickup 9/19/2025 7:32 PM EDT 9/20/2025 $180.00 Submitt…" at bounding box center [559, 296] width 1027 height 330
click at [89, 170] on link "11977812" at bounding box center [87, 168] width 29 height 7
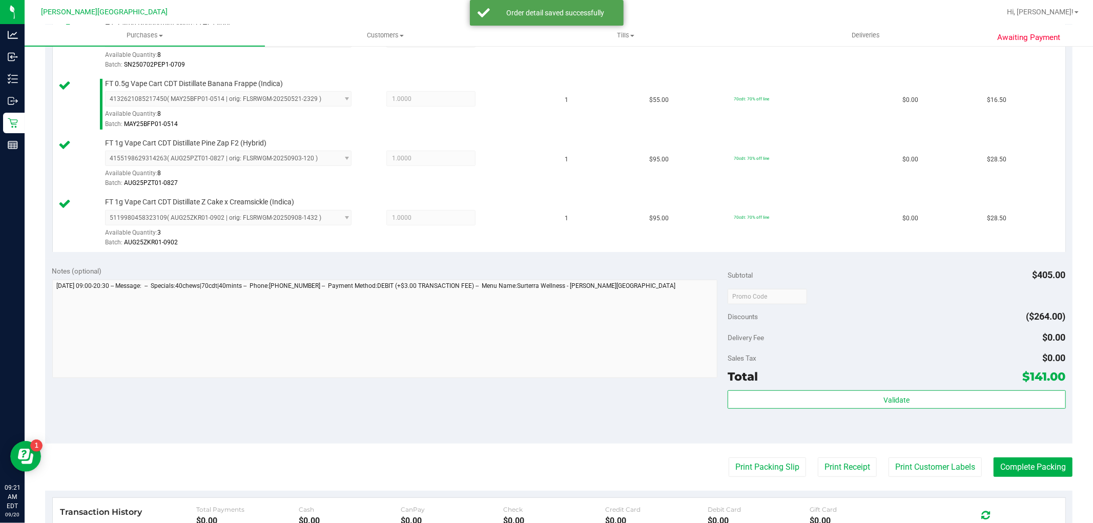
scroll to position [513, 0]
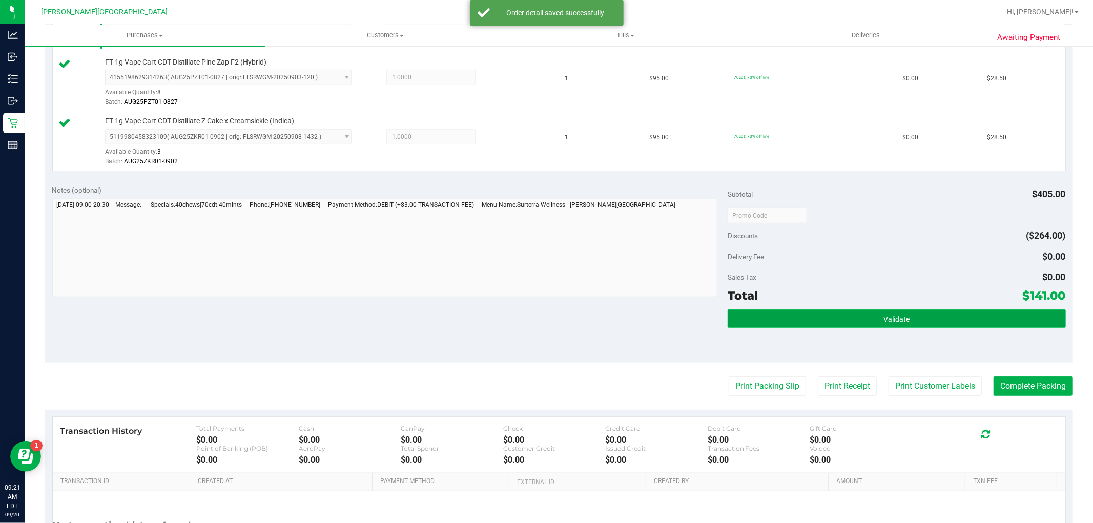
click at [824, 318] on button "Validate" at bounding box center [897, 319] width 338 height 18
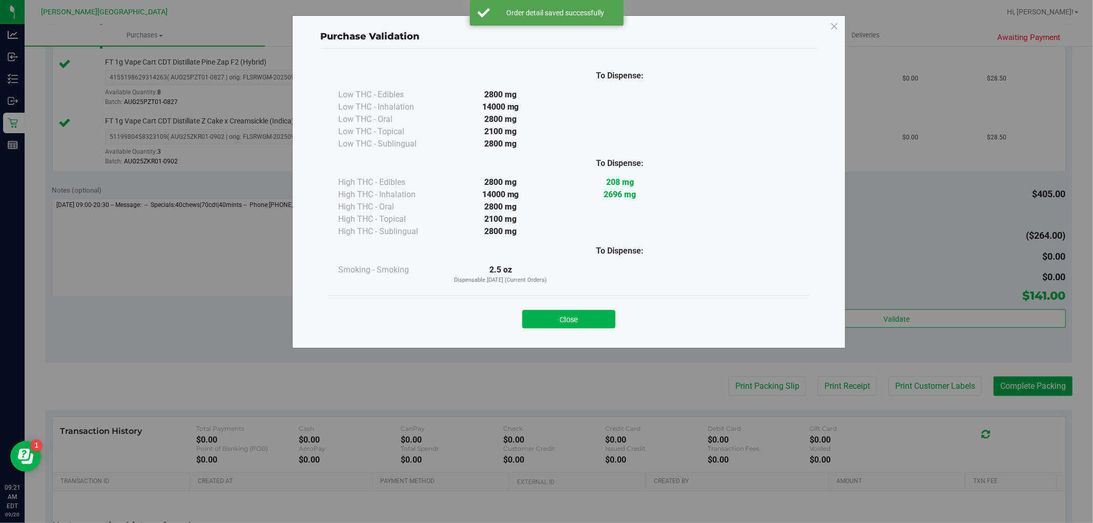
drag, startPoint x: 600, startPoint y: 313, endPoint x: 615, endPoint y: 321, distance: 17.2
click at [598, 314] on button "Close" at bounding box center [568, 319] width 93 height 18
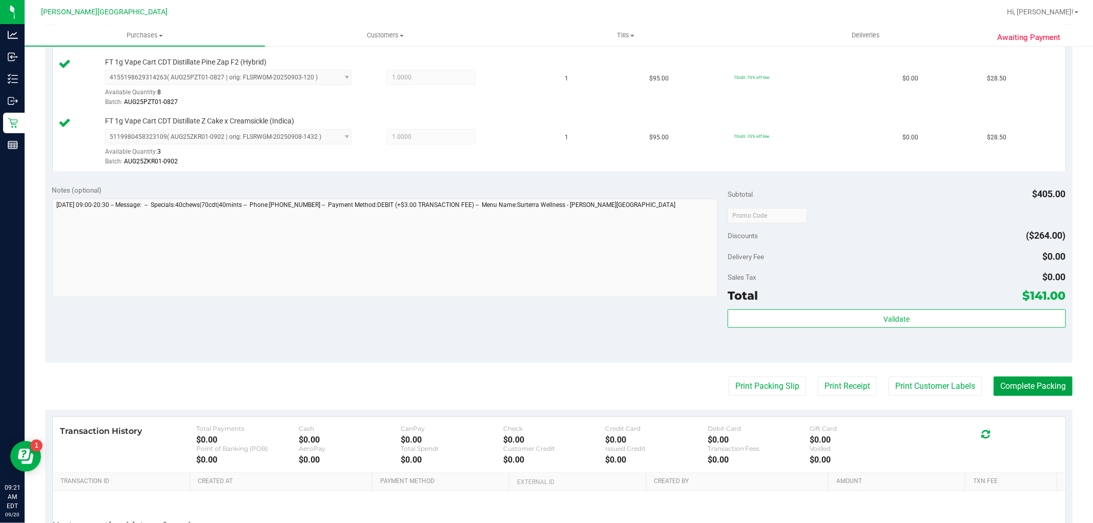
click at [1030, 385] on button "Complete Packing" at bounding box center [1033, 386] width 79 height 19
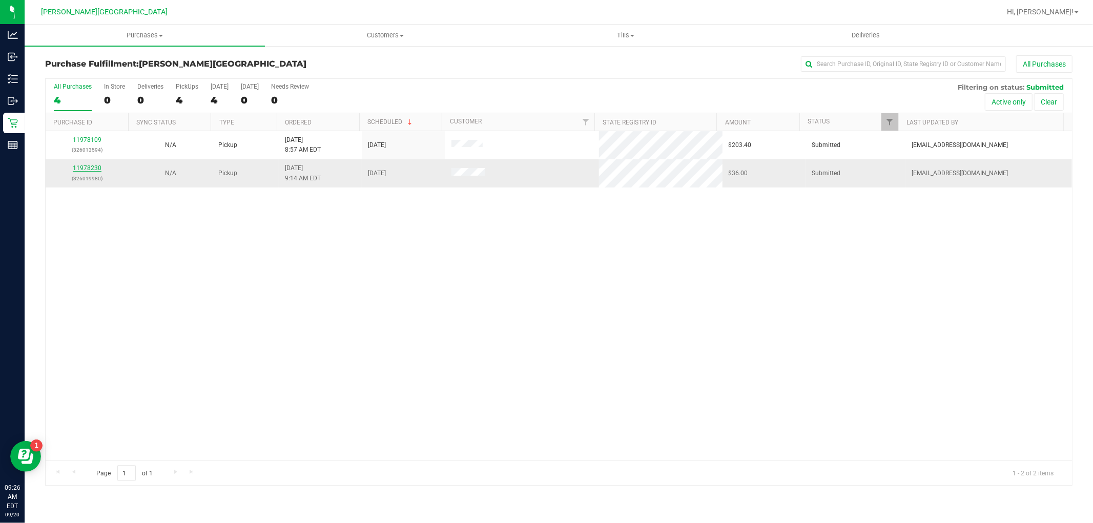
click at [83, 170] on link "11978230" at bounding box center [87, 168] width 29 height 7
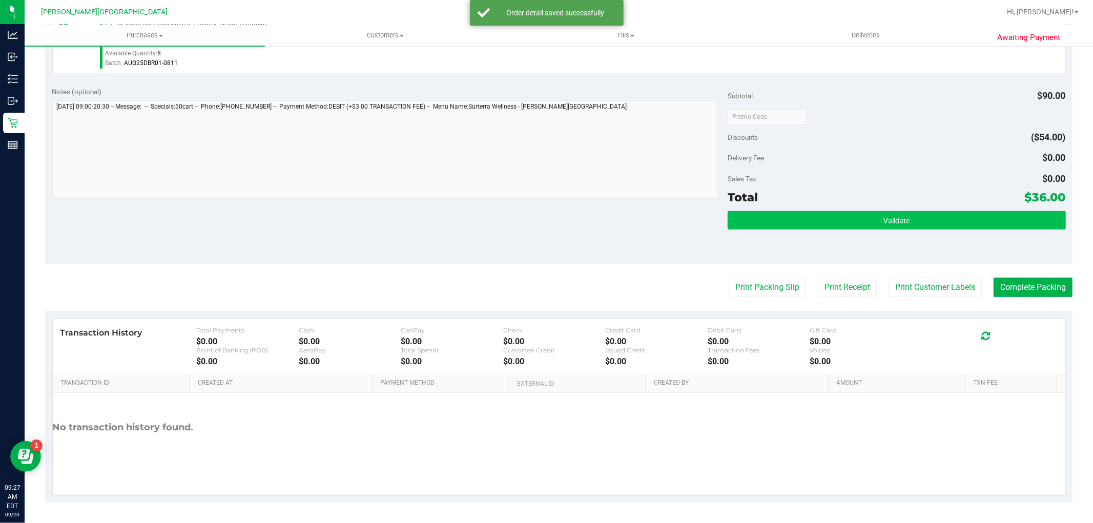
scroll to position [315, 0]
click at [858, 223] on button "Validate" at bounding box center [897, 220] width 338 height 18
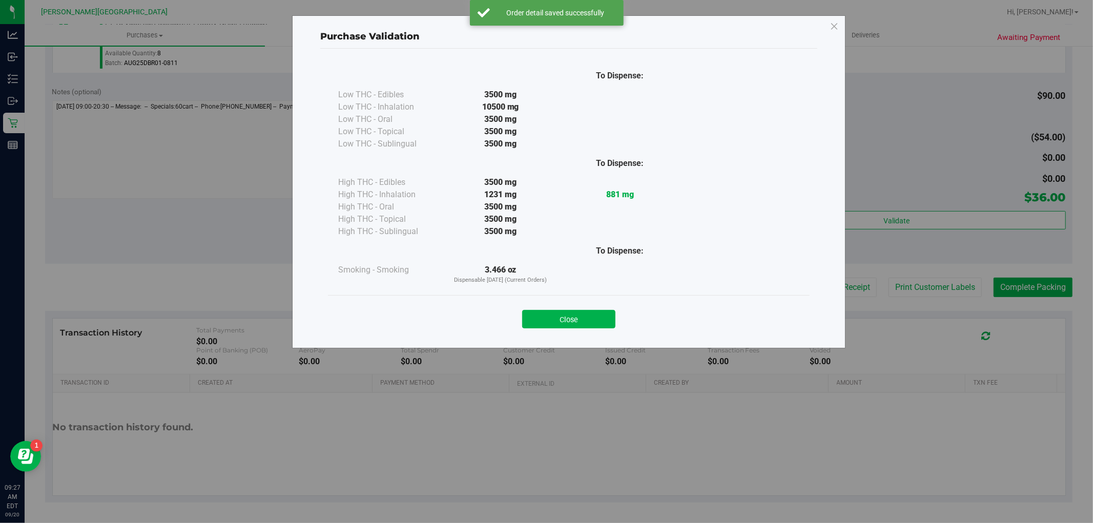
click at [578, 316] on button "Close" at bounding box center [568, 319] width 93 height 18
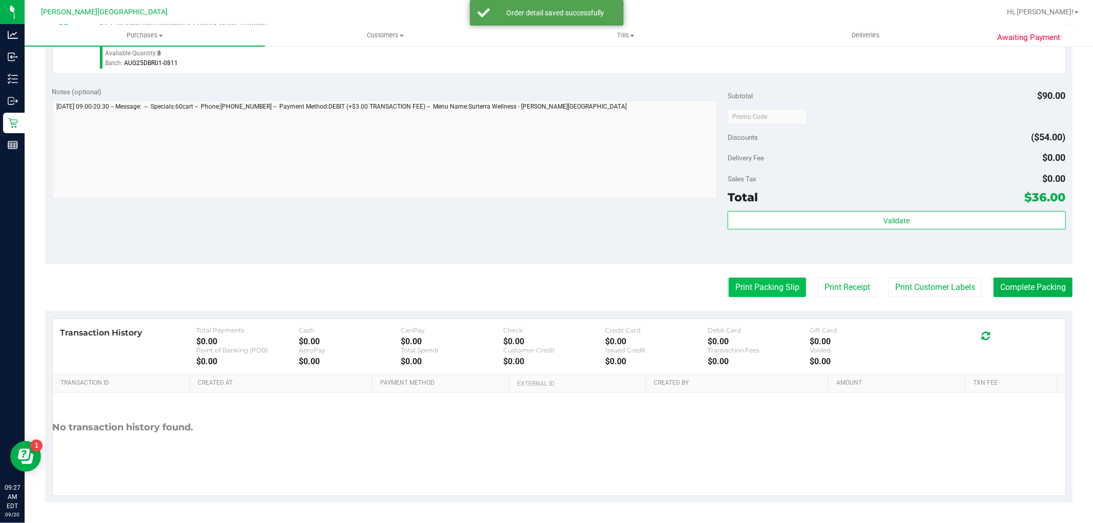
click at [756, 284] on button "Print Packing Slip" at bounding box center [767, 287] width 77 height 19
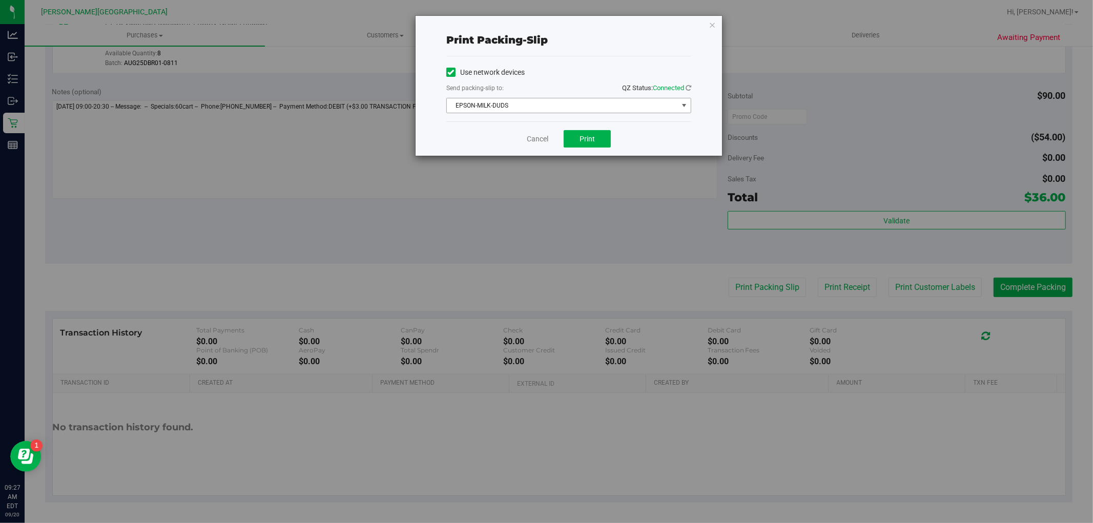
click at [526, 97] on div "Use network devices Send packing-slip to: QZ Status: Connected EPSON-MILK-DUDS …" at bounding box center [568, 89] width 245 height 49
click at [521, 104] on span "EPSON-MILK-DUDS" at bounding box center [562, 105] width 231 height 14
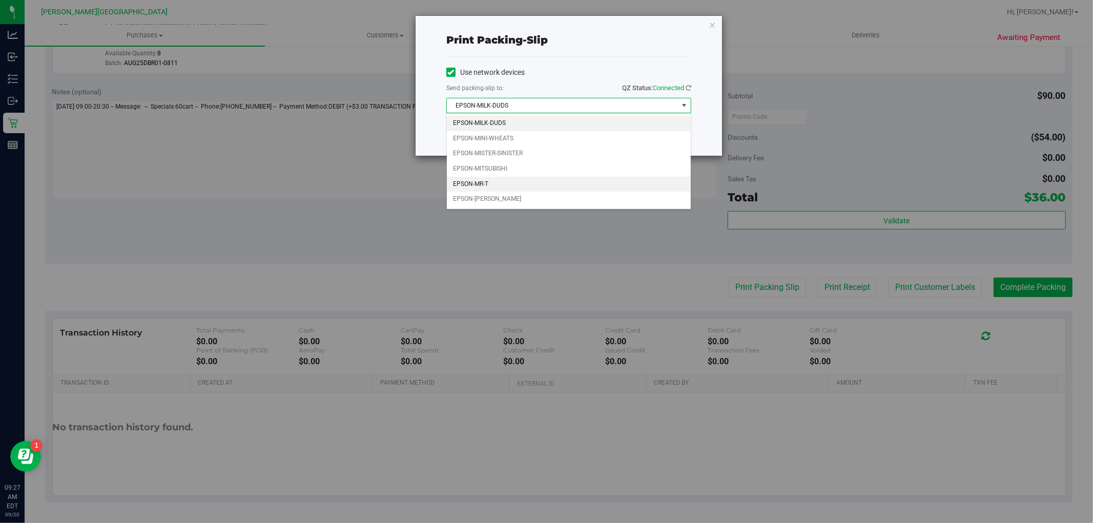
click at [495, 182] on li "EPSON-MR-T" at bounding box center [569, 184] width 244 height 15
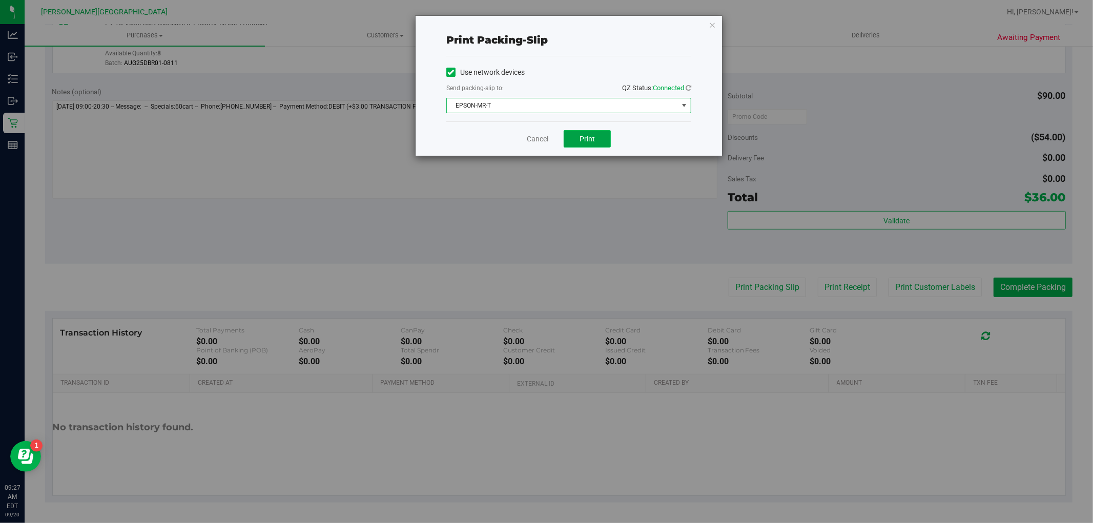
click at [590, 140] on span "Print" at bounding box center [587, 139] width 15 height 8
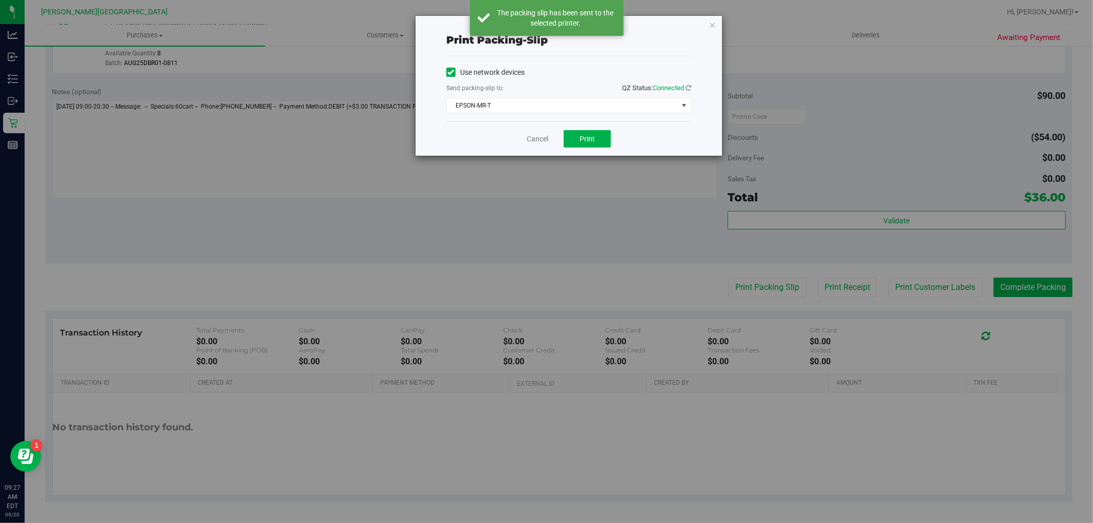
click at [536, 132] on div "Cancel Print" at bounding box center [568, 138] width 245 height 34
click at [537, 135] on link "Cancel" at bounding box center [538, 139] width 22 height 11
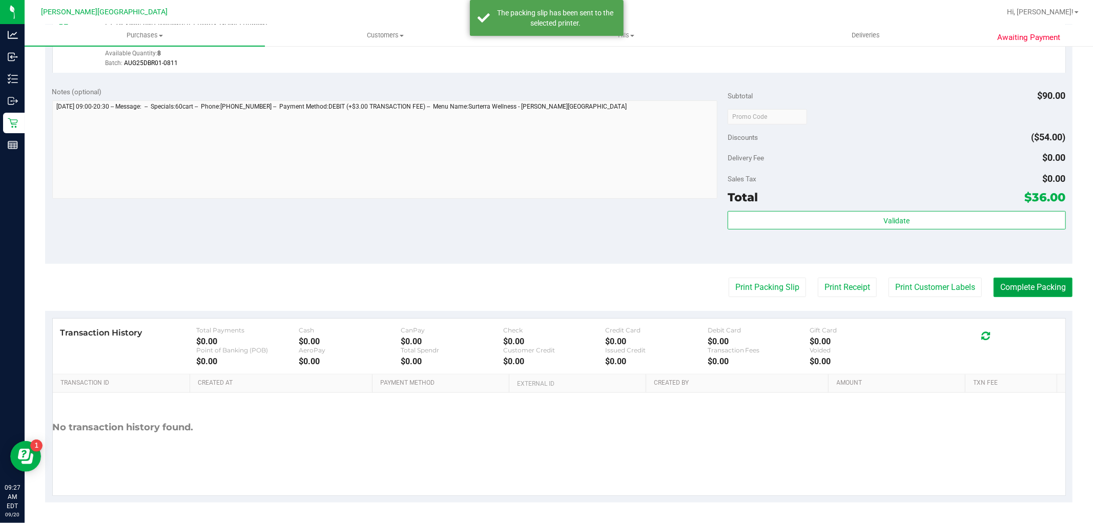
click at [1020, 291] on button "Complete Packing" at bounding box center [1033, 287] width 79 height 19
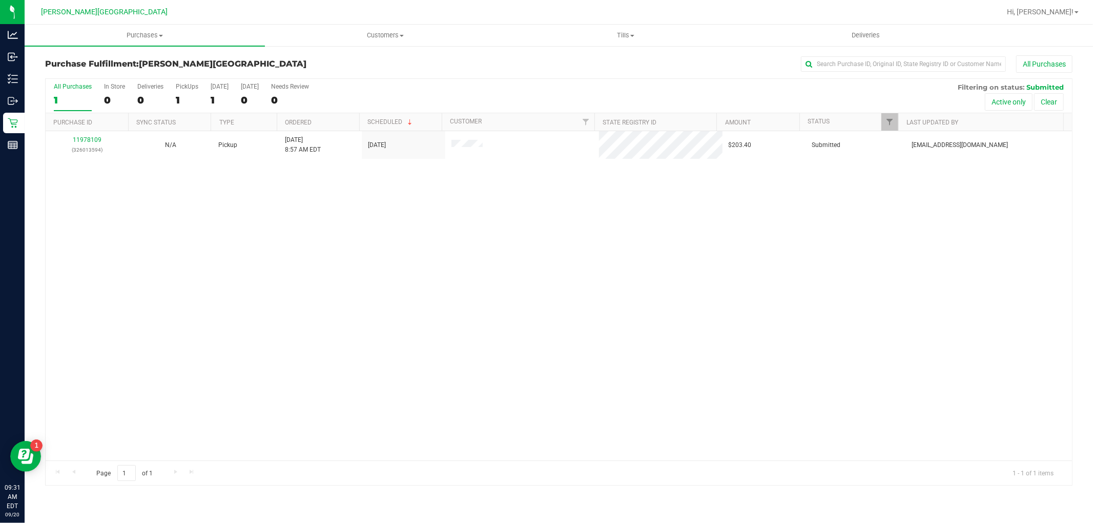
click at [356, 209] on div "11978109 (326013594) N/A Pickup 9/20/2025 8:57 AM EDT 9/20/2025 $203.40 Submitt…" at bounding box center [559, 296] width 1027 height 330
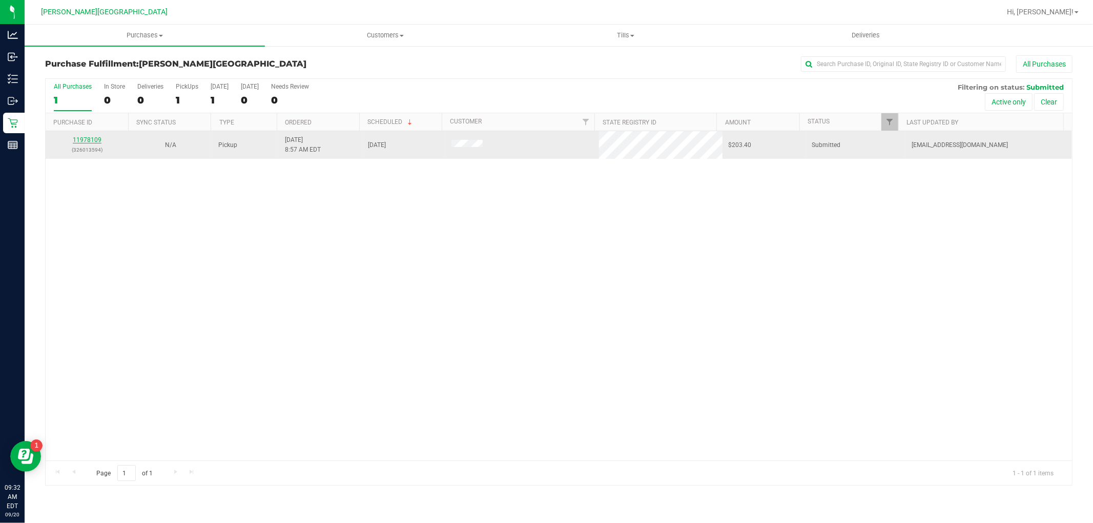
click at [77, 136] on link "11978109" at bounding box center [87, 139] width 29 height 7
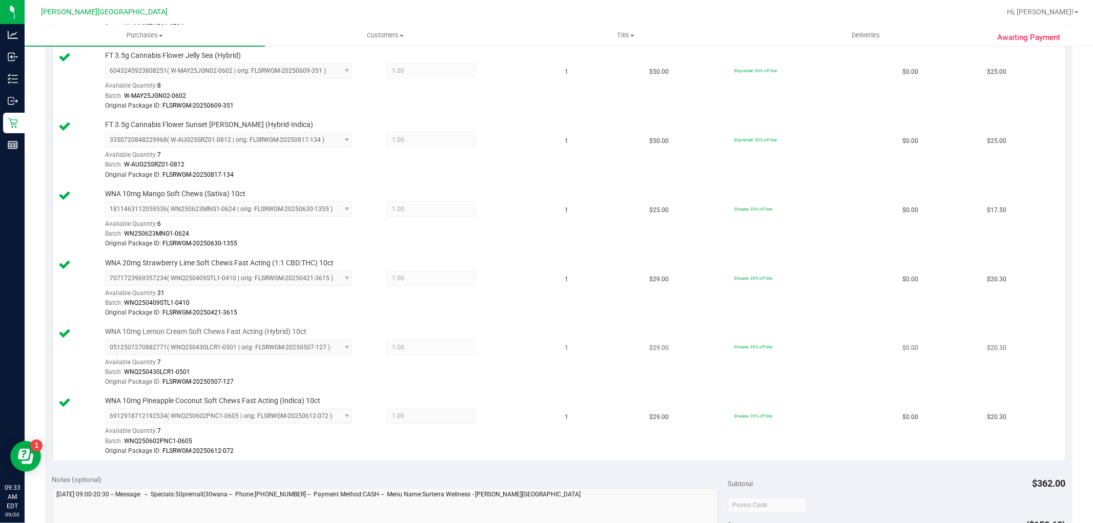
scroll to position [626, 0]
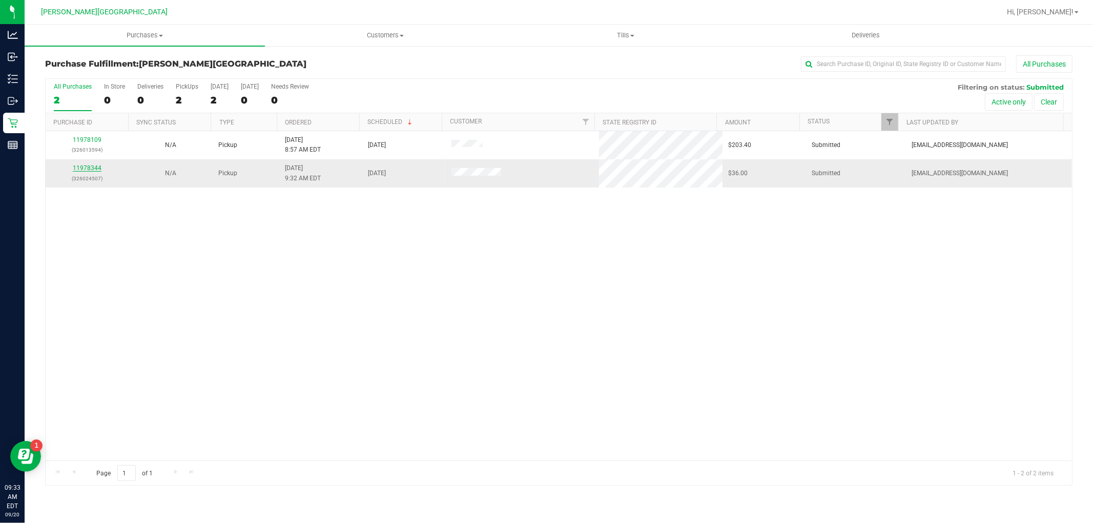
click at [74, 166] on link "11978344" at bounding box center [87, 168] width 29 height 7
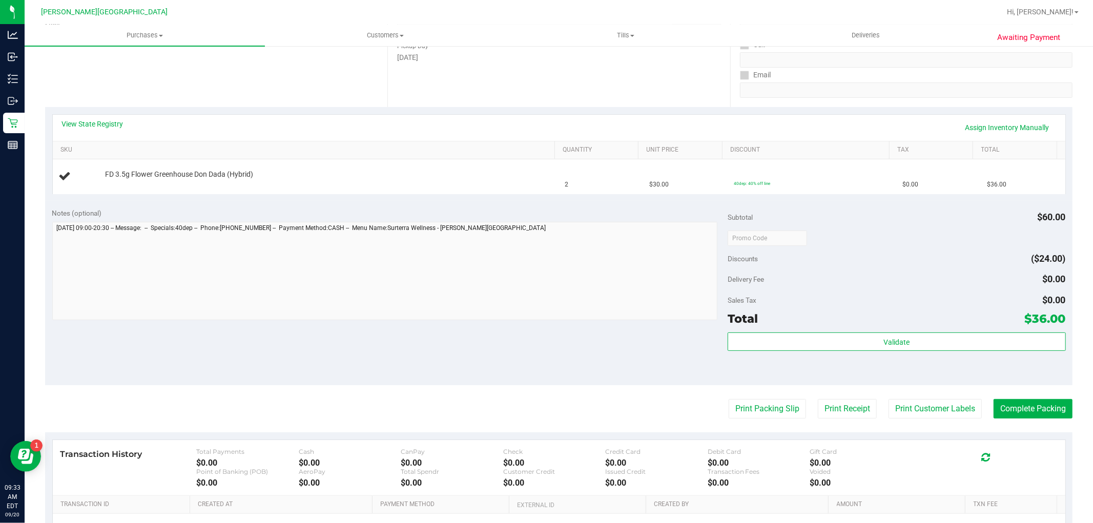
scroll to position [171, 0]
click at [744, 406] on button "Print Packing Slip" at bounding box center [767, 407] width 77 height 19
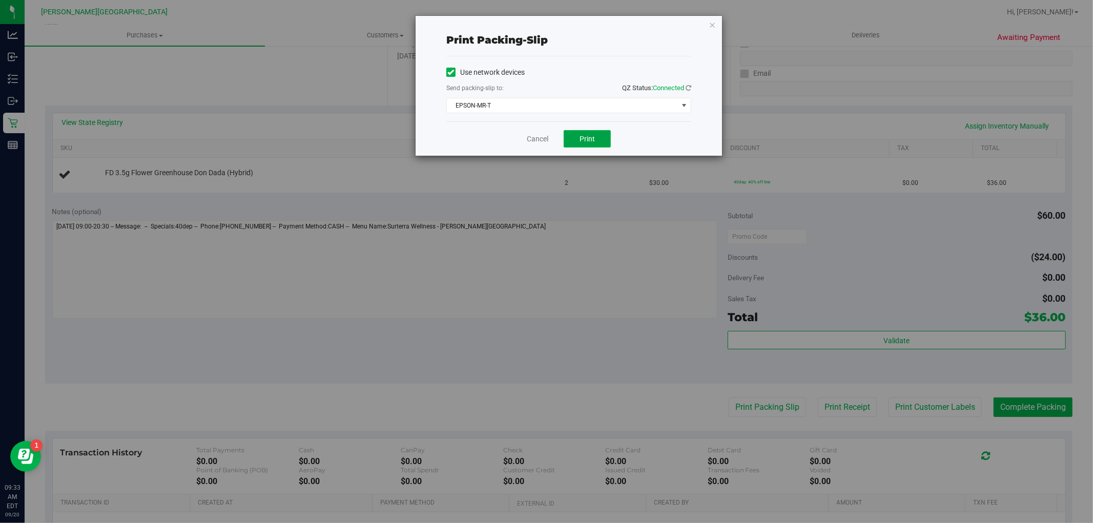
click at [593, 139] on span "Print" at bounding box center [587, 139] width 15 height 8
click at [544, 139] on link "Cancel" at bounding box center [538, 139] width 22 height 11
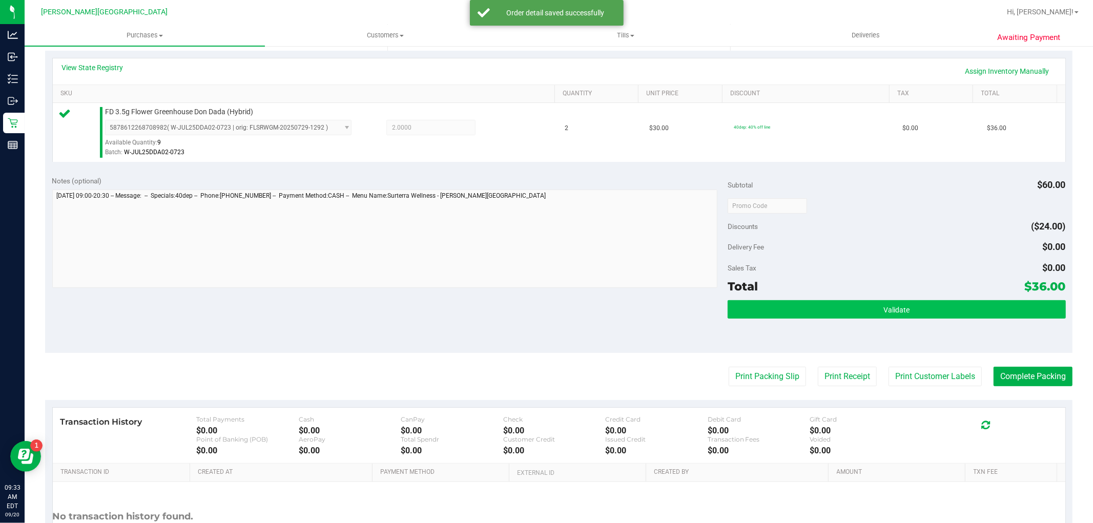
scroll to position [284, 0]
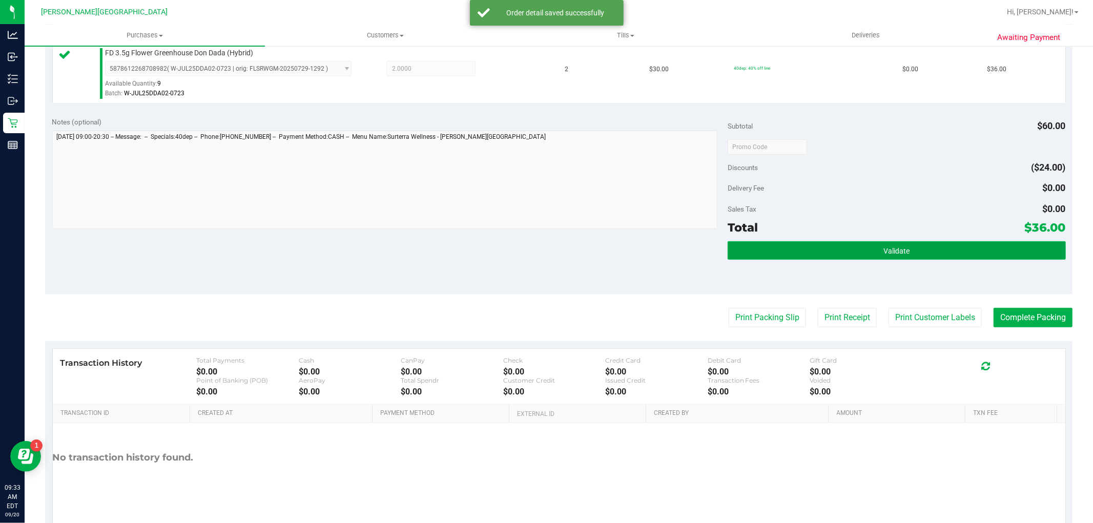
click at [795, 247] on button "Validate" at bounding box center [897, 250] width 338 height 18
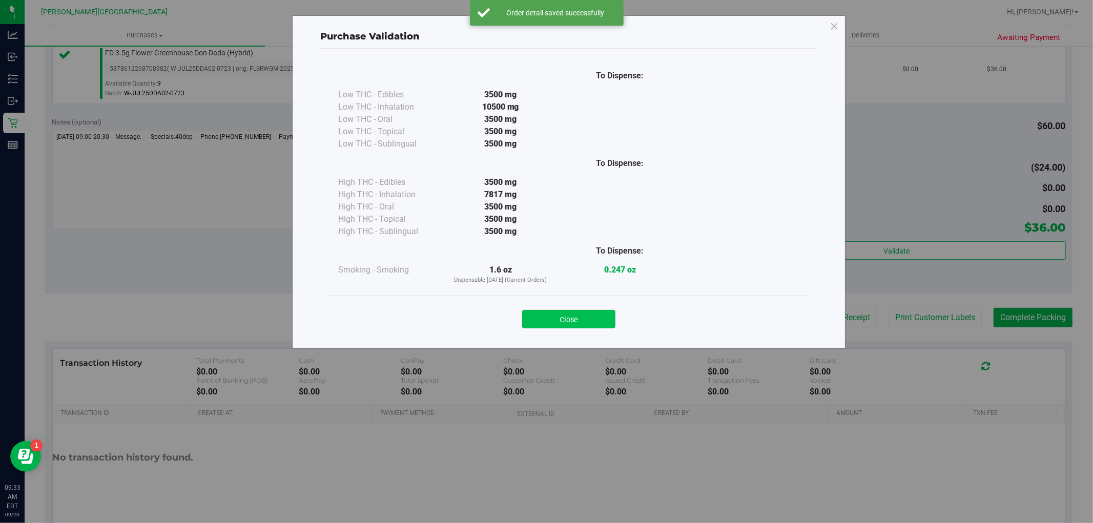
click at [585, 319] on button "Close" at bounding box center [568, 319] width 93 height 18
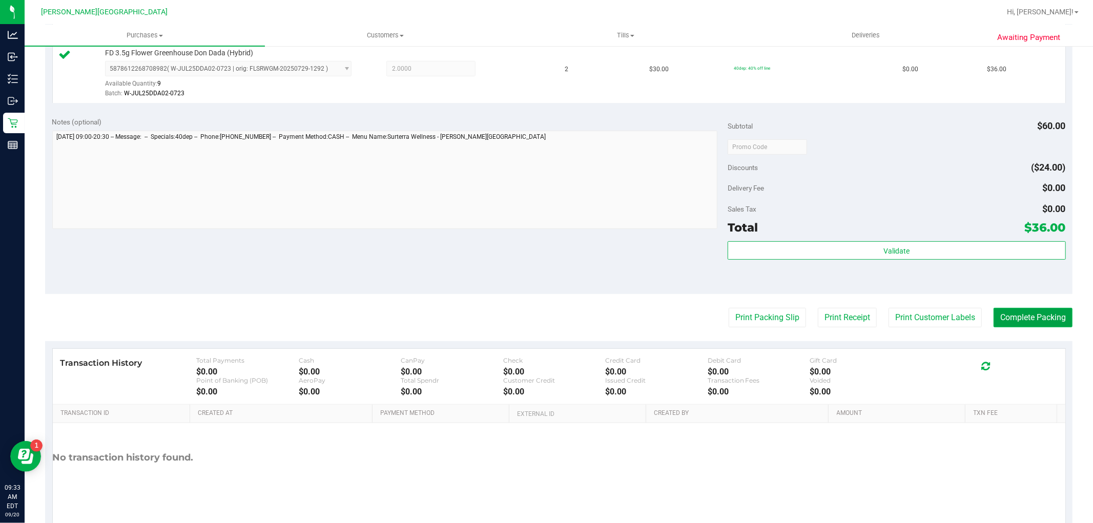
click at [1022, 317] on button "Complete Packing" at bounding box center [1033, 317] width 79 height 19
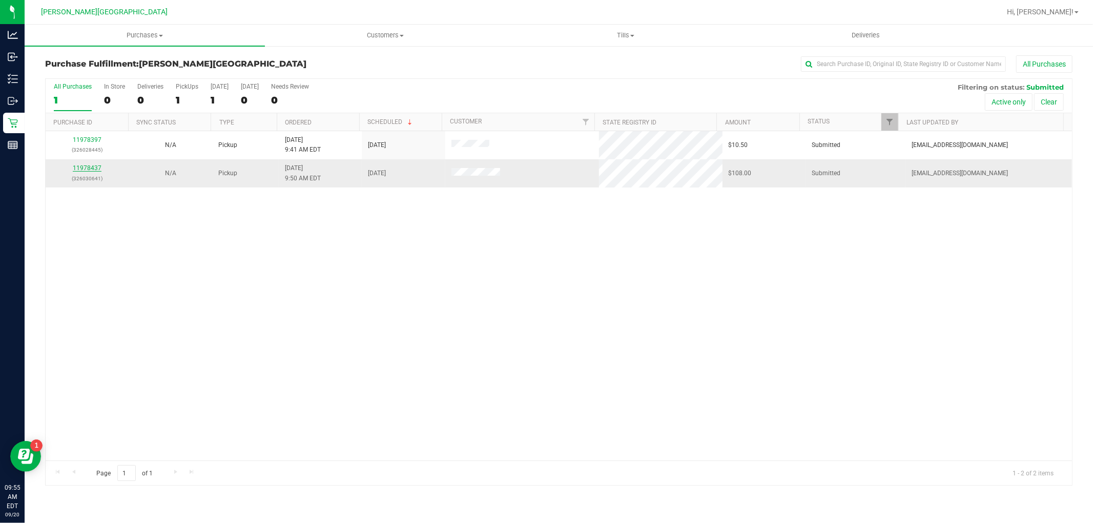
click at [92, 168] on link "11978437" at bounding box center [87, 168] width 29 height 7
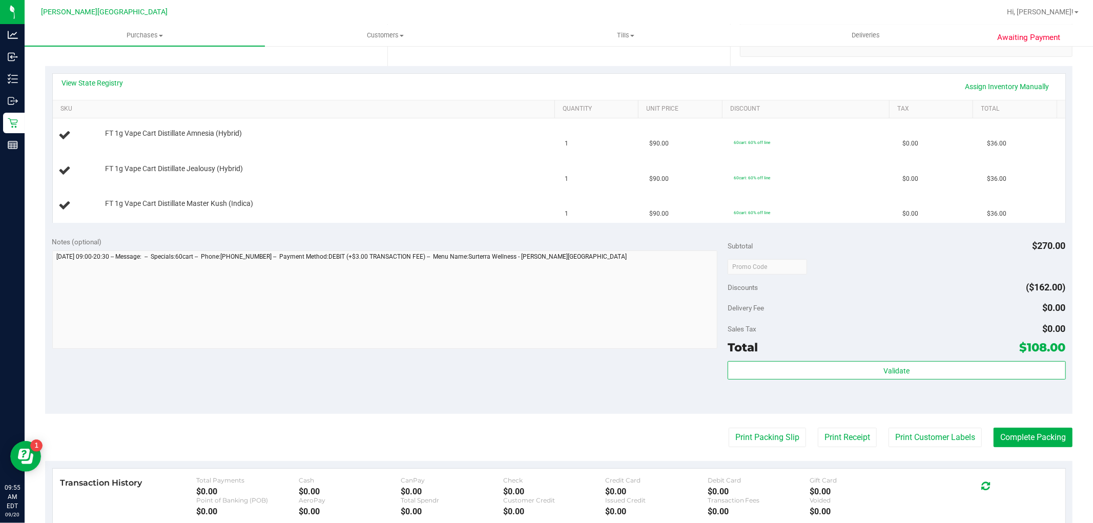
scroll to position [228, 0]
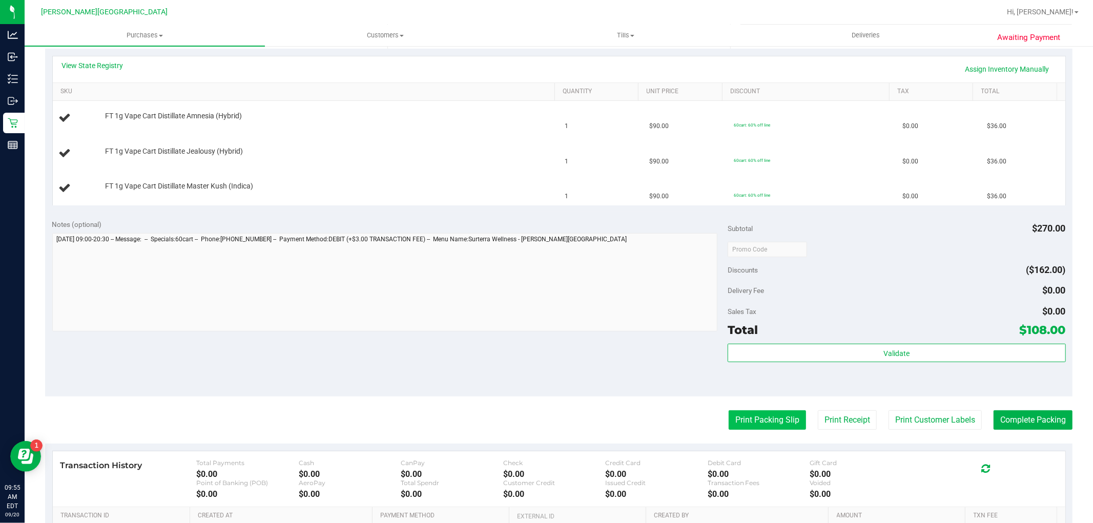
click at [750, 424] on button "Print Packing Slip" at bounding box center [767, 420] width 77 height 19
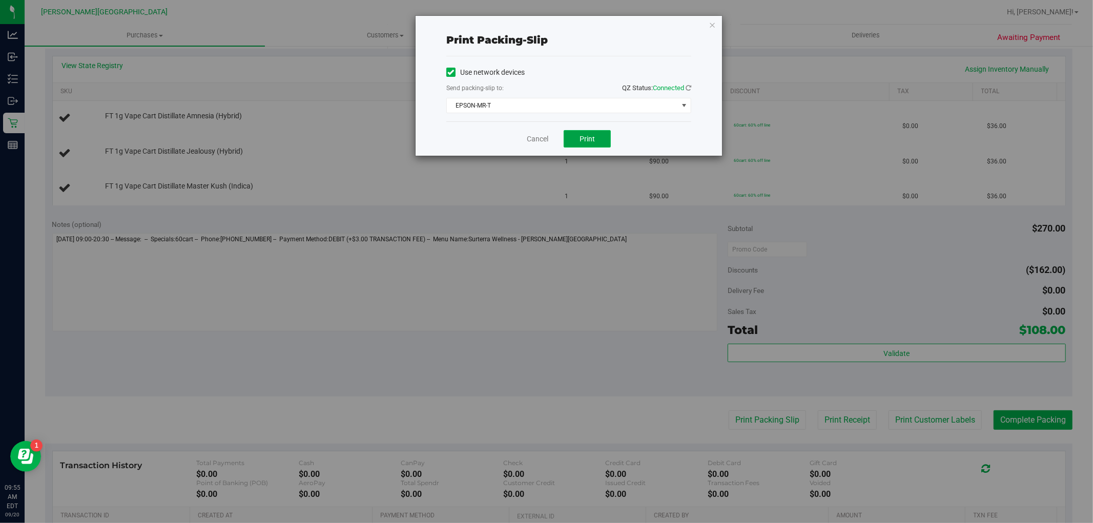
click at [569, 141] on button "Print" at bounding box center [587, 138] width 47 height 17
click at [544, 141] on link "Cancel" at bounding box center [538, 139] width 22 height 11
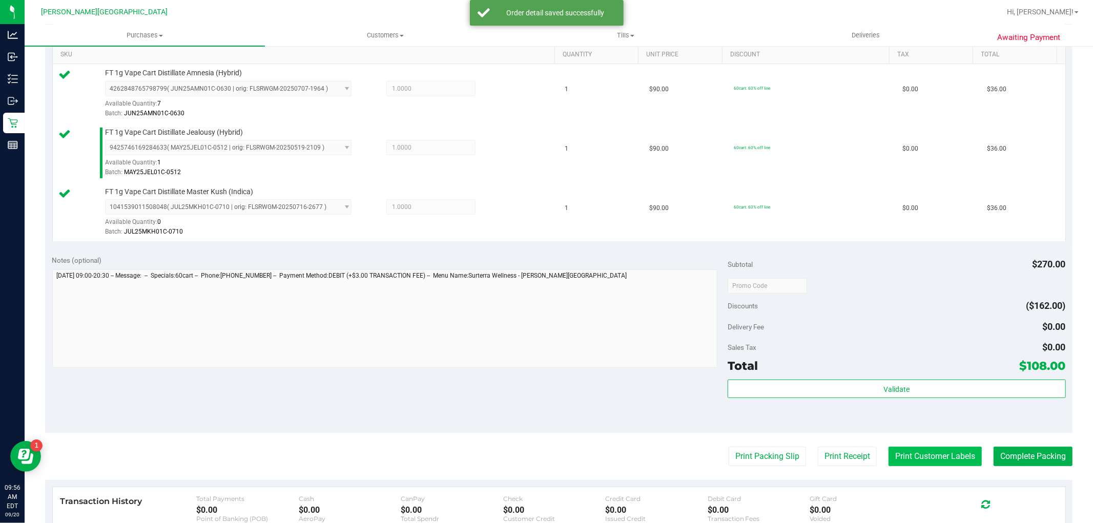
scroll to position [284, 0]
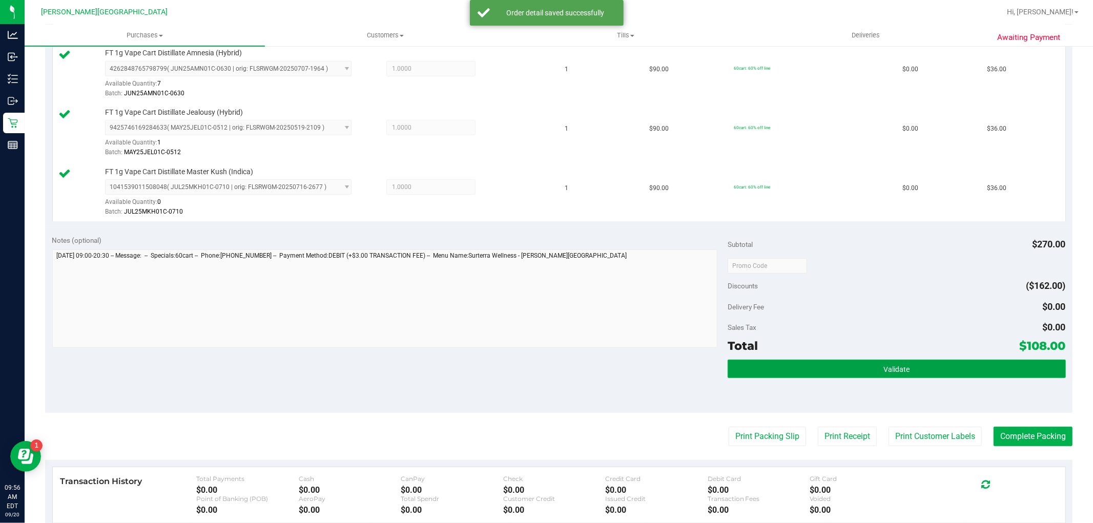
click at [889, 373] on span "Validate" at bounding box center [897, 369] width 26 height 8
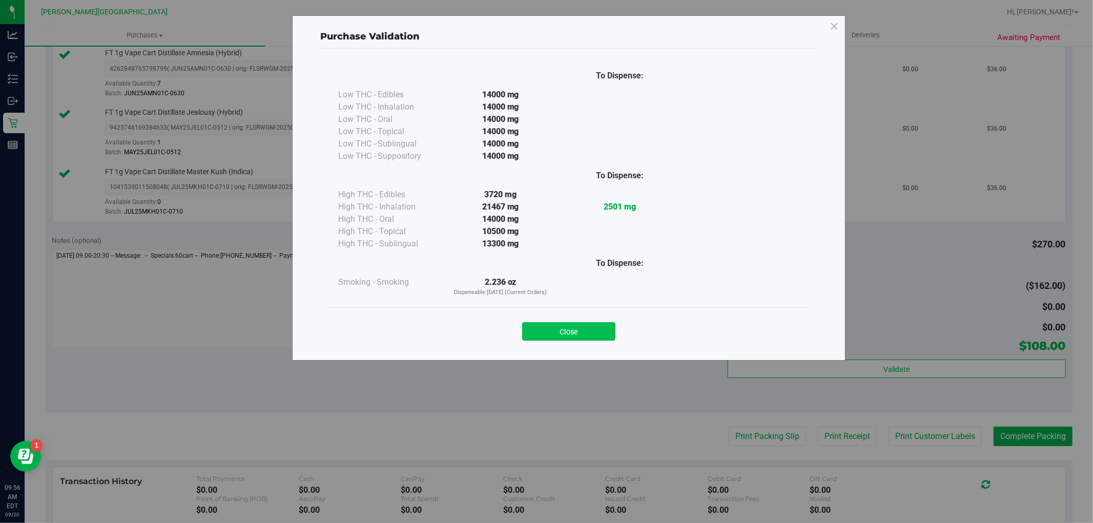
click at [571, 338] on button "Close" at bounding box center [568, 331] width 93 height 18
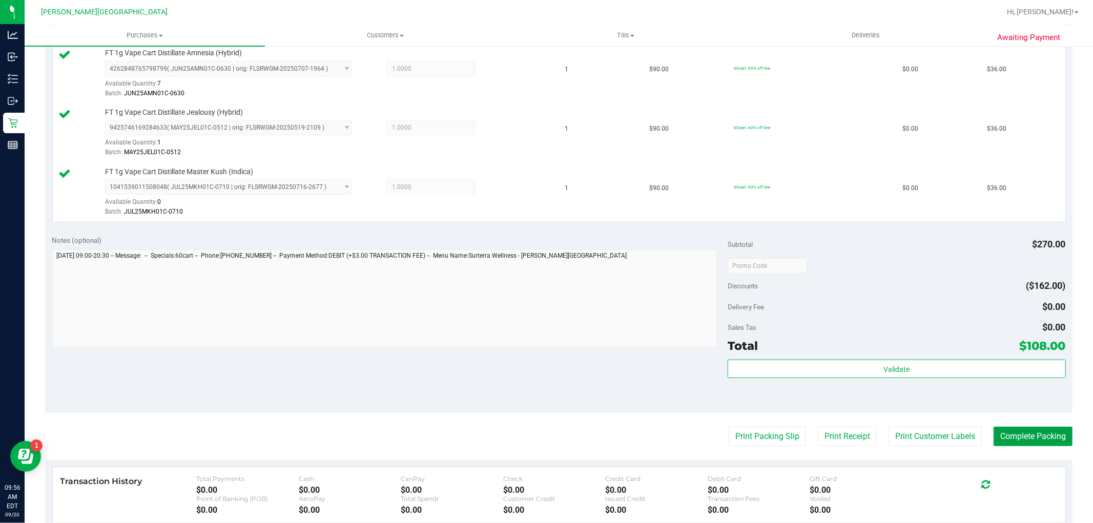
click at [1042, 438] on button "Complete Packing" at bounding box center [1033, 436] width 79 height 19
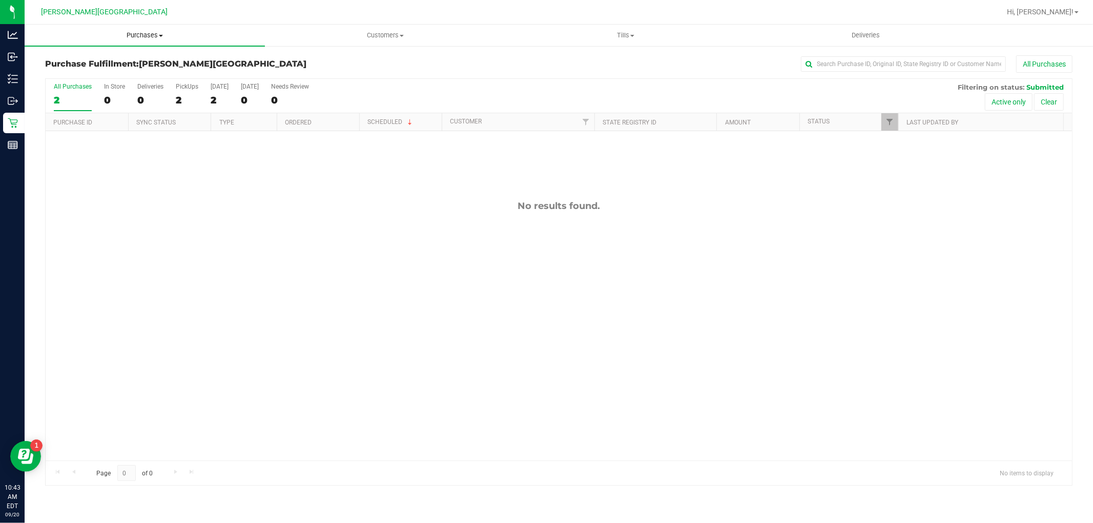
click at [146, 31] on span "Purchases" at bounding box center [145, 35] width 240 height 9
click at [99, 70] on li "Fulfillment" at bounding box center [145, 74] width 240 height 12
click at [295, 197] on div "No results found." at bounding box center [559, 330] width 1027 height 399
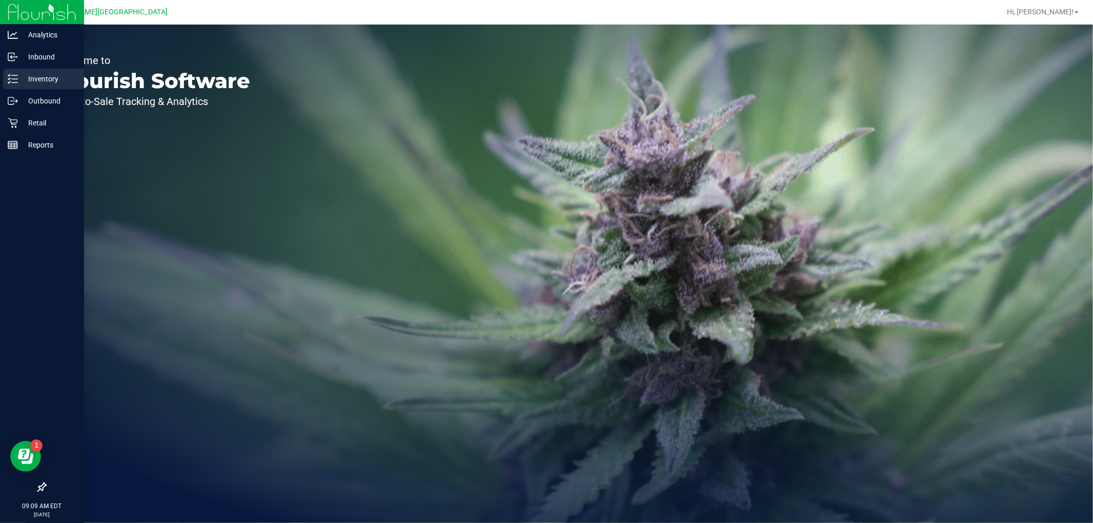
click at [8, 80] on icon at bounding box center [13, 79] width 10 height 10
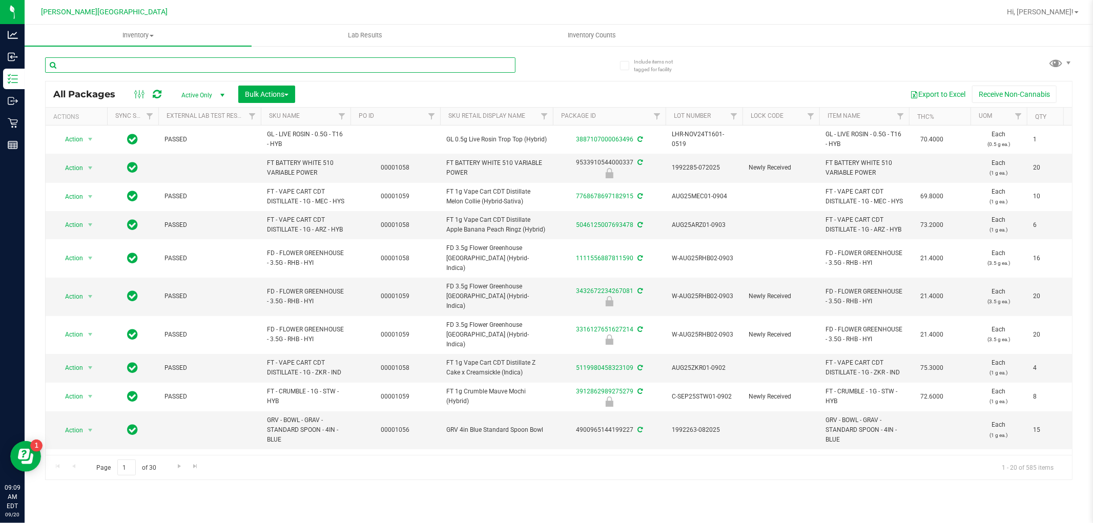
click at [93, 65] on input "text" at bounding box center [280, 64] width 470 height 15
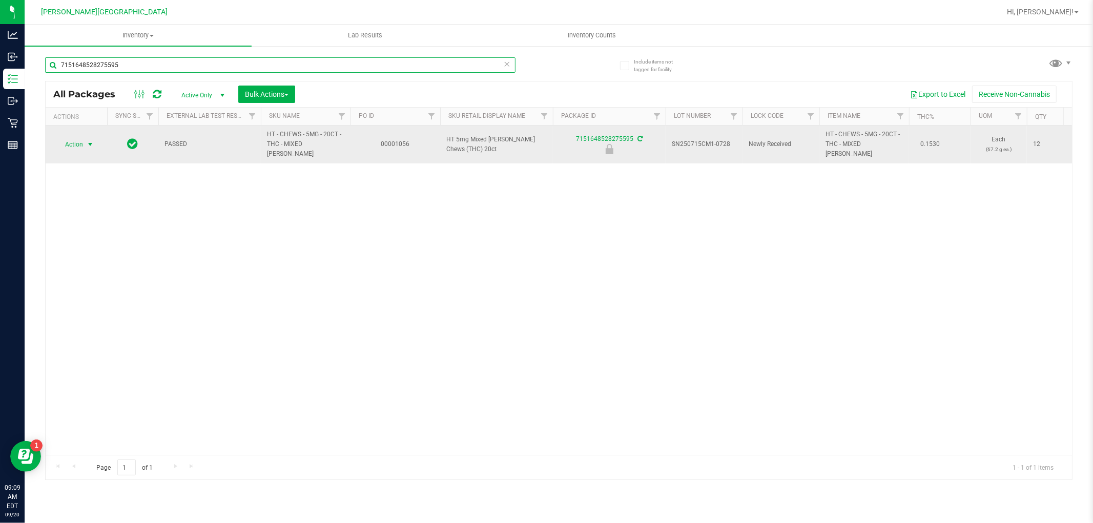
type input "7151648528275595"
click at [95, 141] on span "select" at bounding box center [90, 144] width 13 height 14
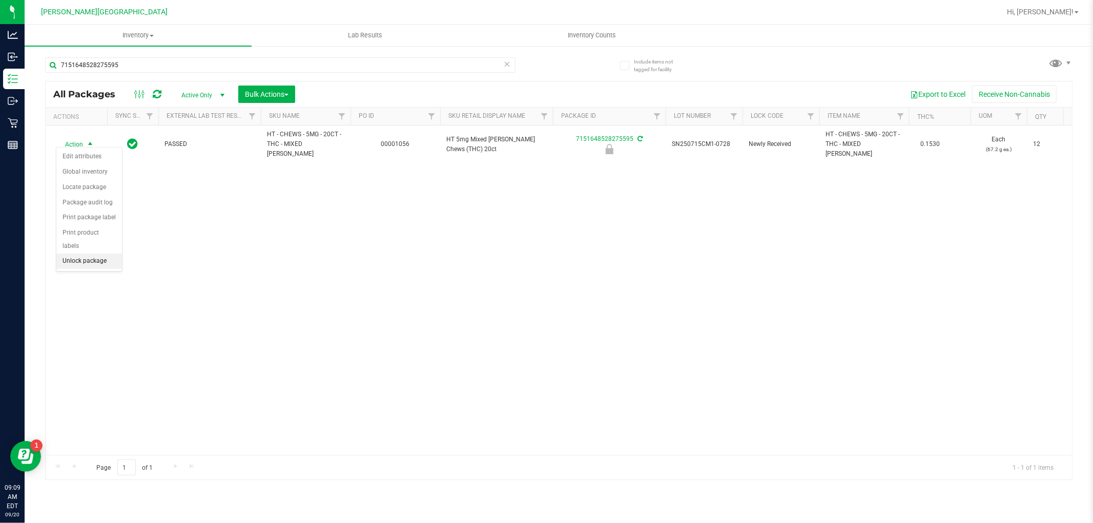
click at [78, 262] on li "Unlock package" at bounding box center [89, 261] width 66 height 15
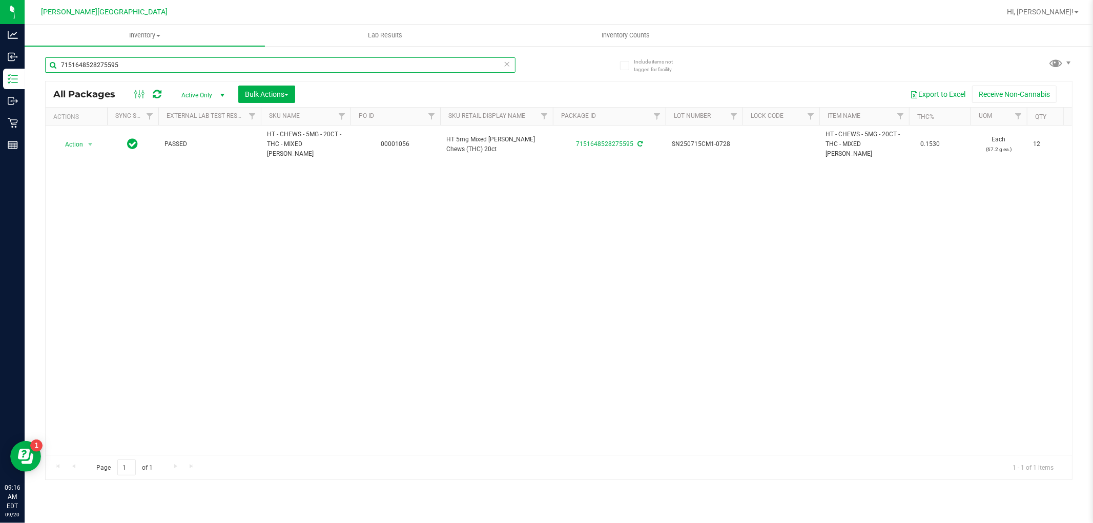
drag, startPoint x: 126, startPoint y: 62, endPoint x: 49, endPoint y: 54, distance: 77.2
click at [49, 55] on div "7151648528275595" at bounding box center [302, 64] width 514 height 33
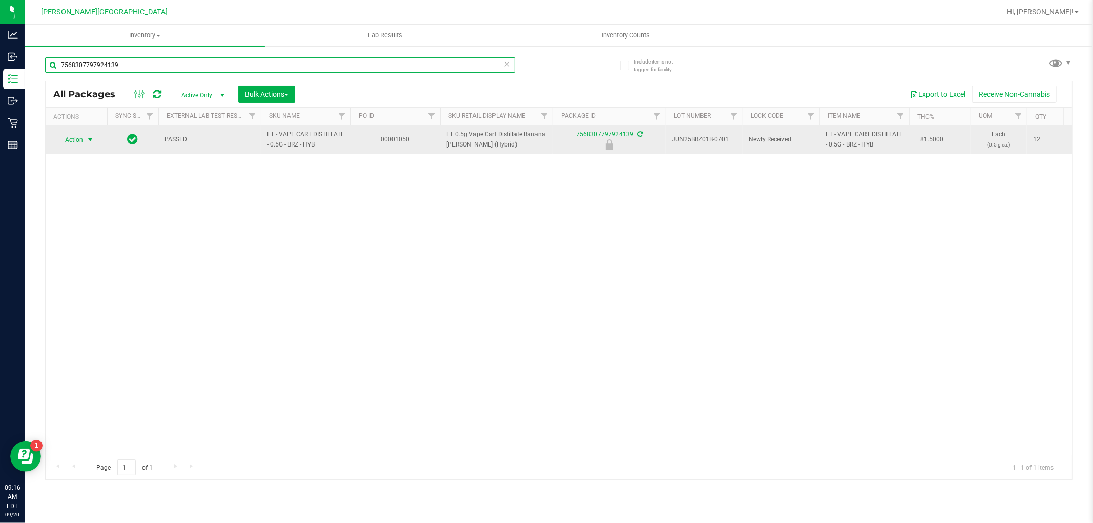
type input "7568307797924139"
click at [83, 140] on span "Action" at bounding box center [70, 140] width 28 height 14
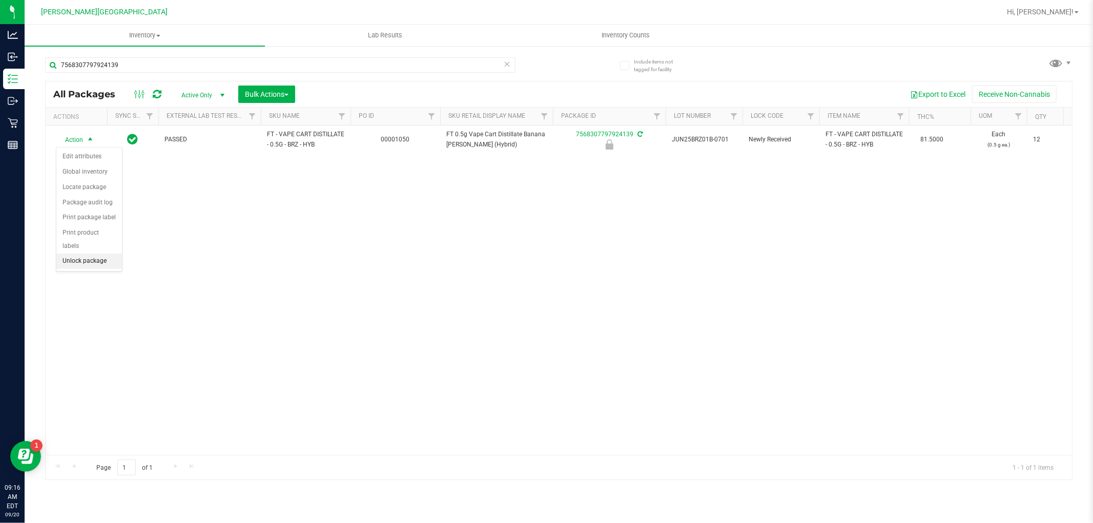
click at [85, 264] on li "Unlock package" at bounding box center [89, 261] width 66 height 15
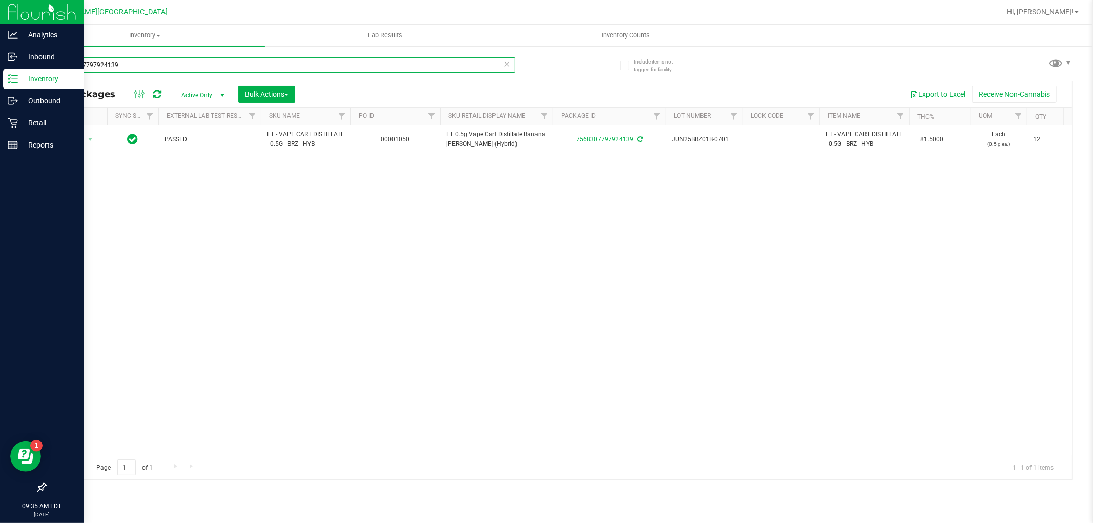
drag, startPoint x: 158, startPoint y: 70, endPoint x: 17, endPoint y: 75, distance: 140.5
click at [18, 75] on div "Analytics Inbound Inventory Outbound Retail Reports 09:35 AM EDT [DATE] 09/20 […" at bounding box center [546, 261] width 1093 height 523
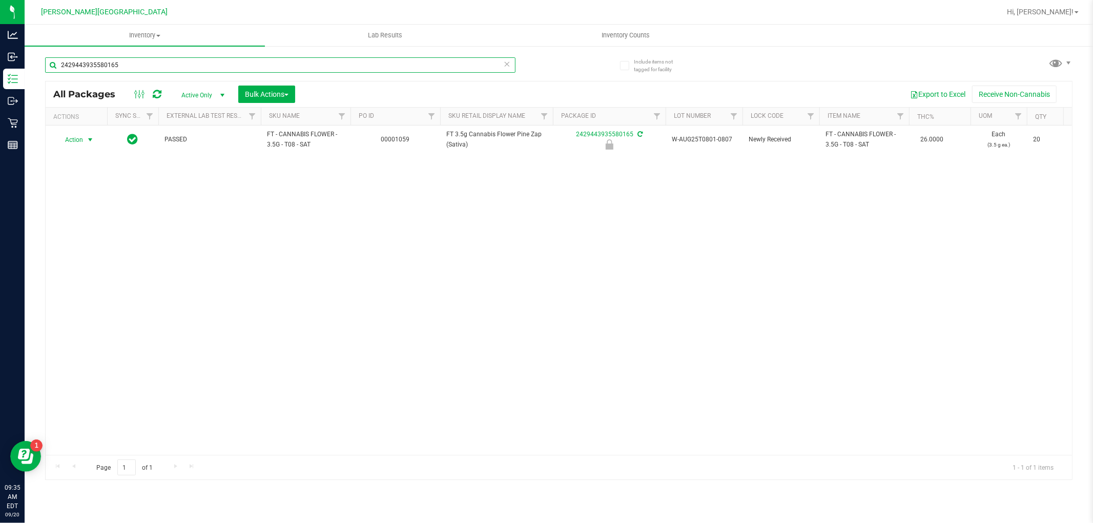
type input "2429443935580165"
click at [82, 144] on span "Action" at bounding box center [70, 140] width 28 height 14
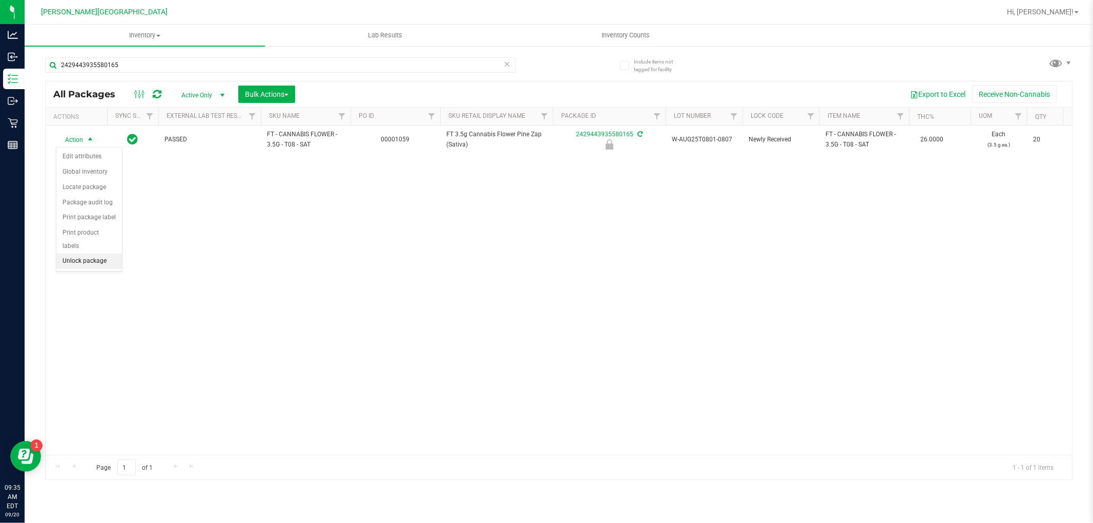
click at [83, 263] on li "Unlock package" at bounding box center [89, 261] width 66 height 15
